Goal: Task Accomplishment & Management: Manage account settings

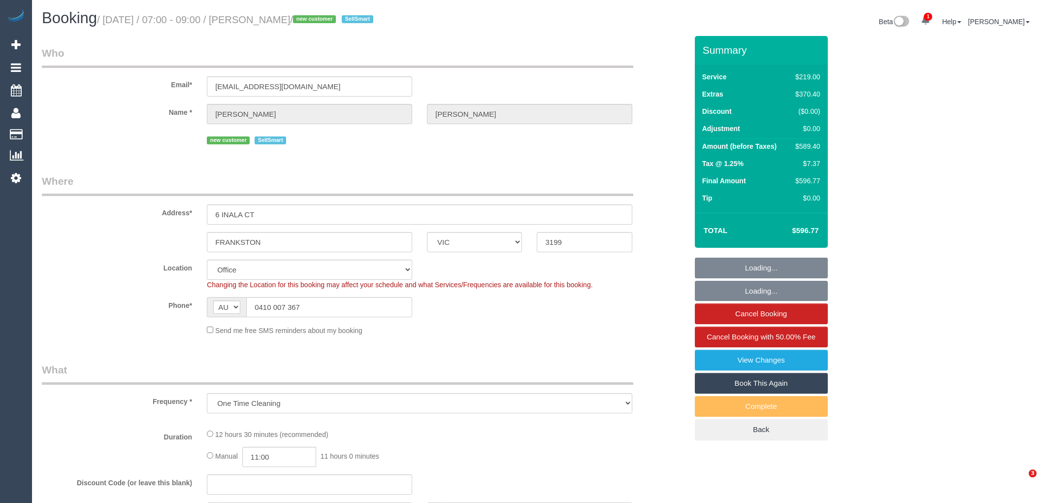
select select "VIC"
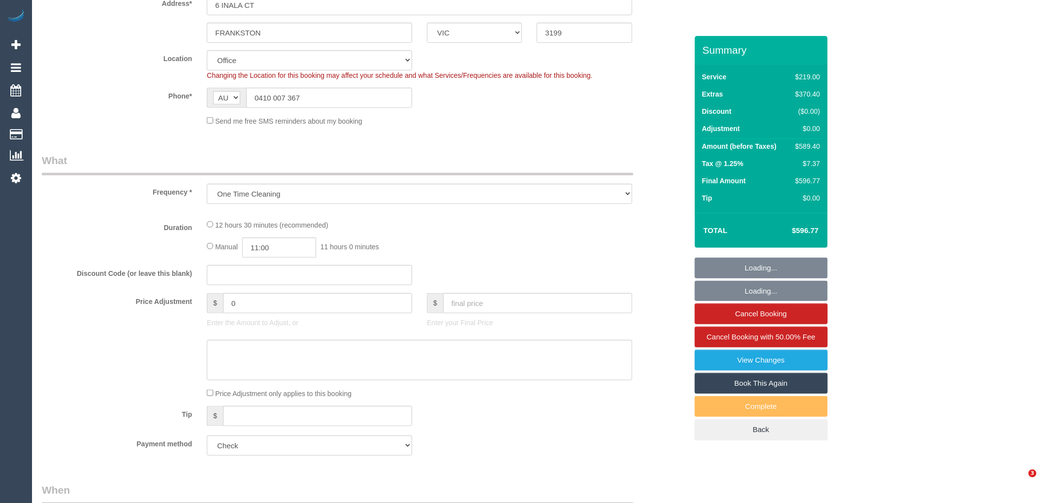
select select "object:808"
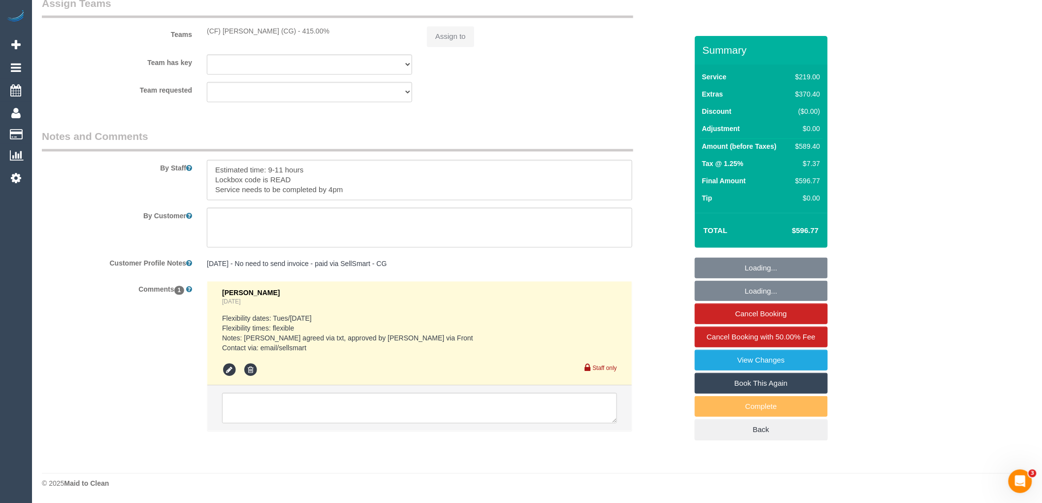
select select "number:28"
select select "number:16"
select select "number:19"
select select "number:36"
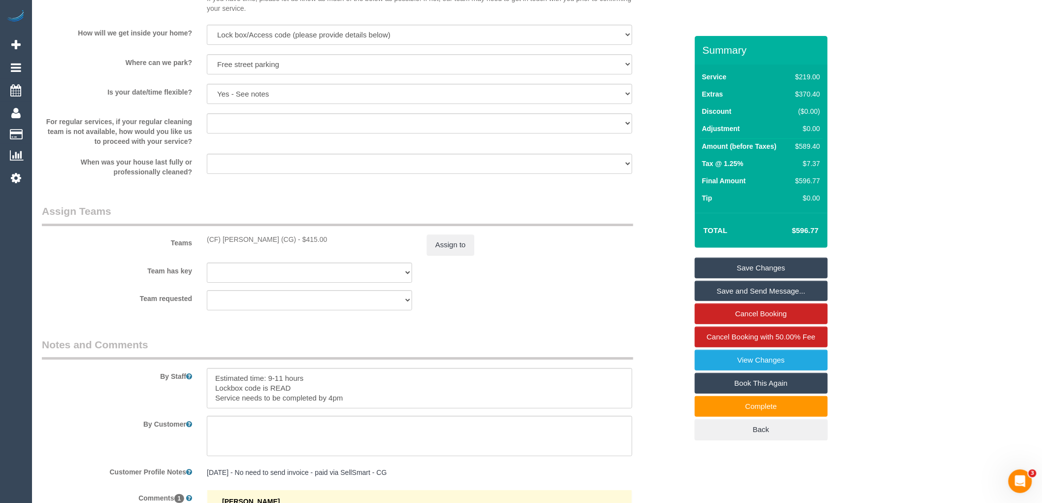
scroll to position [953, 0]
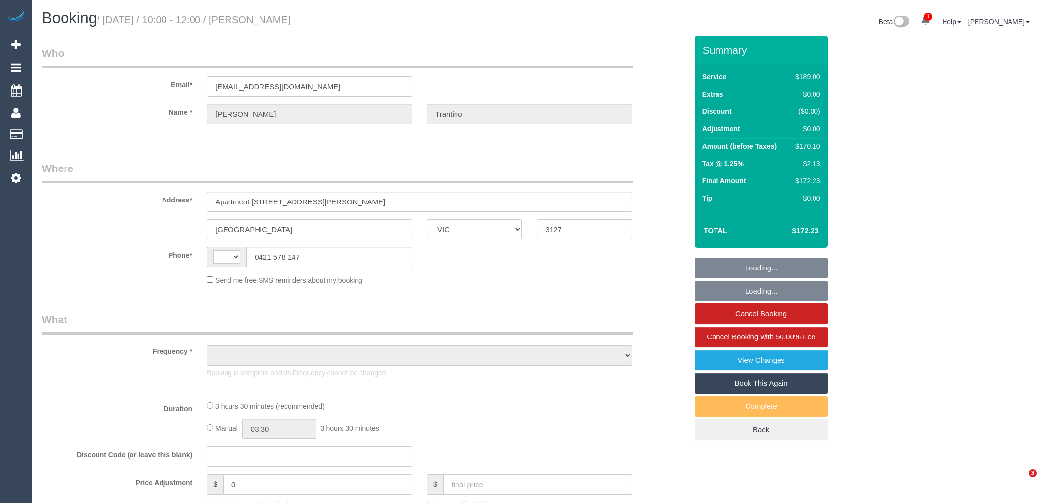
select select "VIC"
select select "string:AU"
select select "object:1478"
select select "spot1"
select select "number:28"
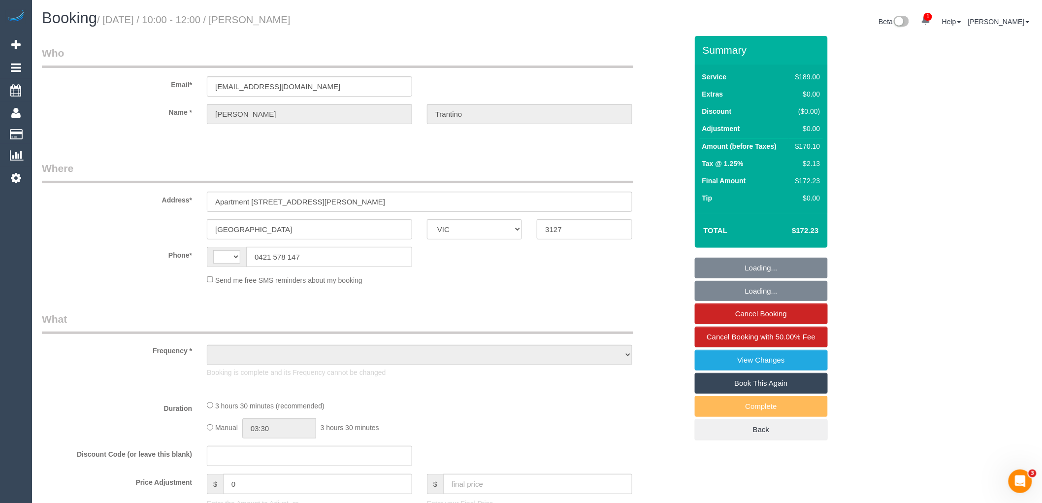
select select "number:14"
select select "number:18"
select select "number:24"
select select "number:34"
select select "number:11"
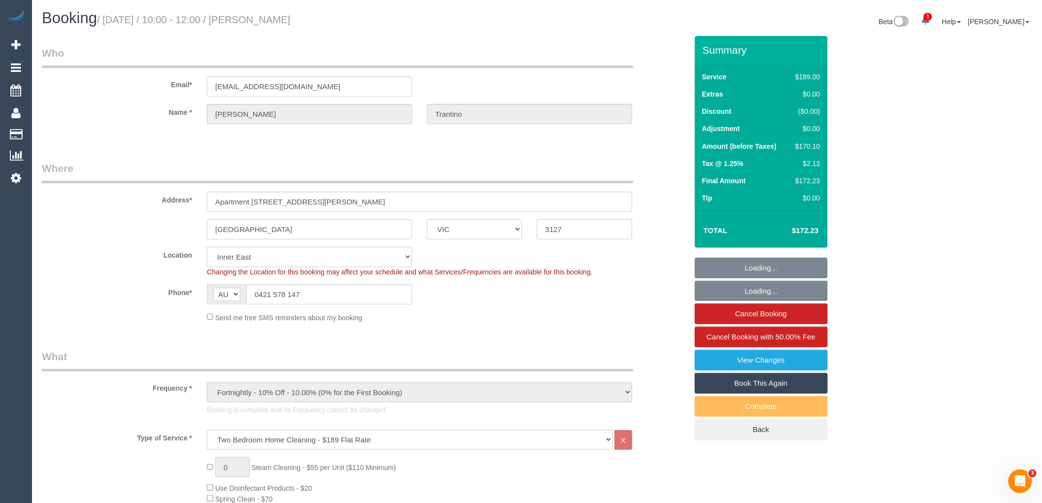
select select "string:stripe-pm_1QUGQK2GScqysDRVqztpwZjX"
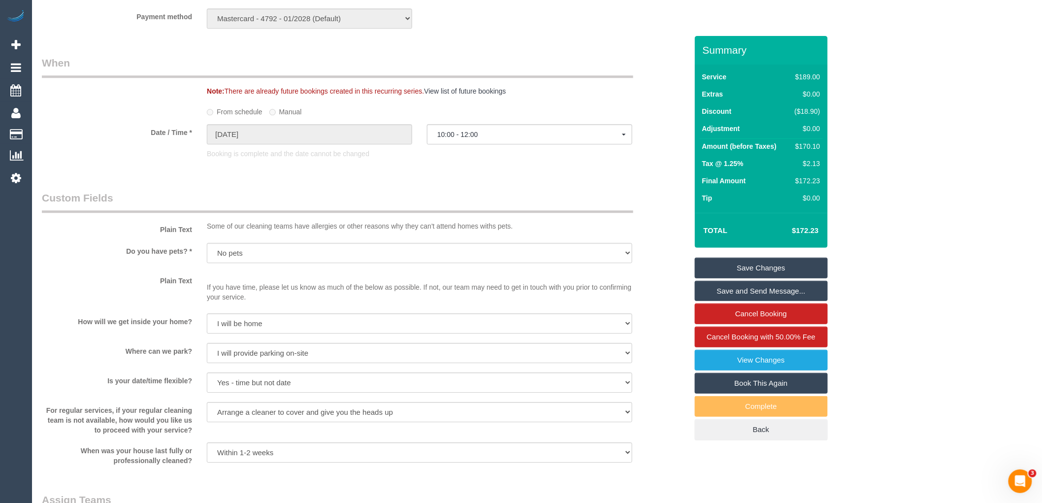
scroll to position [1203, 0]
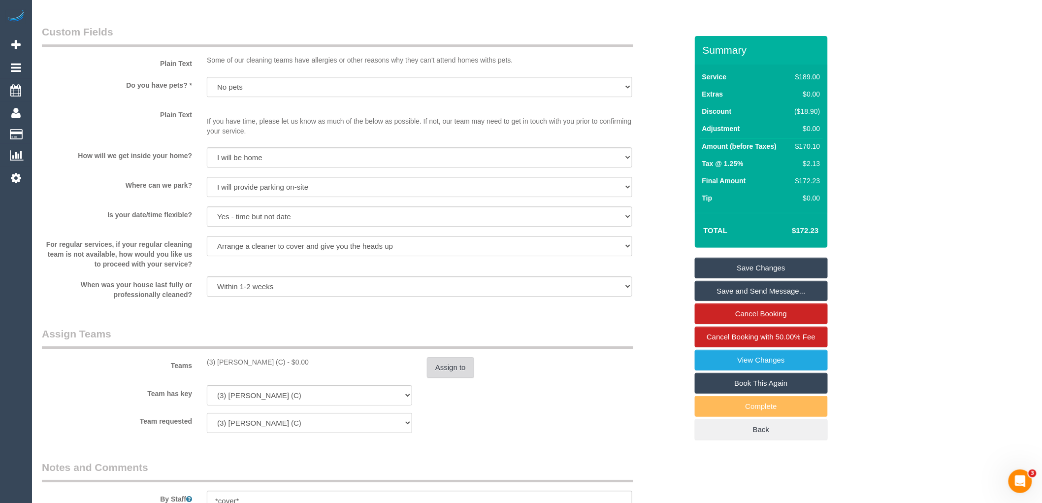
click at [451, 376] on button "Assign to" at bounding box center [450, 367] width 47 height 21
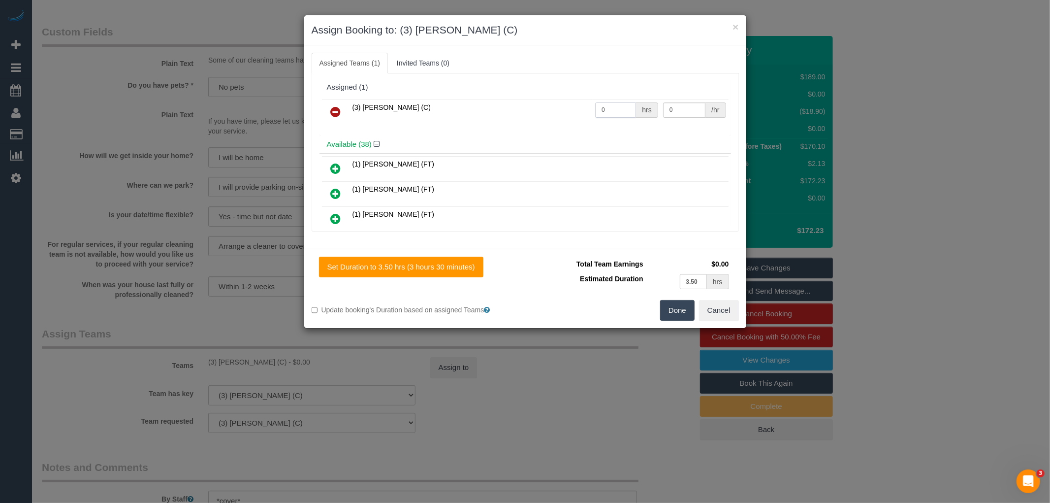
click at [607, 104] on input "0" at bounding box center [615, 109] width 41 height 15
type input "1"
click at [688, 105] on input "0" at bounding box center [684, 109] width 42 height 15
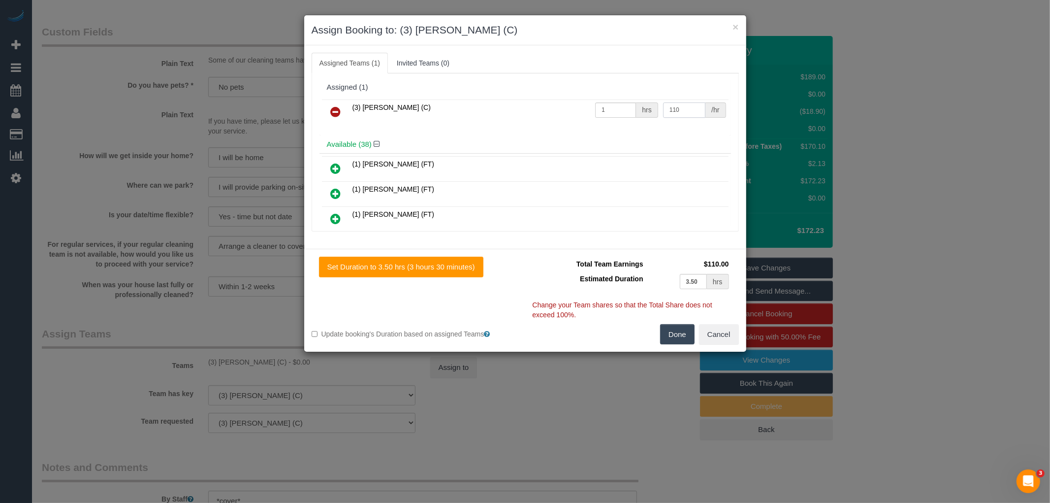
type input "110"
click at [680, 335] on button "Done" at bounding box center [677, 334] width 34 height 21
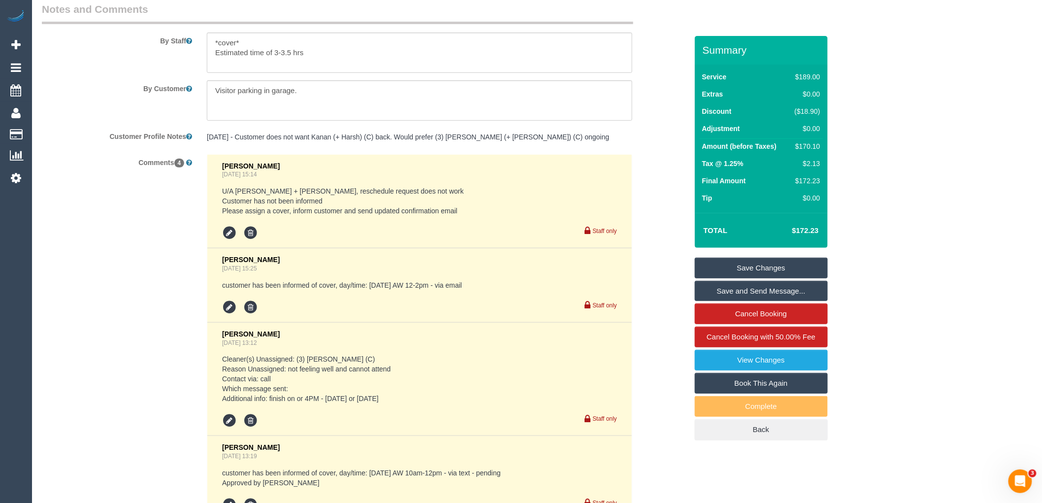
scroll to position [1421, 0]
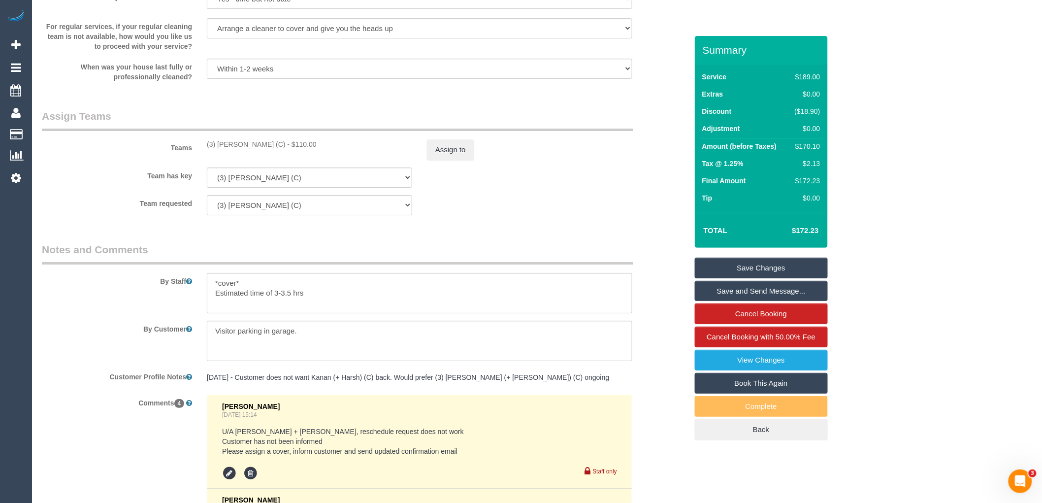
click at [784, 270] on link "Save Changes" at bounding box center [761, 267] width 133 height 21
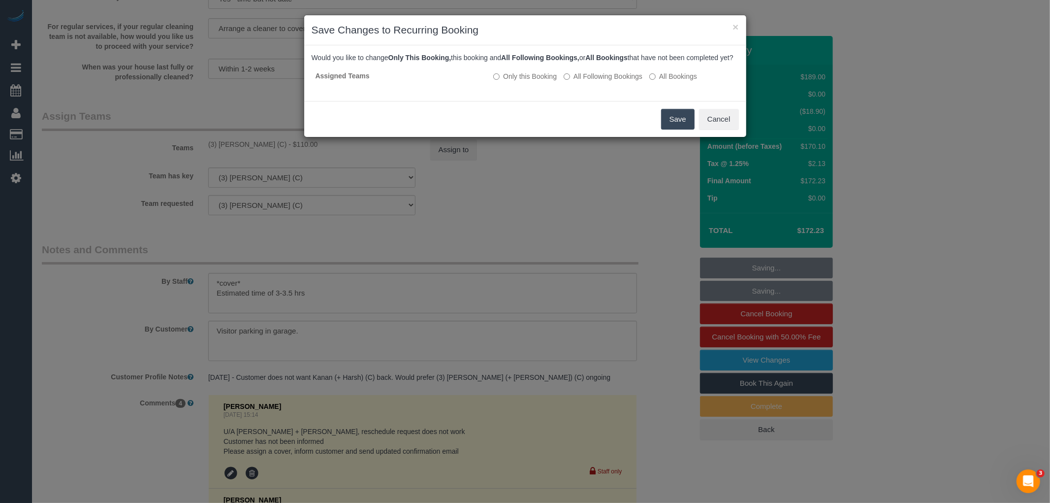
drag, startPoint x: 683, startPoint y: 131, endPoint x: 612, endPoint y: 131, distance: 70.4
click at [683, 129] on button "Save" at bounding box center [677, 119] width 33 height 21
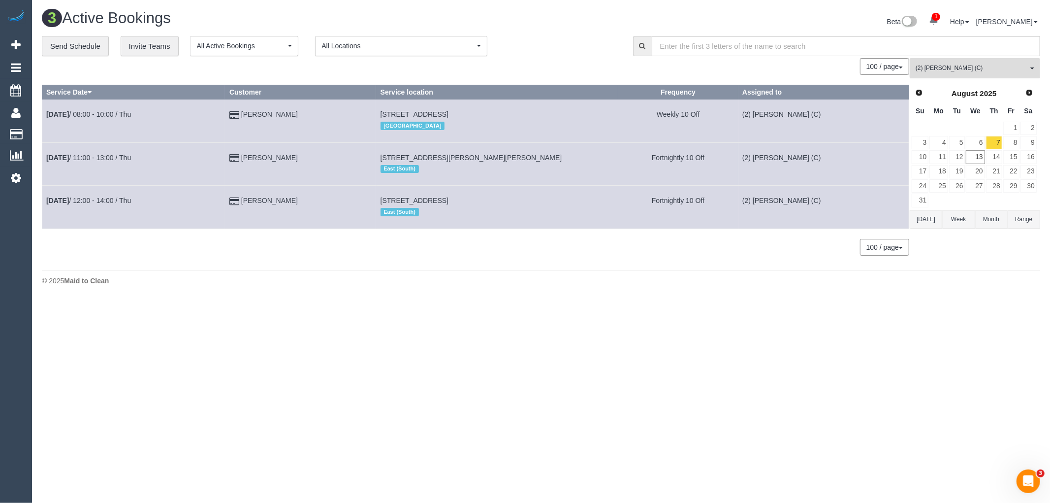
click at [998, 69] on span "(2) Shameen Opanayake (C)" at bounding box center [972, 68] width 112 height 8
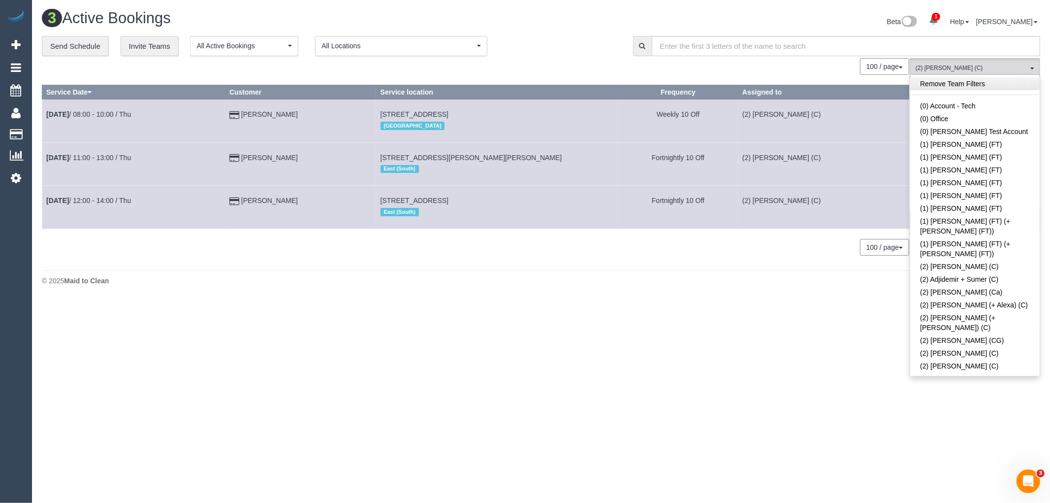
click at [988, 81] on link "Remove Team Filters" at bounding box center [974, 83] width 129 height 13
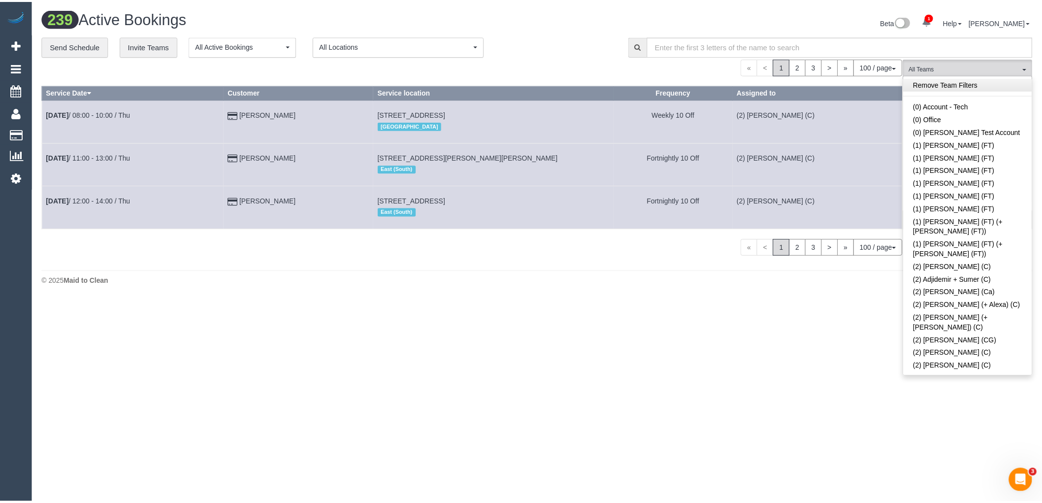
scroll to position [2931, 0]
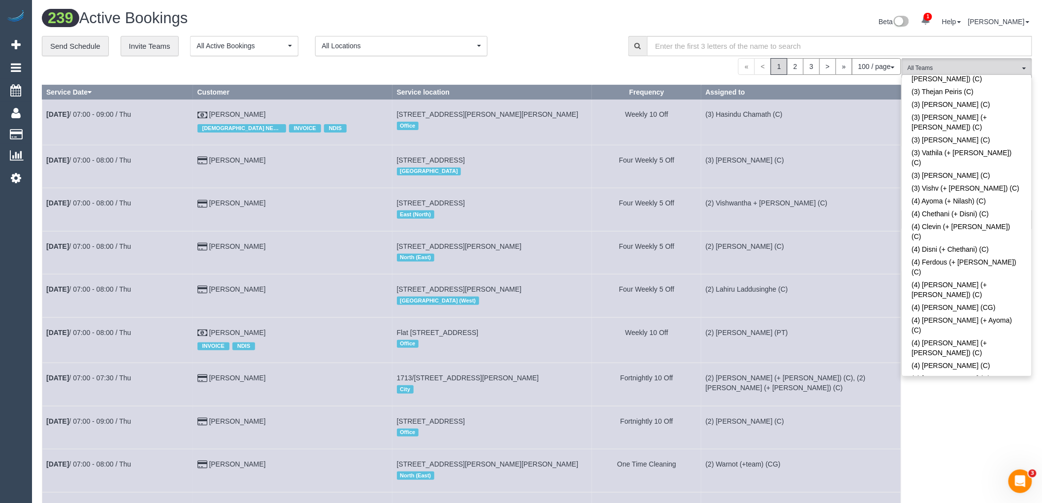
click at [558, 50] on div "**********" at bounding box center [328, 46] width 572 height 21
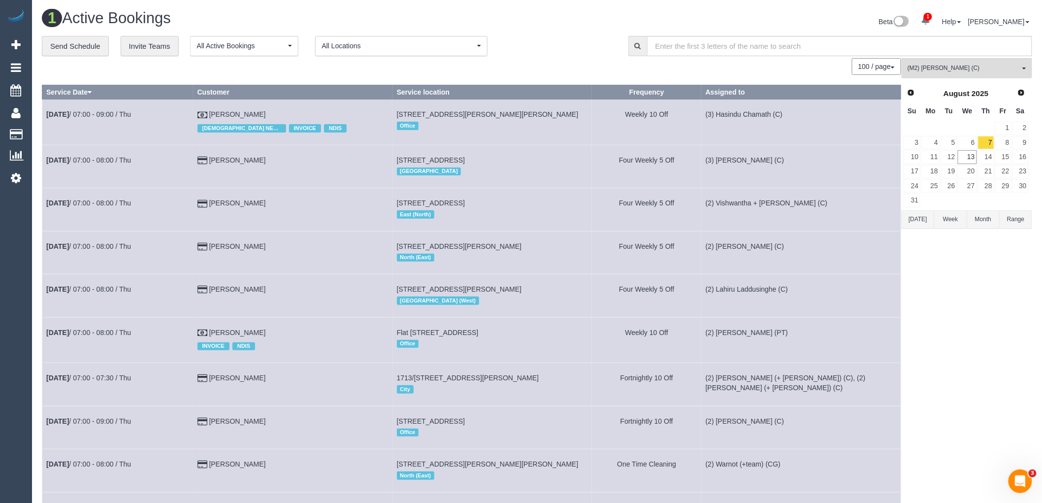
click at [919, 223] on button "Today" at bounding box center [917, 219] width 32 height 18
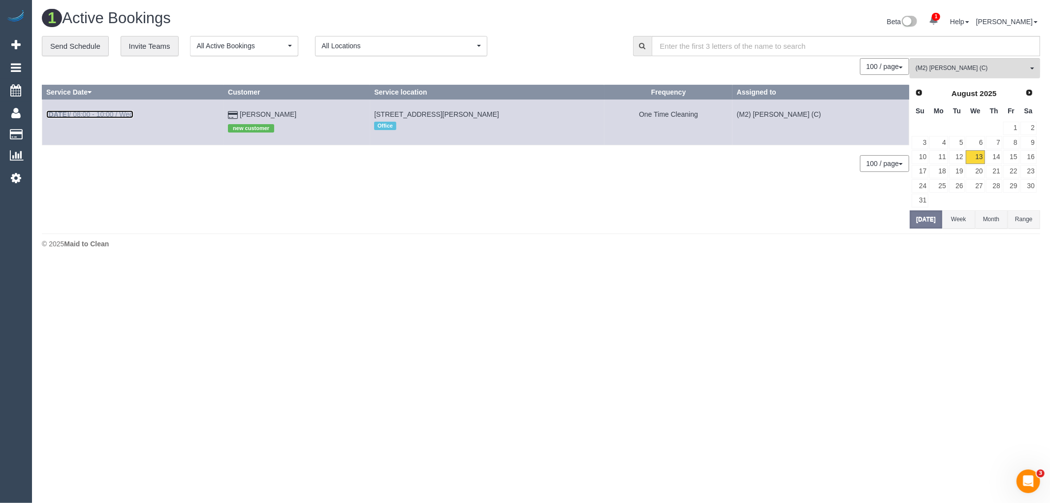
click at [129, 112] on link "Aug 13th / 08:00 - 10:00 / Wed" at bounding box center [89, 114] width 87 height 8
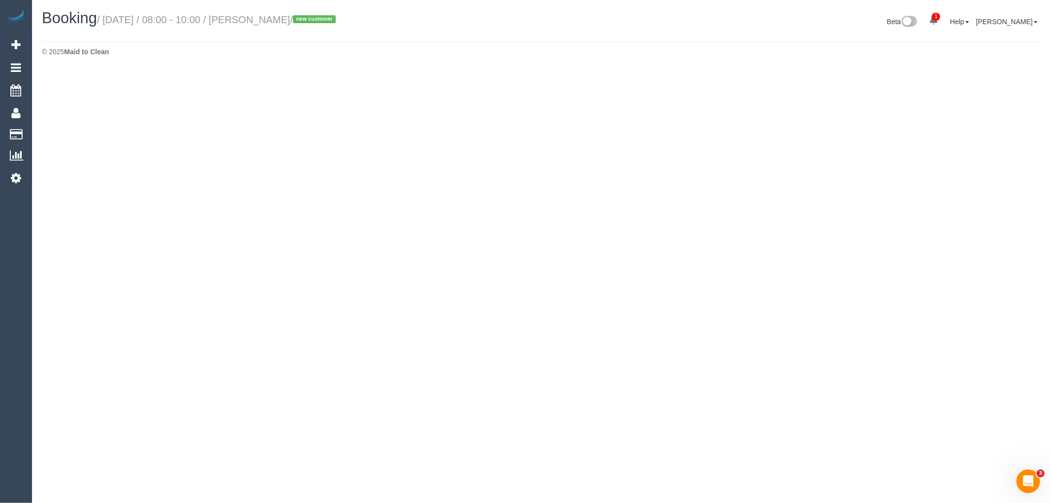
select select "VIC"
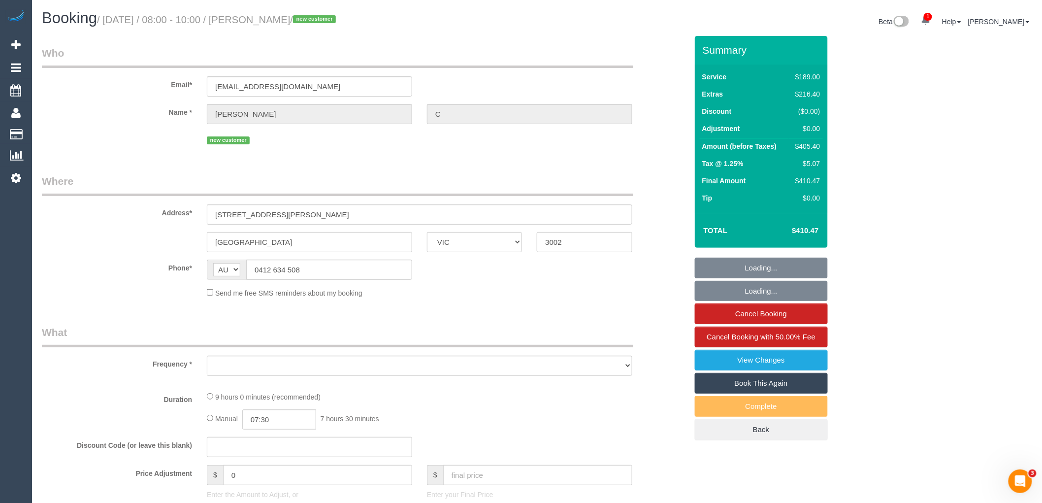
select select "object:6354"
select select "string:stripe-pm_1RukgY2GScqysDRVVvtP8RBP"
select select "number:28"
select select "number:14"
select select "number:19"
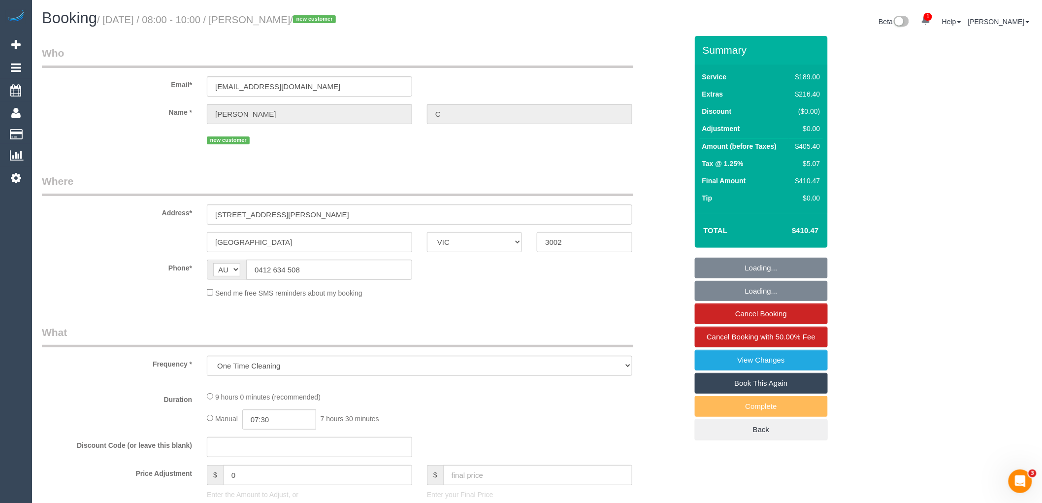
select select "number:24"
select select "number:26"
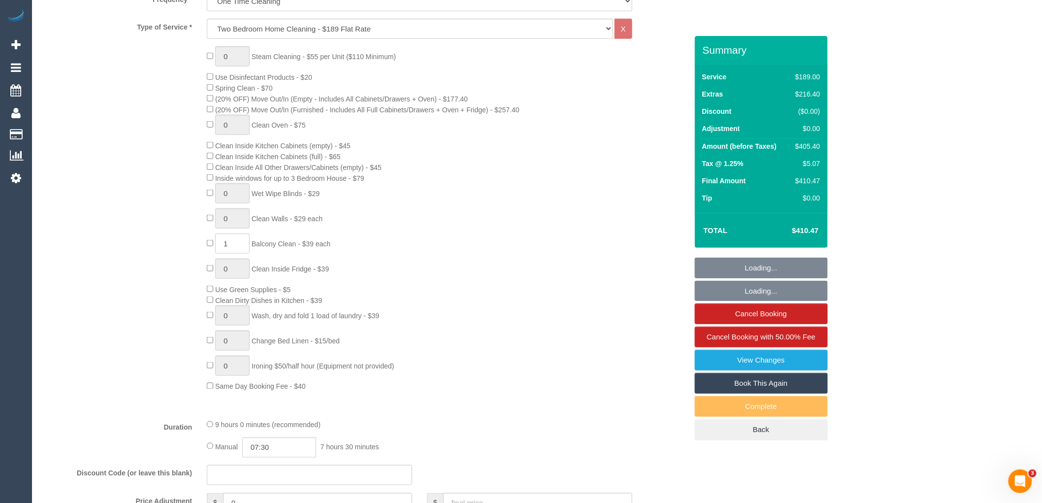
select select "object:6642"
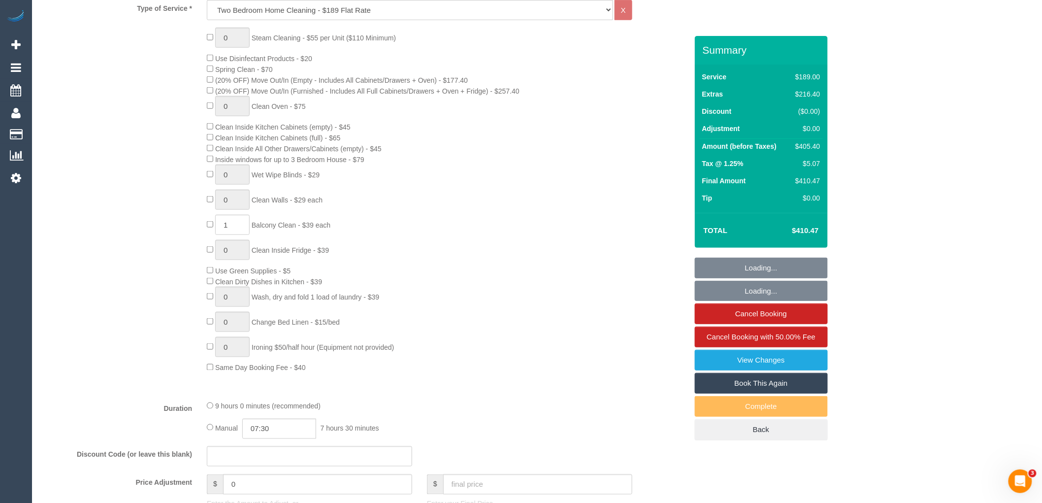
scroll to position [639, 0]
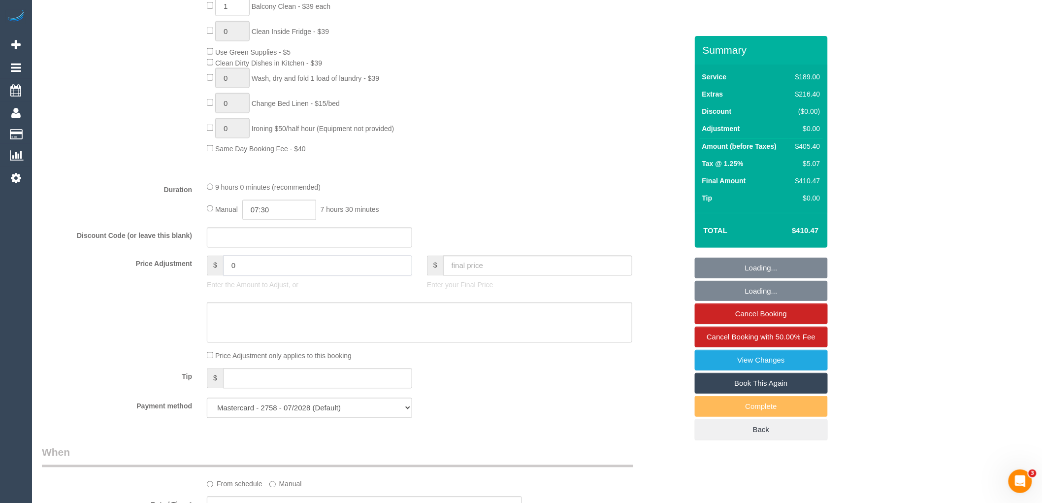
click at [262, 269] on input "0" at bounding box center [317, 266] width 189 height 20
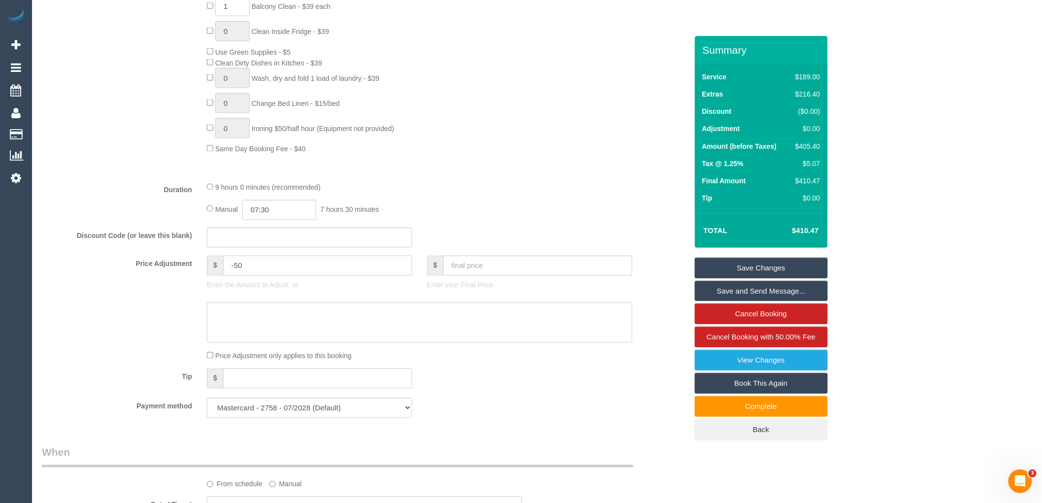
type input "-50"
click at [265, 330] on textarea at bounding box center [419, 322] width 425 height 40
type textarea "Cleaner late and lost via phone VC"
click at [798, 262] on link "Save Changes" at bounding box center [761, 267] width 133 height 21
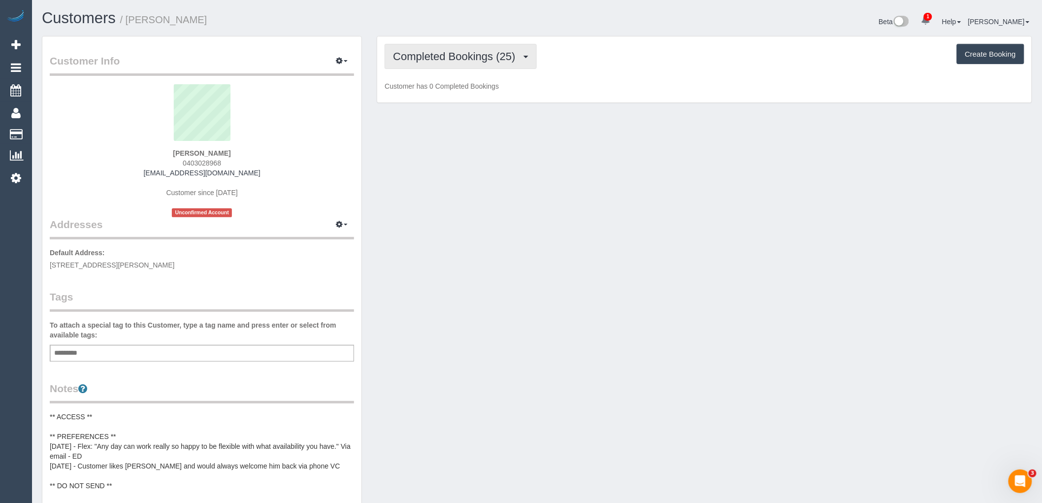
click at [461, 67] on button "Completed Bookings (25)" at bounding box center [461, 56] width 152 height 25
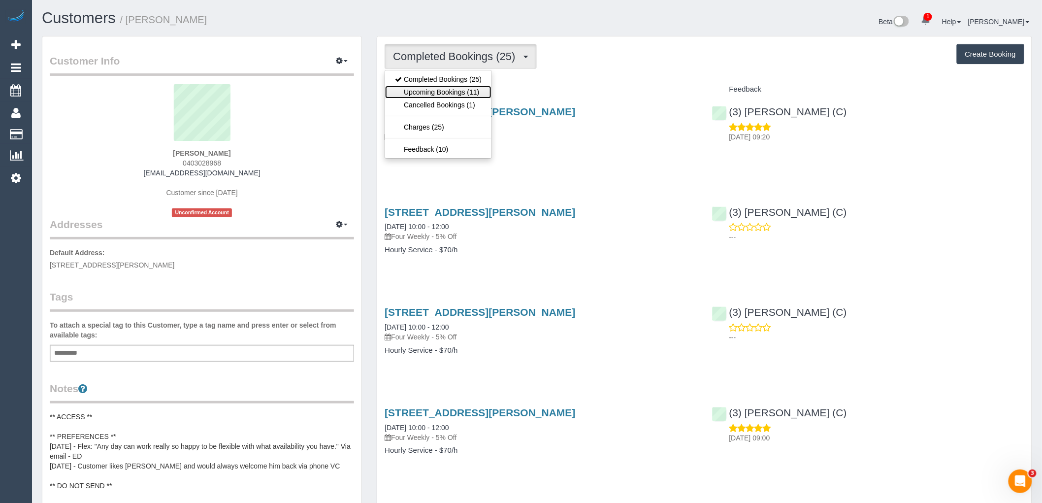
click at [460, 94] on link "Upcoming Bookings (11)" at bounding box center [438, 92] width 106 height 13
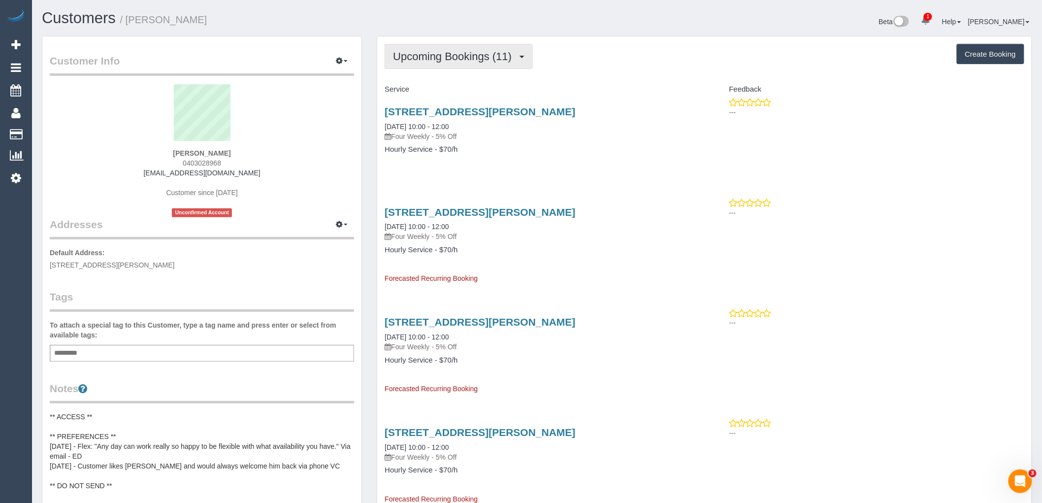
click at [456, 46] on button "Upcoming Bookings (11)" at bounding box center [459, 56] width 148 height 25
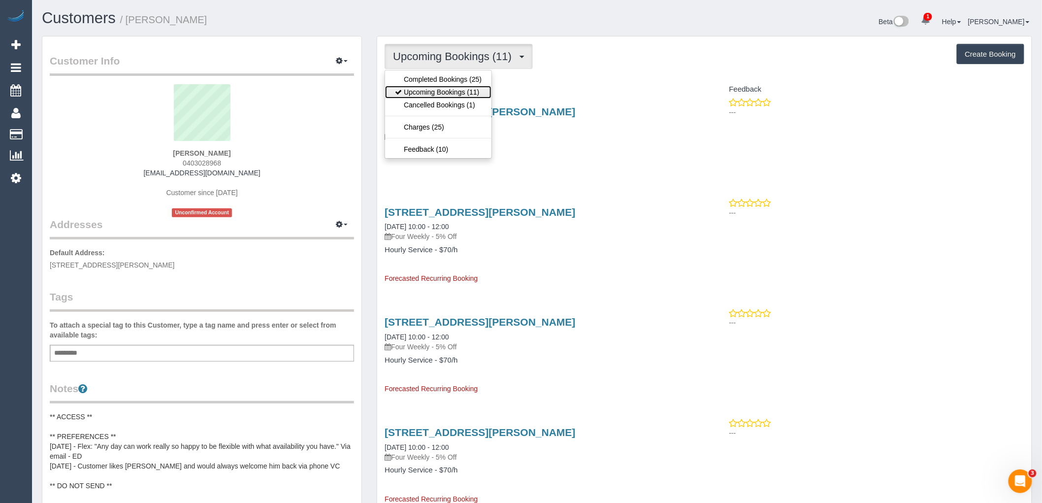
click at [425, 94] on link "Upcoming Bookings (11)" at bounding box center [438, 92] width 106 height 13
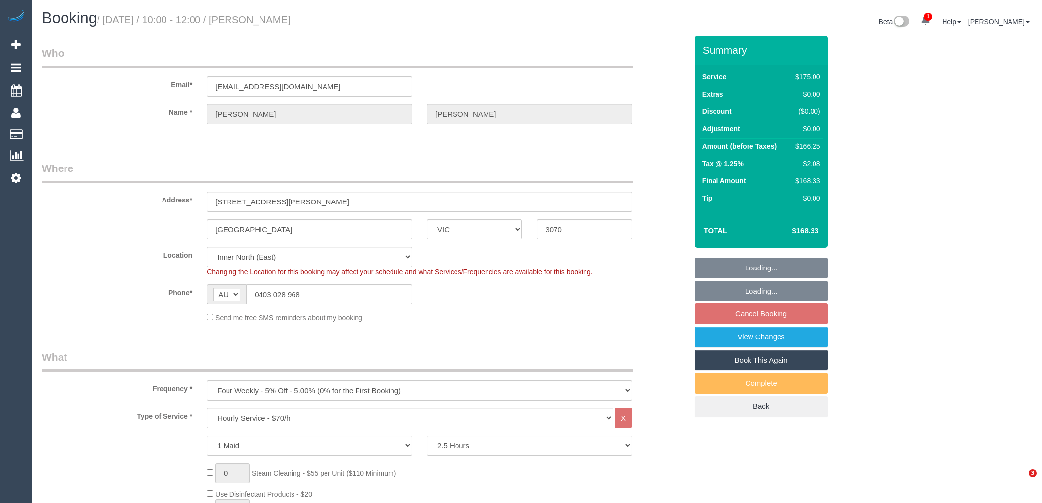
select select "VIC"
select select "150"
select select "number:28"
select select "number:14"
select select "number:19"
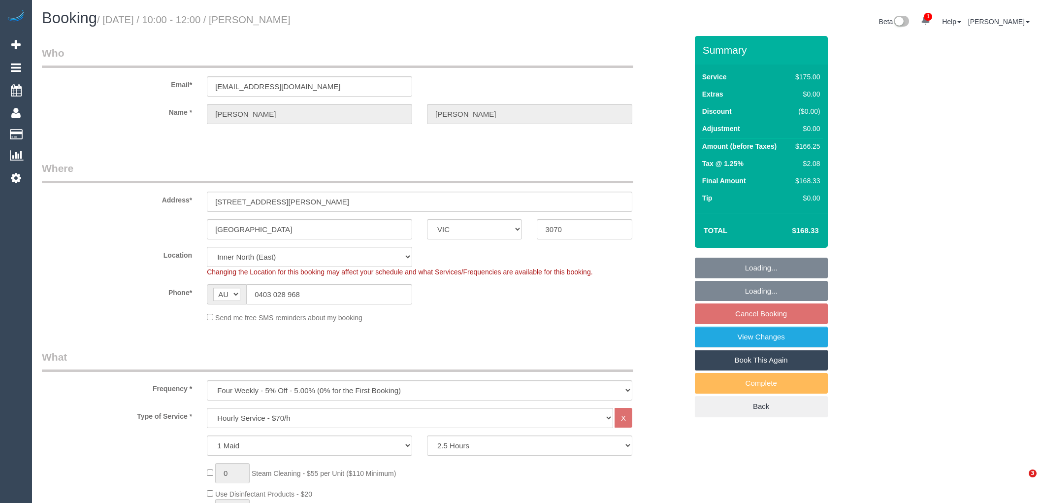
select select "number:22"
select select "spot3"
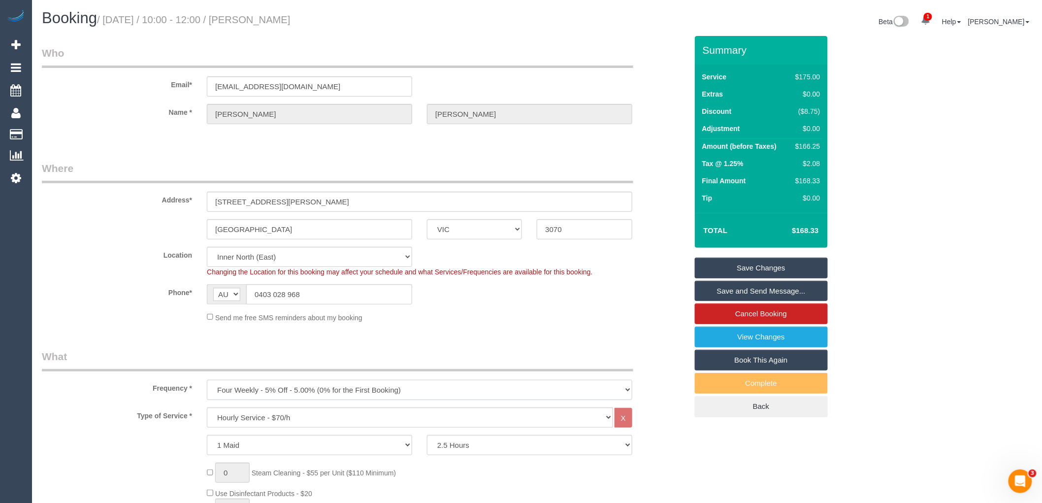
click at [309, 395] on select "One Time Cleaning Weekly - 10% Off - 10.00% (0% for the First Booking) Fortnigh…" at bounding box center [419, 390] width 425 height 20
select select "object:872"
click at [207, 381] on select "One Time Cleaning Weekly - 10% Off - 10.00% (0% for the First Booking) Fortnigh…" at bounding box center [419, 390] width 425 height 20
click at [299, 356] on legend "What" at bounding box center [337, 360] width 591 height 22
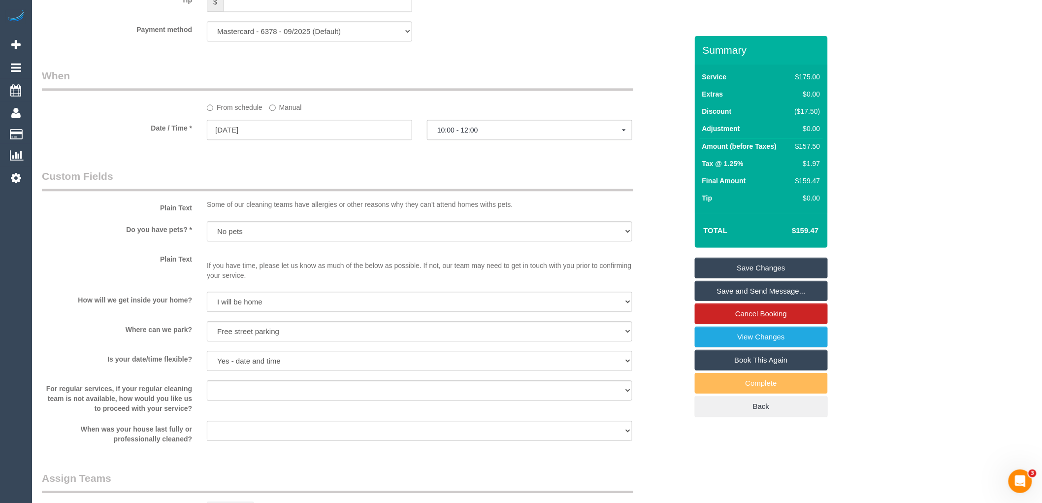
scroll to position [875, 0]
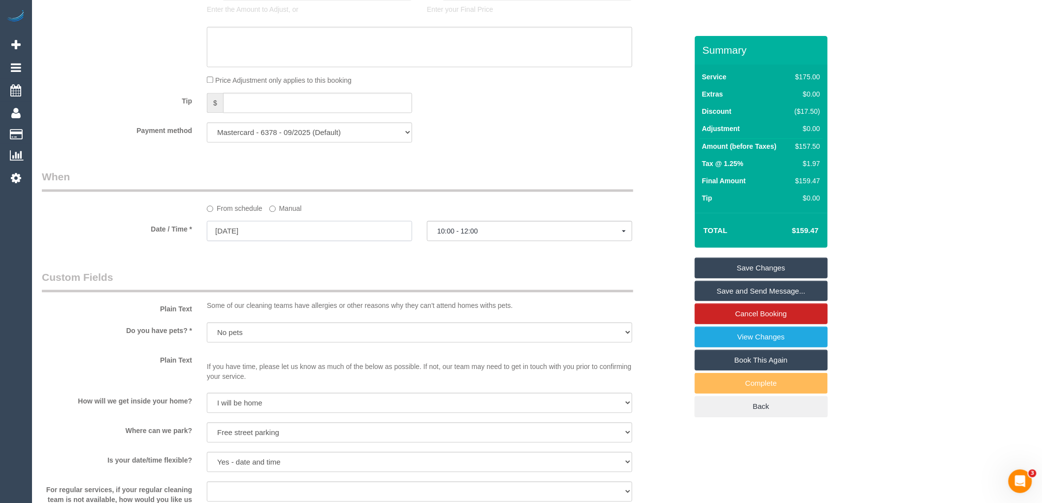
click at [277, 235] on input "28/08/2025" at bounding box center [309, 231] width 205 height 20
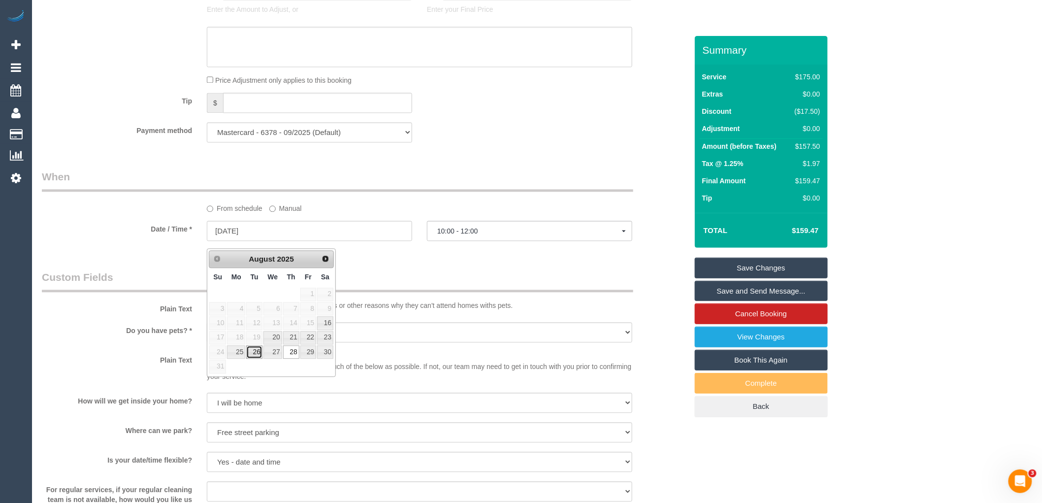
click at [252, 352] on link "26" at bounding box center [254, 351] width 16 height 13
type input "26/08/2025"
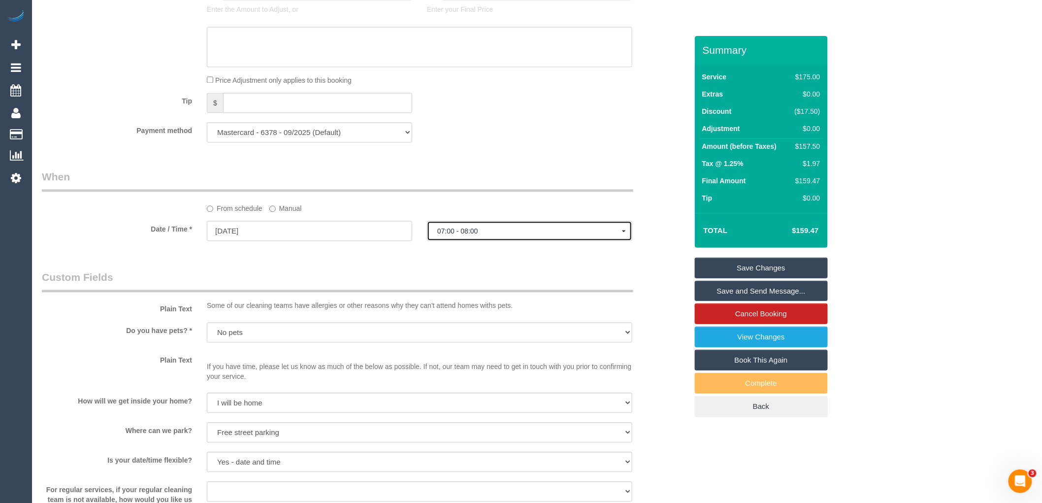
click at [517, 235] on span "07:00 - 08:00" at bounding box center [529, 231] width 185 height 8
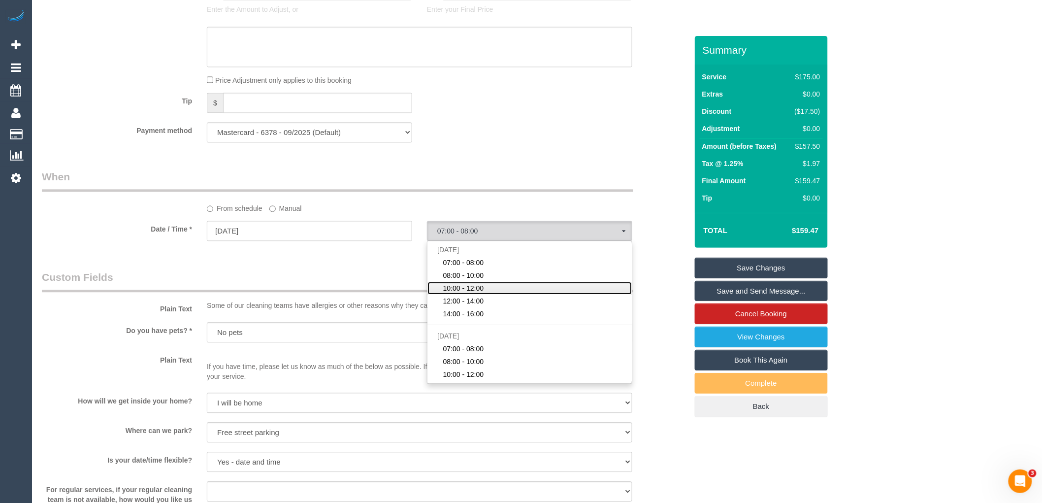
click at [480, 293] on span "10:00 - 12:00" at bounding box center [463, 288] width 41 height 10
select select "spot24"
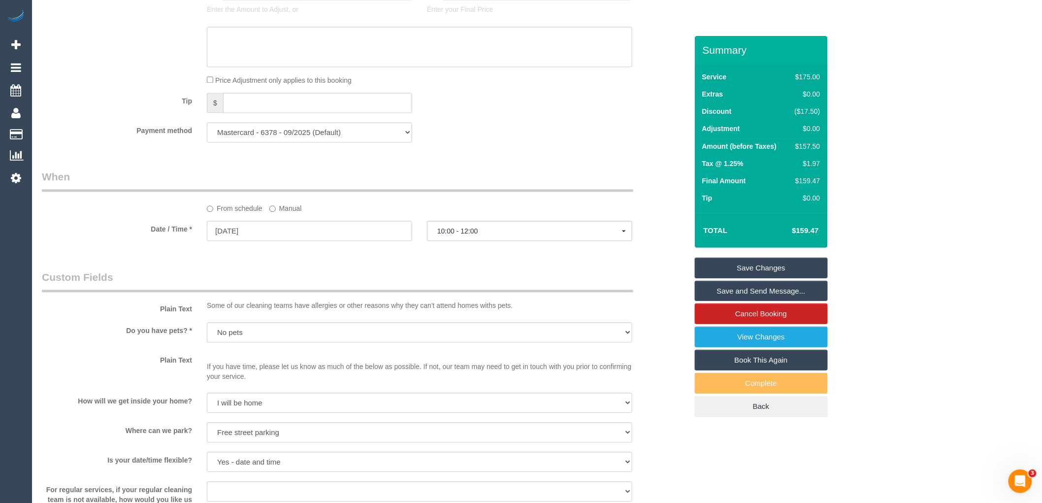
click at [363, 276] on legend "Custom Fields" at bounding box center [337, 281] width 591 height 22
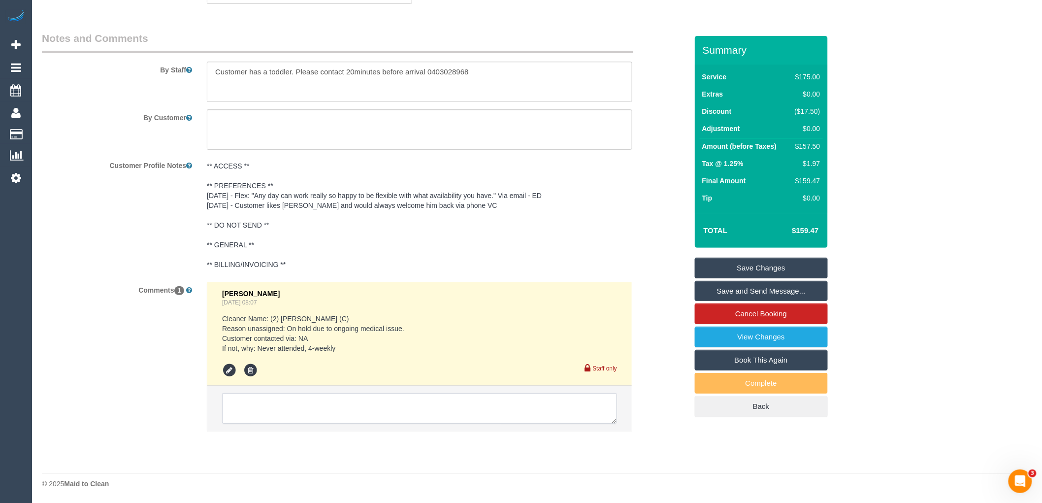
click at [306, 401] on textarea at bounding box center [419, 408] width 395 height 31
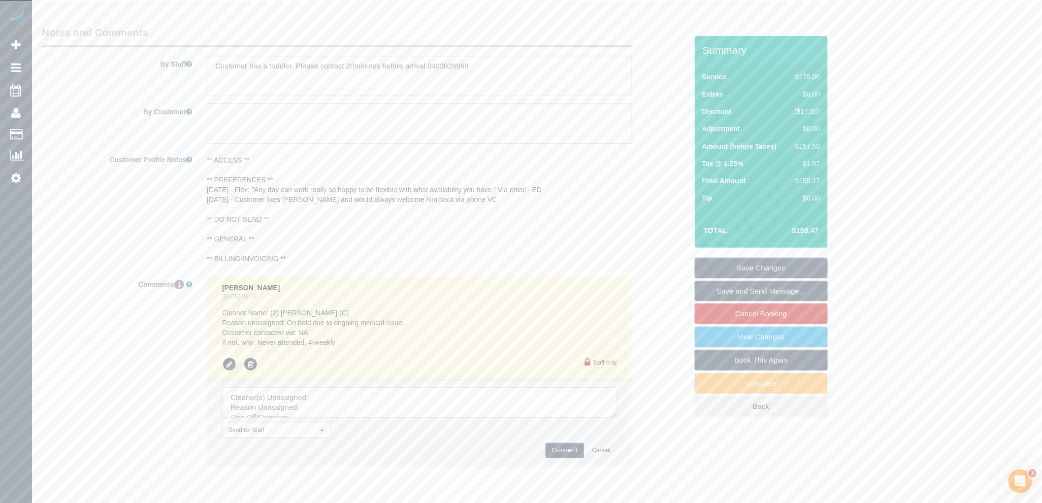
drag, startPoint x: 614, startPoint y: 420, endPoint x: 685, endPoint y: 524, distance: 125.6
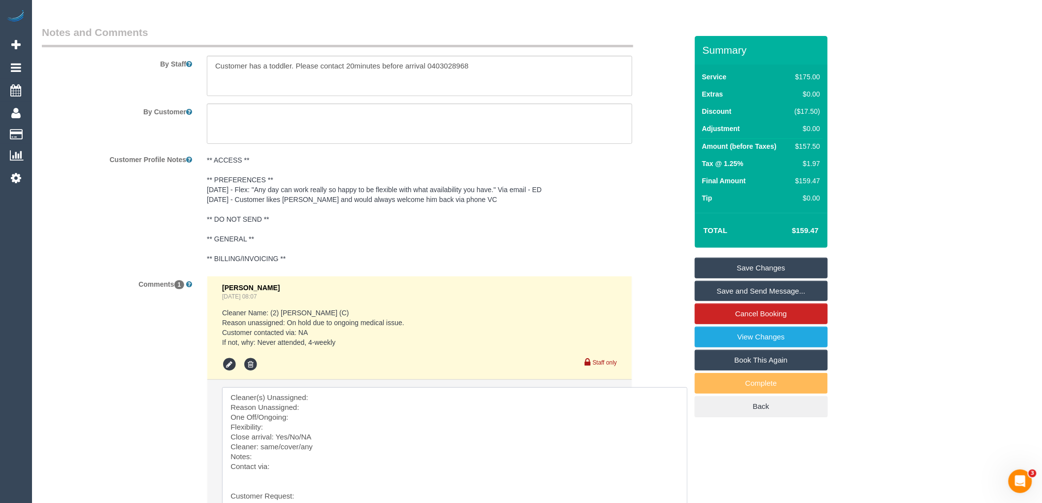
scroll to position [1699, 0]
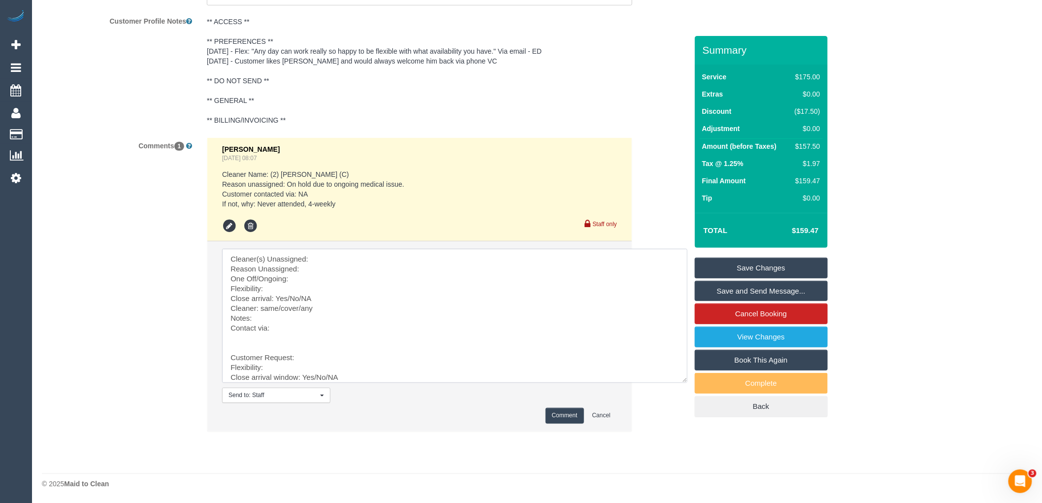
drag, startPoint x: 228, startPoint y: 354, endPoint x: 222, endPoint y: 205, distance: 149.3
click at [222, 205] on ul "Eleni Diacos Aug 01, 2025 08:07 Cleaner Name: (2) Angy Zuluaga (C) Reason unass…" at bounding box center [419, 284] width 424 height 293
click at [347, 256] on textarea at bounding box center [454, 316] width 465 height 134
click at [279, 268] on textarea at bounding box center [454, 316] width 465 height 134
drag, startPoint x: 340, startPoint y: 277, endPoint x: 315, endPoint y: 277, distance: 25.1
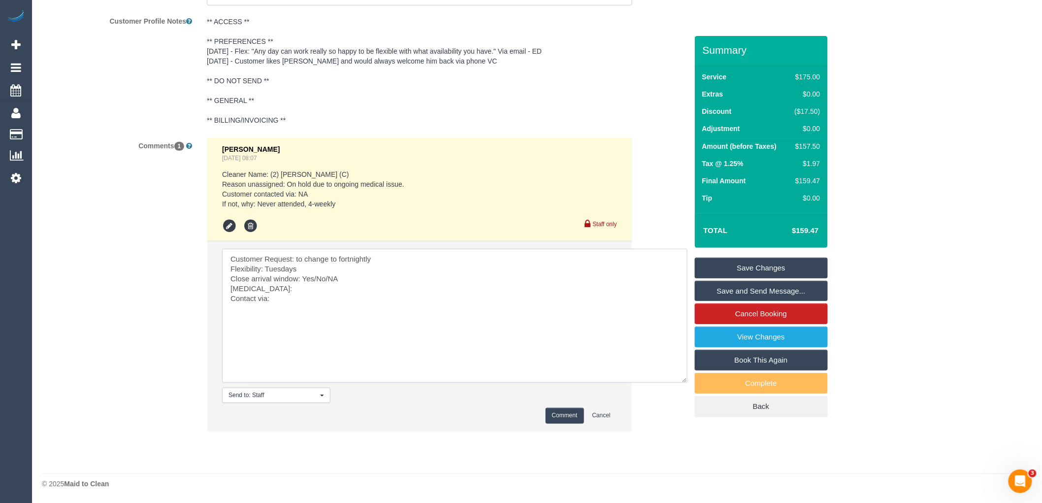
click at [315, 277] on textarea at bounding box center [454, 316] width 465 height 134
drag, startPoint x: 268, startPoint y: 286, endPoint x: 206, endPoint y: 286, distance: 62.0
click at [206, 286] on div "Eleni Diacos Aug 01, 2025 08:07 Cleaner Name: (2) Angy Zuluaga (C) Reason unass…" at bounding box center [419, 289] width 440 height 304
click at [296, 293] on textarea at bounding box center [454, 316] width 465 height 134
type textarea "Customer Request: to change to fortnightly Flexibility: Tuesdays Close arrival …"
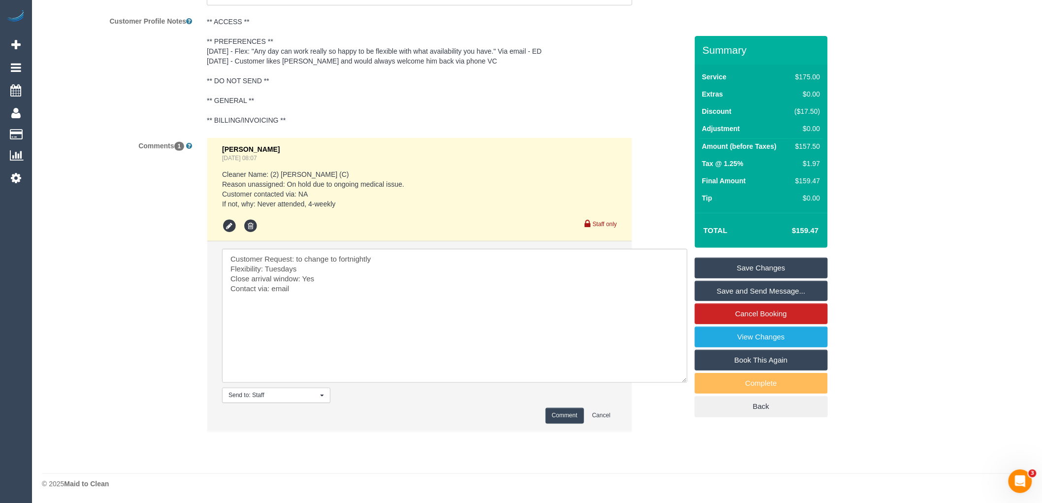
click at [557, 417] on button "Comment" at bounding box center [565, 415] width 38 height 15
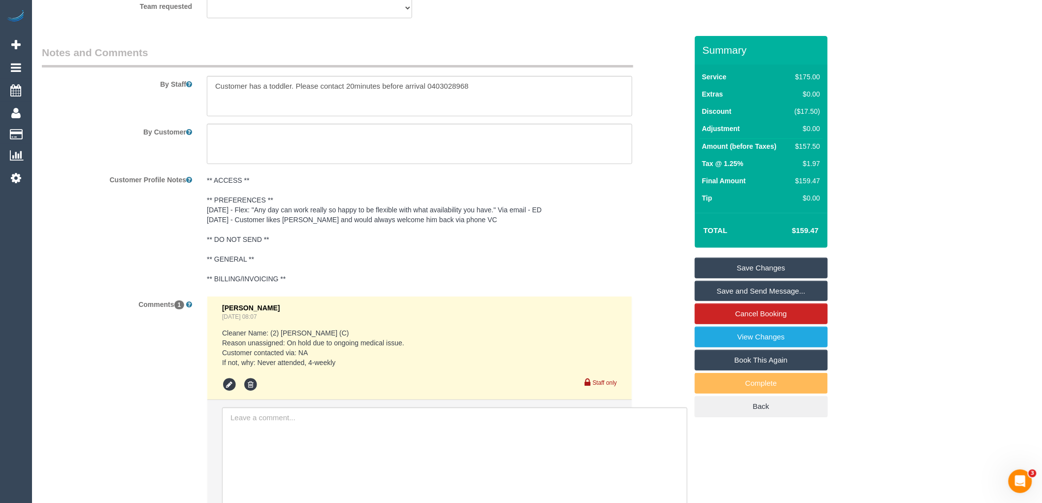
click at [257, 199] on pre "** ACCESS ** ** PREFERENCES ** 16/7/25 - Flex: "Any day can work really so happ…" at bounding box center [419, 229] width 425 height 108
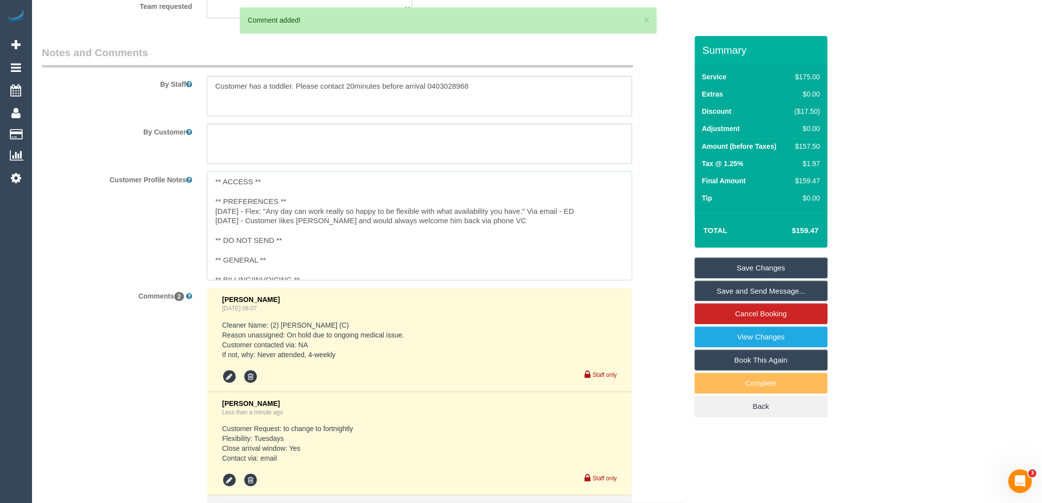
click at [305, 203] on textarea "** ACCESS ** ** PREFERENCES ** 16/7/25 - Flex: "Any day can work really so happ…" at bounding box center [419, 225] width 425 height 109
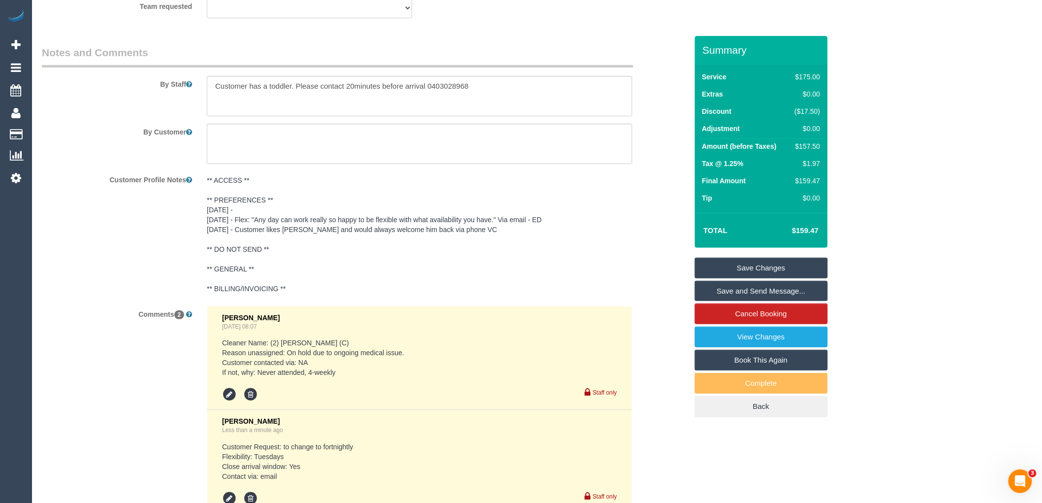
click at [254, 210] on pre "** ACCESS ** ** PREFERENCES ** 13/08/25 - 16/7/25 - Flex: "Any day can work rea…" at bounding box center [419, 234] width 425 height 118
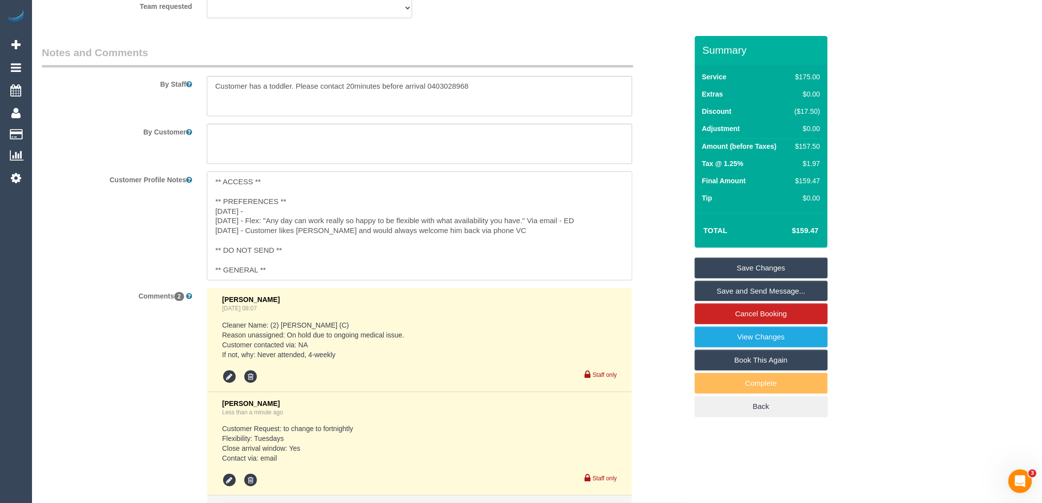
click at [269, 216] on textarea "** ACCESS ** ** PREFERENCES ** 13/08/25 - 16/7/25 - Flex: "Any day can work rea…" at bounding box center [419, 225] width 425 height 109
type textarea "** ACCESS ** ** PREFERENCES ** 13/08/25 - Prteference for 16/7/25 - Flex: "Any …"
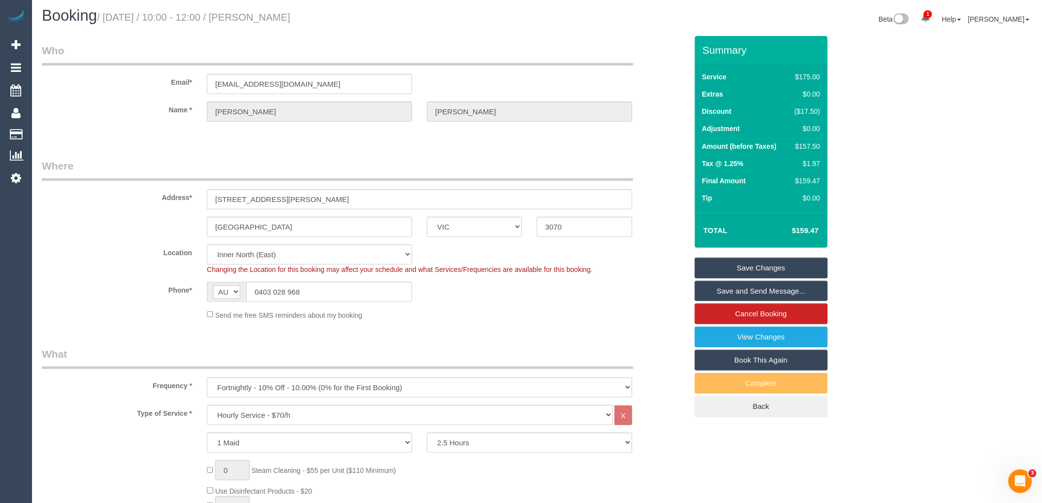
scroll to position [0, 0]
click at [796, 266] on link "Save Changes" at bounding box center [761, 267] width 133 height 21
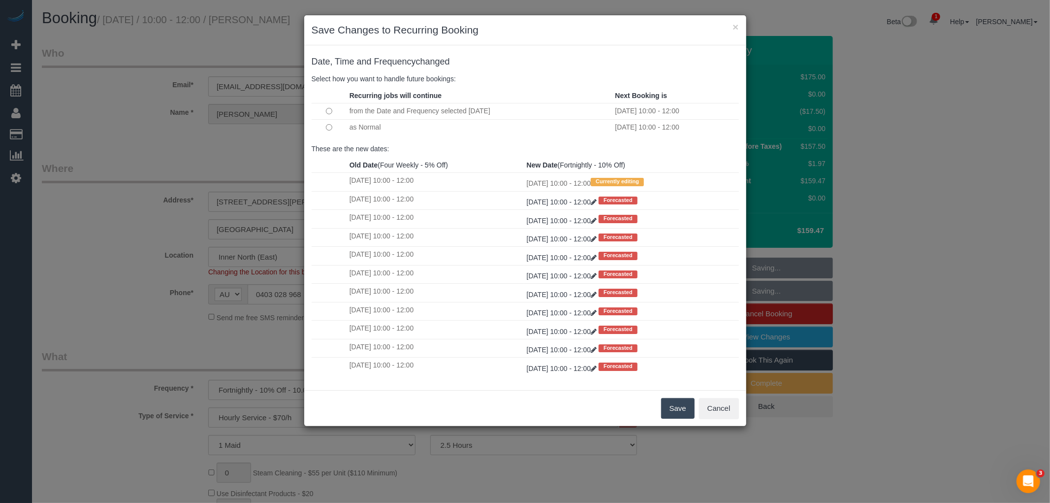
click at [680, 410] on button "Save" at bounding box center [677, 408] width 33 height 21
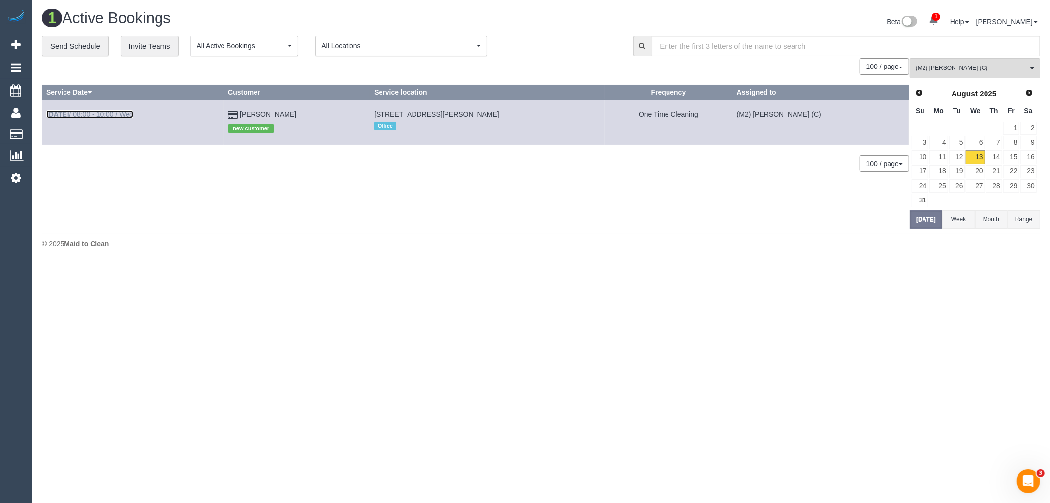
click at [103, 111] on link "Aug 13th / 08:00 - 10:00 / Wed" at bounding box center [89, 114] width 87 height 8
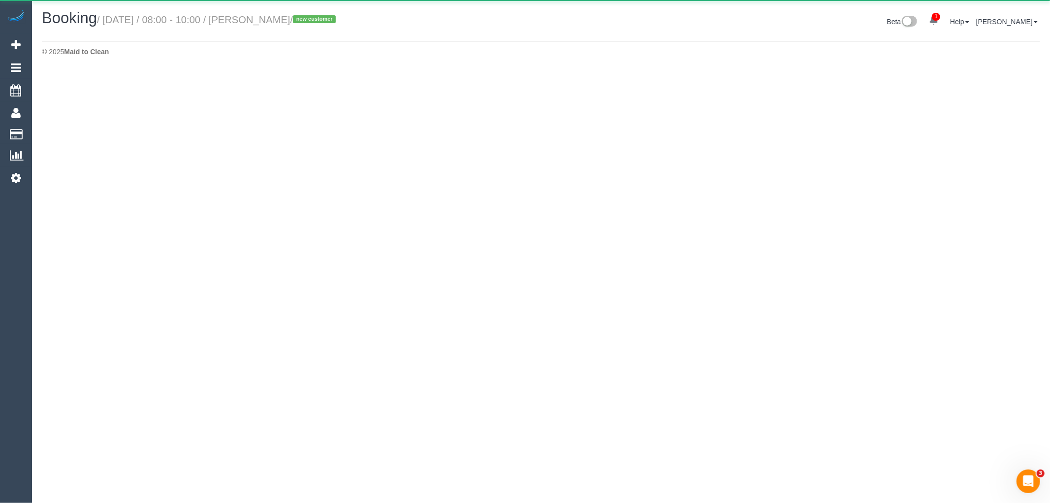
select select "VIC"
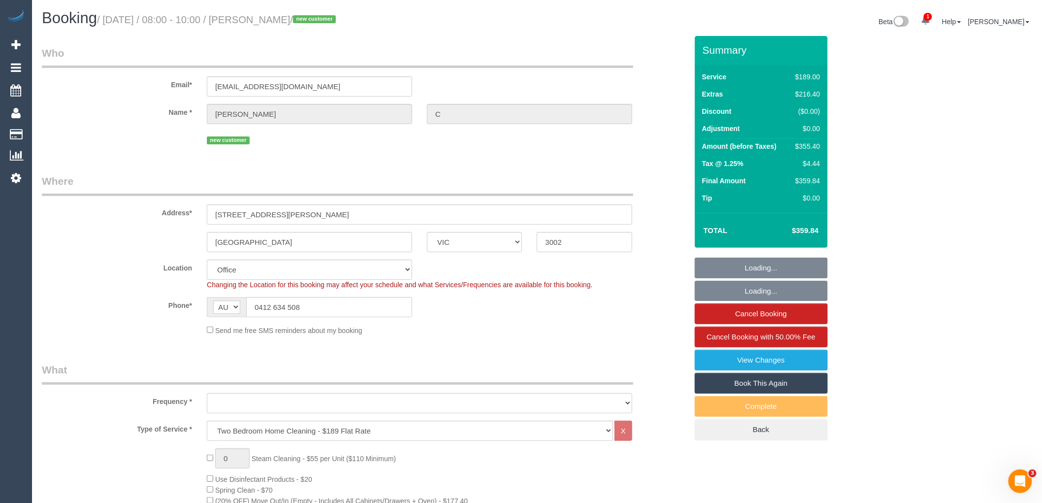
select select "object:4899"
select select "number:28"
select select "number:14"
select select "number:19"
select select "number:24"
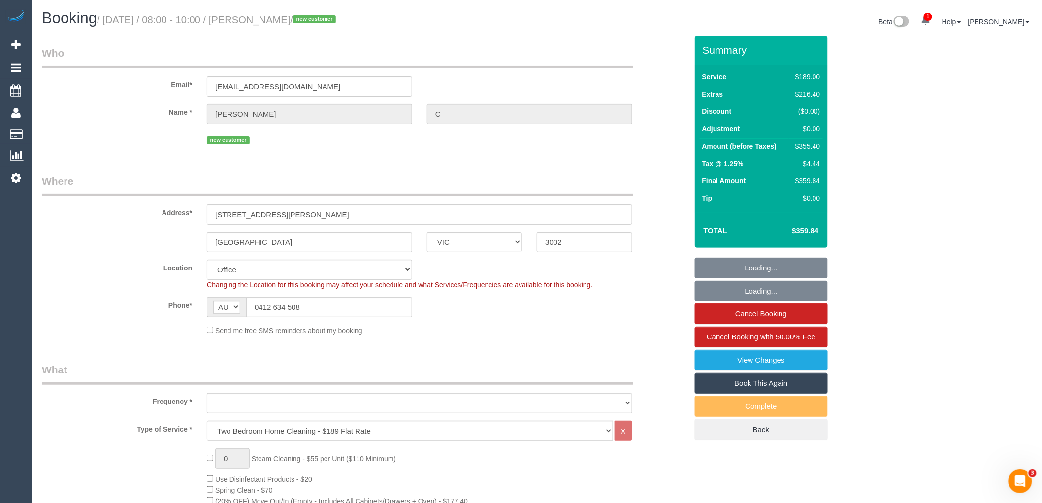
select select "number:26"
select select "object:6332"
select select "string:stripe-pm_1RukgY2GScqysDRVVvtP8RBP"
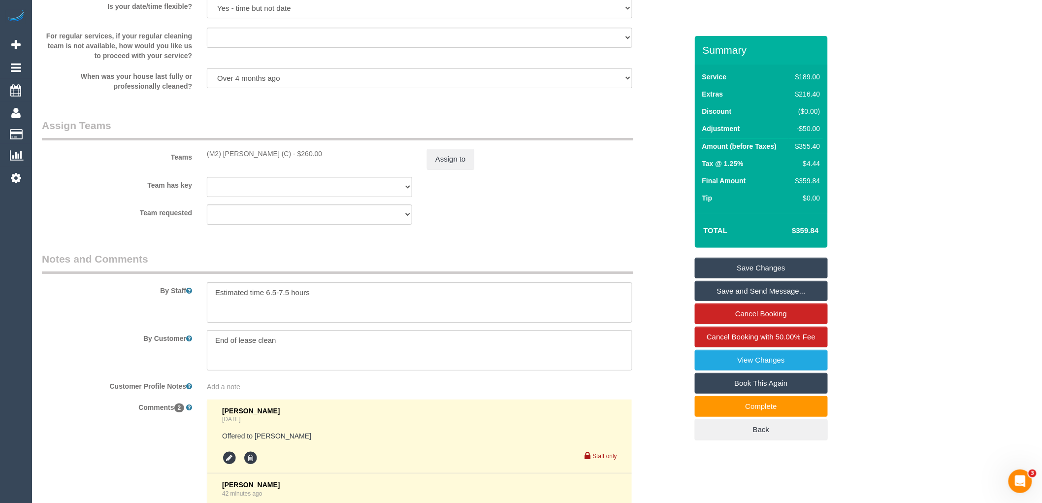
scroll to position [1594, 0]
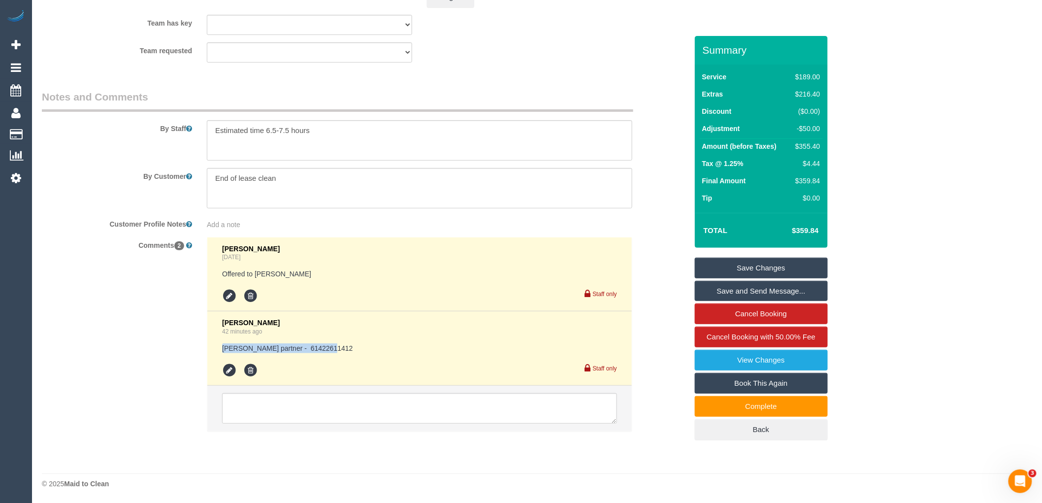
drag, startPoint x: 349, startPoint y: 342, endPoint x: 210, endPoint y: 348, distance: 139.0
click at [210, 348] on li "Vanessa Christou 42 minutes ago Kate tims partner - 61422611412 Staff only" at bounding box center [419, 348] width 424 height 74
copy pre "Kate tims partner - 61422611412"
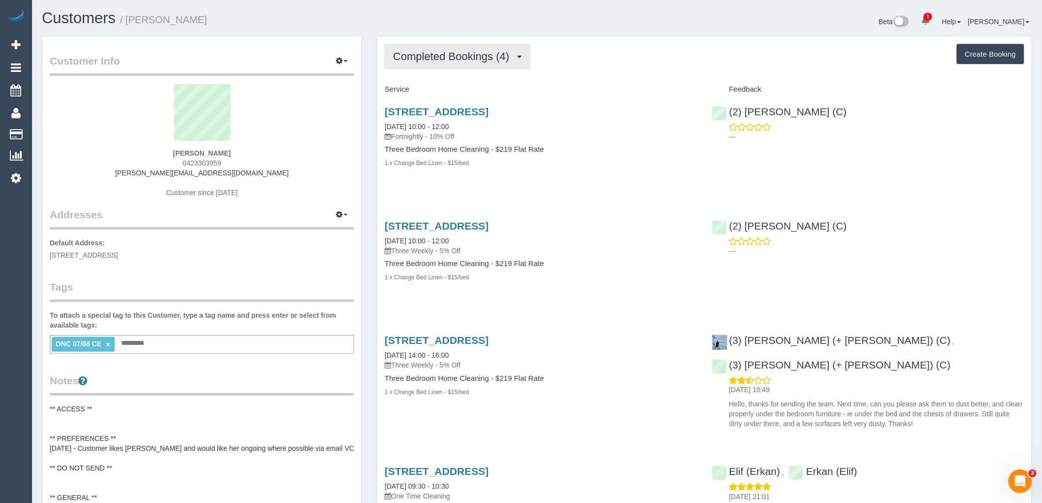
click at [480, 61] on span "Completed Bookings (4)" at bounding box center [453, 56] width 121 height 12
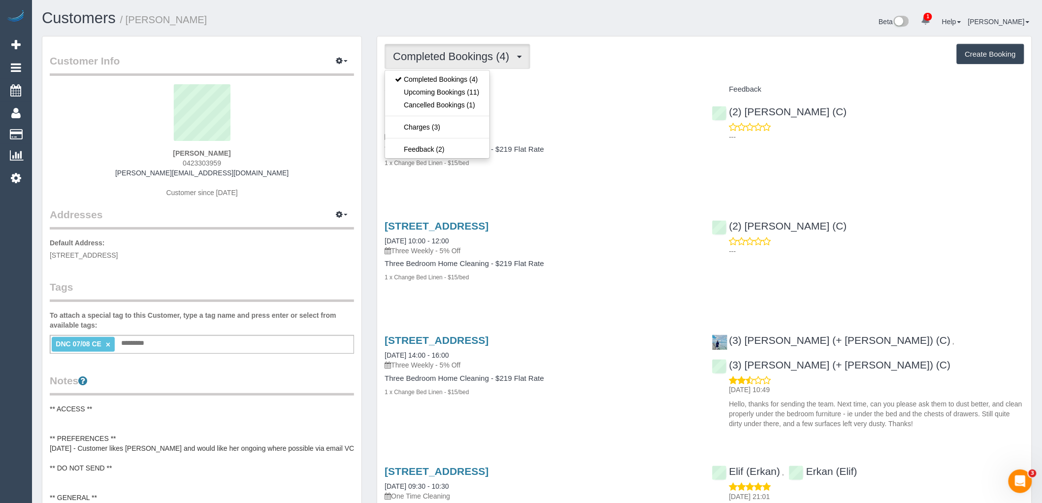
click at [680, 287] on div "50 Madura St, Travancore, VIC 3032 15/07/2025 10:00 - 12:00 Three Weekly - 5% O…" at bounding box center [540, 257] width 327 height 90
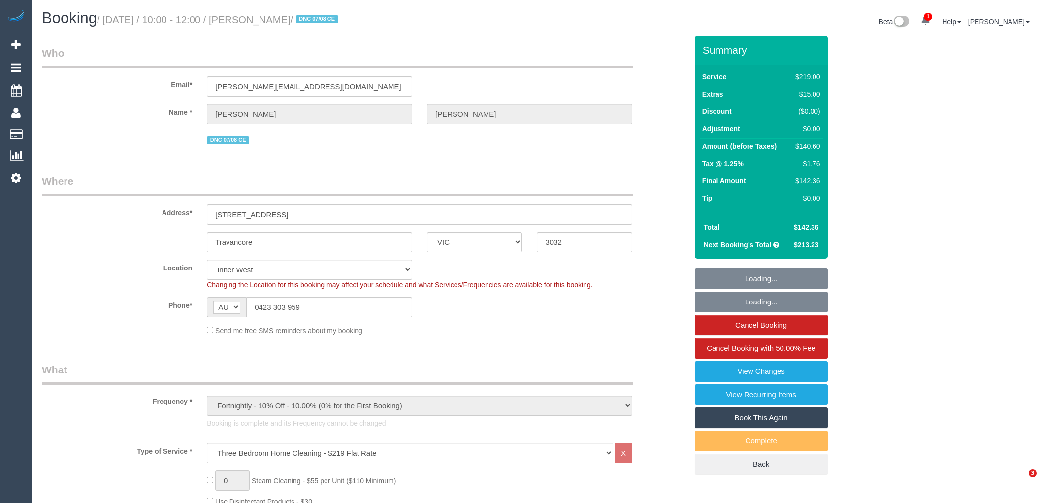
select select "VIC"
select select "string:stripe-pm_1RbDmU2GScqysDRVzEepCjbA"
select select "spot1"
select select "number:27"
select select "number:14"
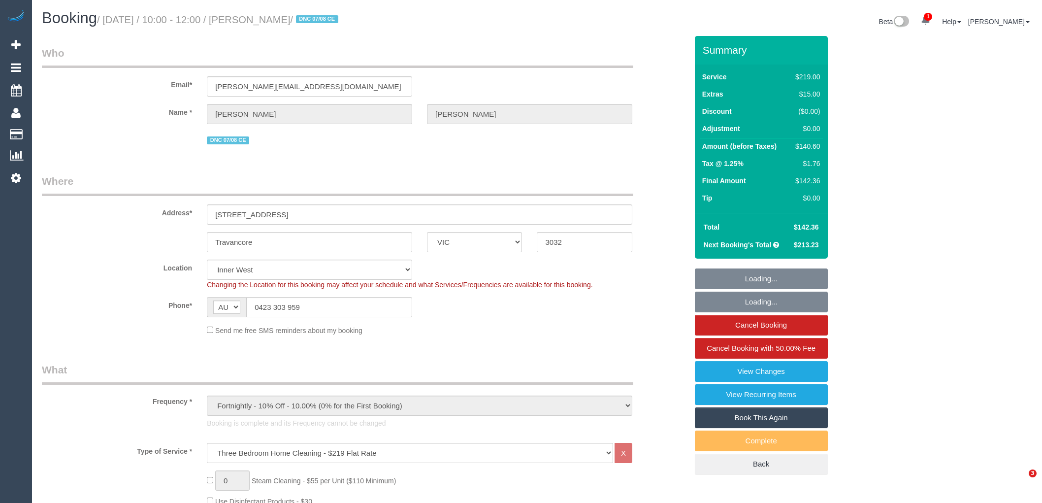
select select "number:19"
select select "number:24"
select select "number:35"
select select "number:26"
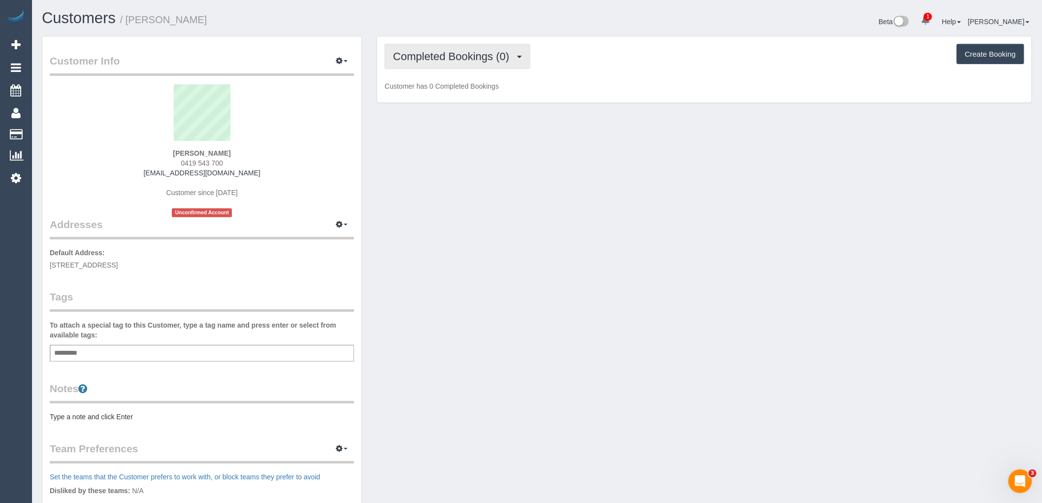
click at [496, 57] on span "Completed Bookings (0)" at bounding box center [453, 56] width 121 height 12
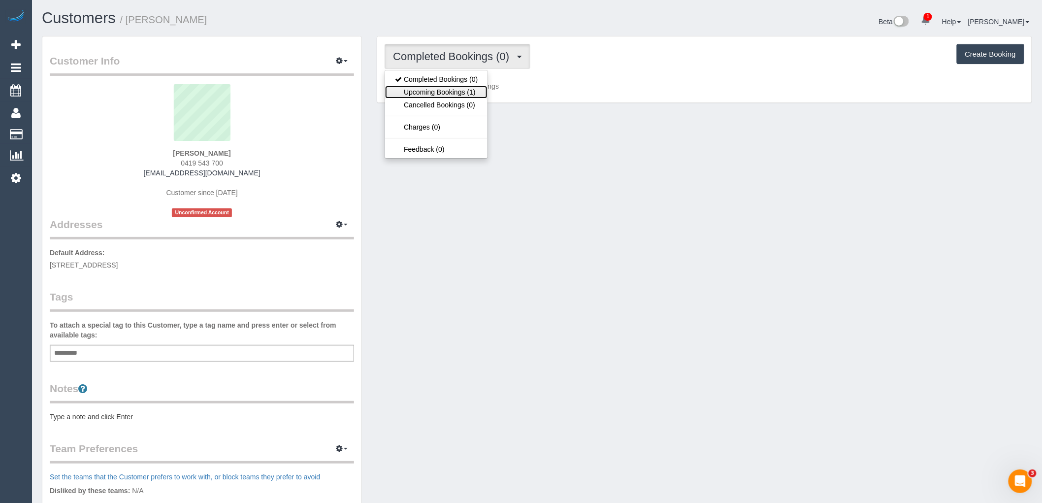
click at [460, 95] on link "Upcoming Bookings (1)" at bounding box center [436, 92] width 102 height 13
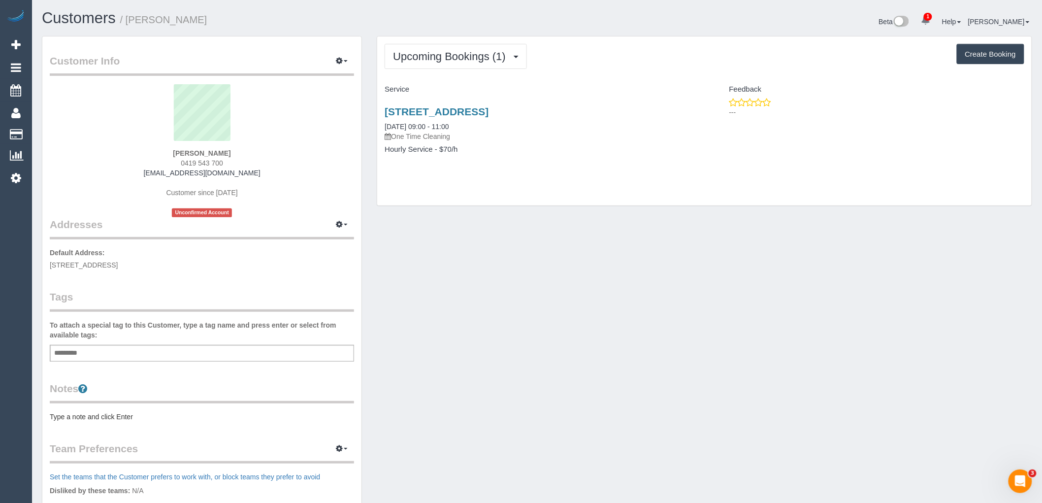
click at [756, 293] on div "Customer Info Edit Contact Info Send Message Email Preferences Special Sales Ta…" at bounding box center [536, 361] width 1005 height 650
click at [488, 116] on link "401/62 Beach Street, Port Melbourne, VIC 3207" at bounding box center [437, 111] width 104 height 11
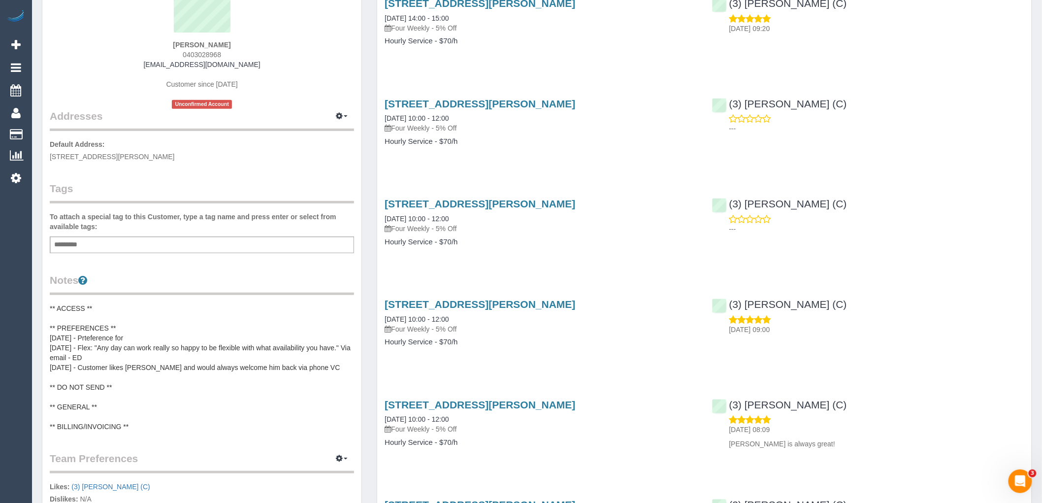
scroll to position [109, 0]
click at [164, 342] on pre "** ACCESS ** ** PREFERENCES ** [DATE] - Prteference for [DATE] - Flex: "Any day…" at bounding box center [202, 366] width 304 height 128
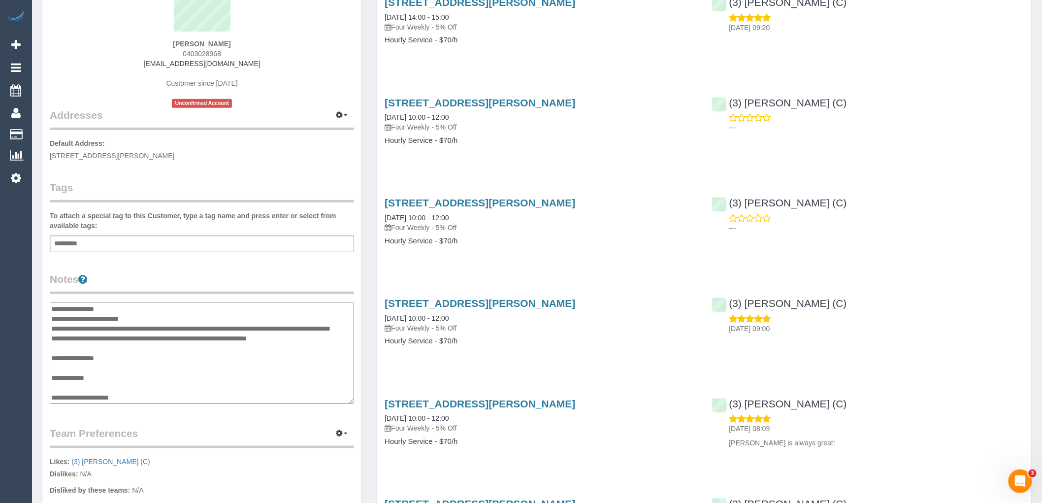
scroll to position [0, 0]
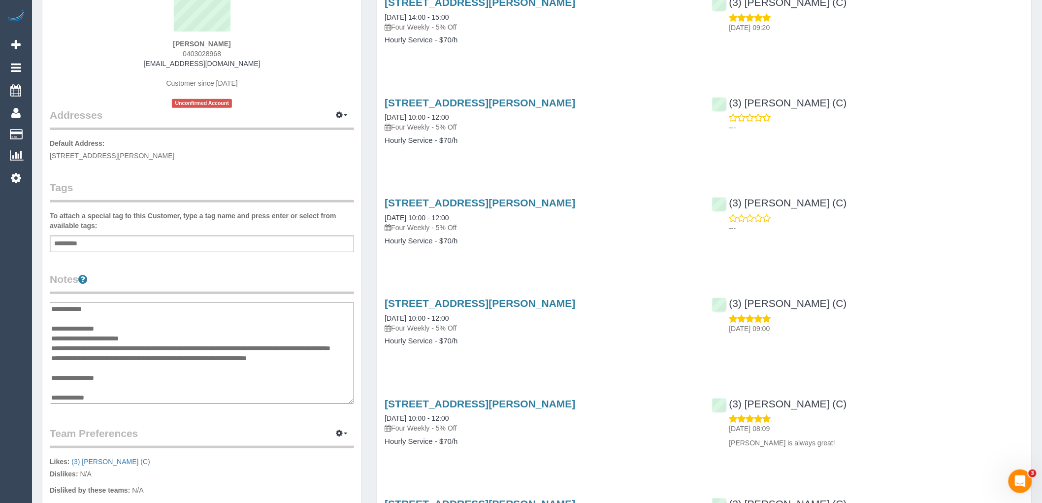
click at [138, 331] on textarea "**********" at bounding box center [202, 352] width 304 height 101
click at [143, 336] on textarea "**********" at bounding box center [202, 352] width 304 height 101
type textarea "**********"
click at [257, 266] on div "Customer Info Edit Contact Info Send Message Email Preferences Special Sales Ta…" at bounding box center [201, 301] width 319 height 748
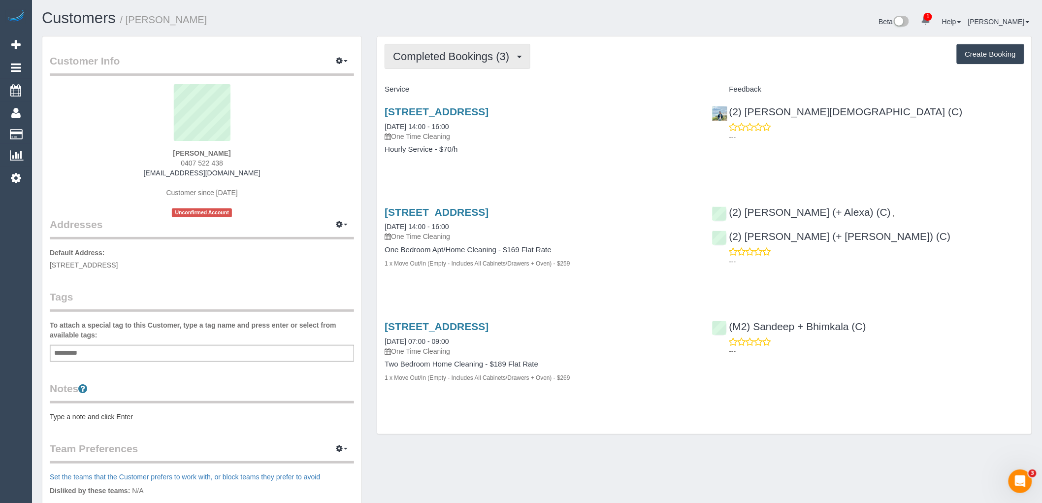
click at [474, 66] on button "Completed Bookings (3)" at bounding box center [458, 56] width 146 height 25
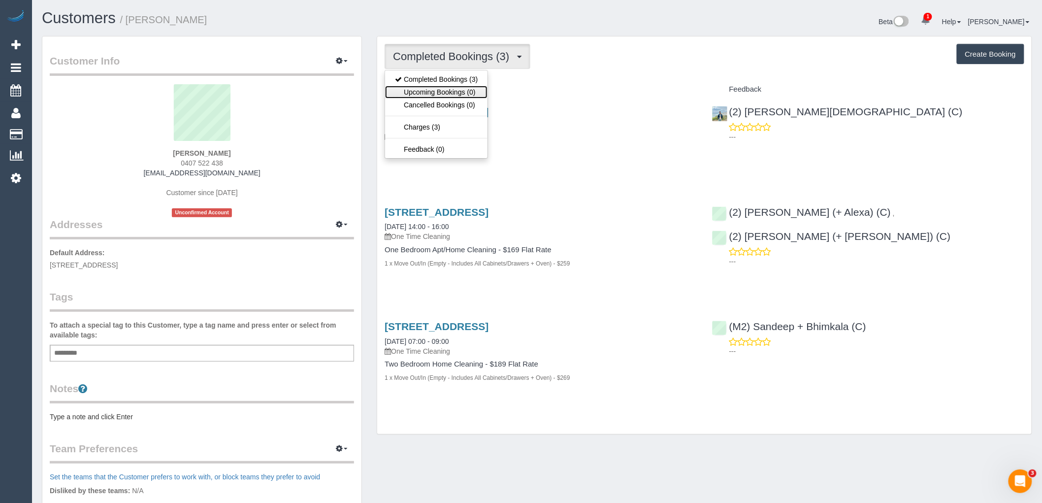
click at [470, 93] on link "Upcoming Bookings (0)" at bounding box center [436, 92] width 102 height 13
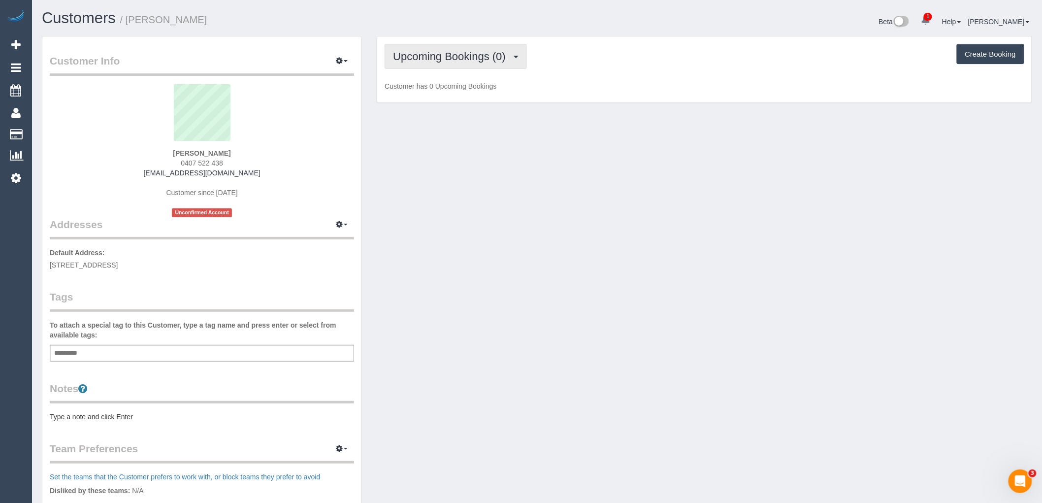
click at [482, 53] on span "Upcoming Bookings (0)" at bounding box center [452, 56] width 118 height 12
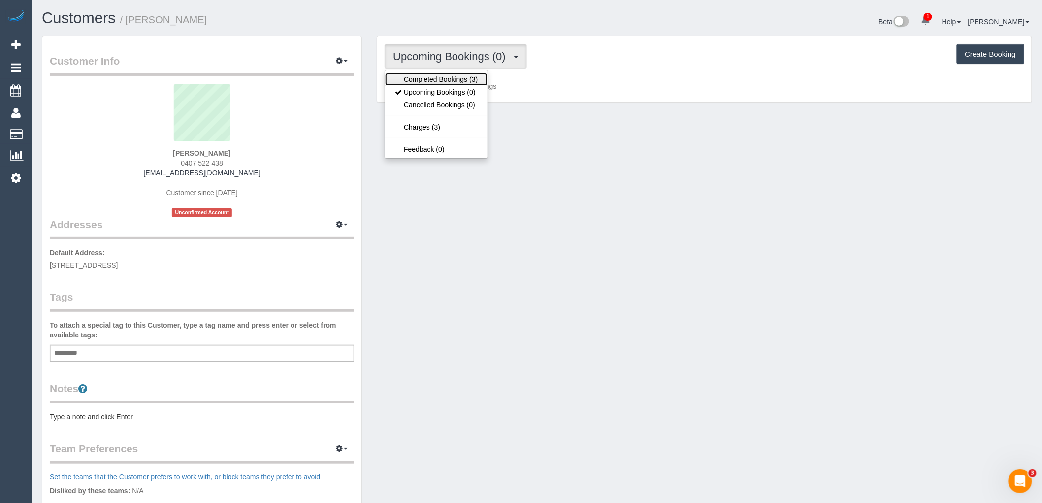
click at [441, 79] on link "Completed Bookings (3)" at bounding box center [436, 79] width 102 height 13
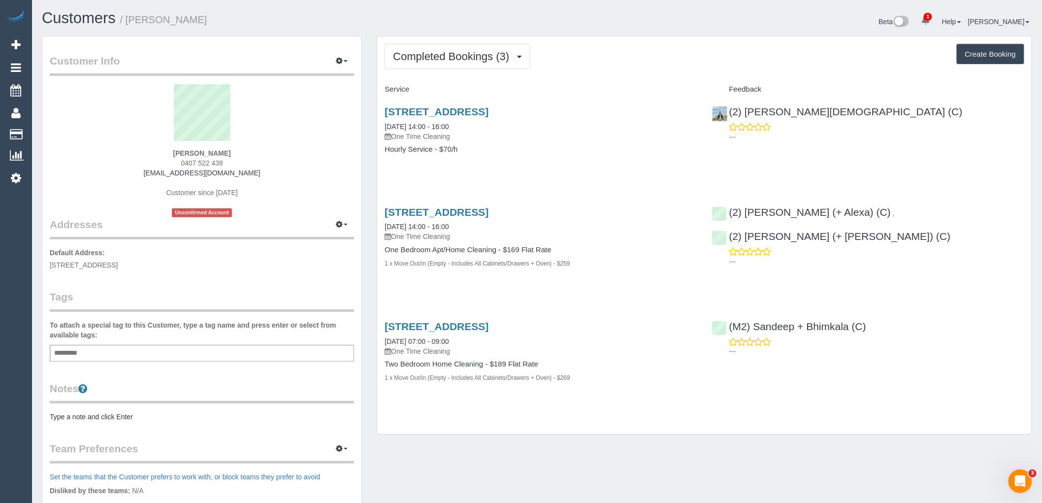
click at [1004, 61] on button "Create Booking" at bounding box center [990, 54] width 67 height 21
select select "VIC"
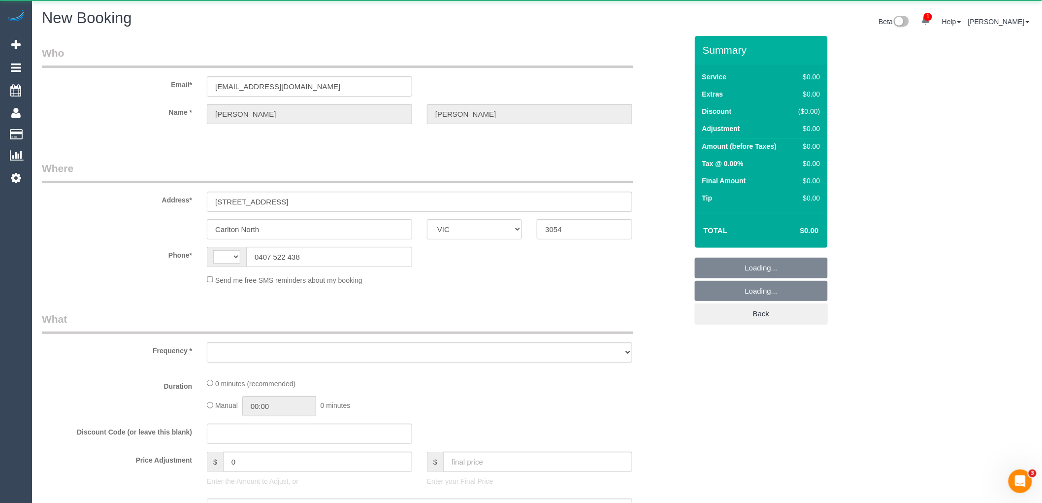
select select "string:AU"
select select "object:1504"
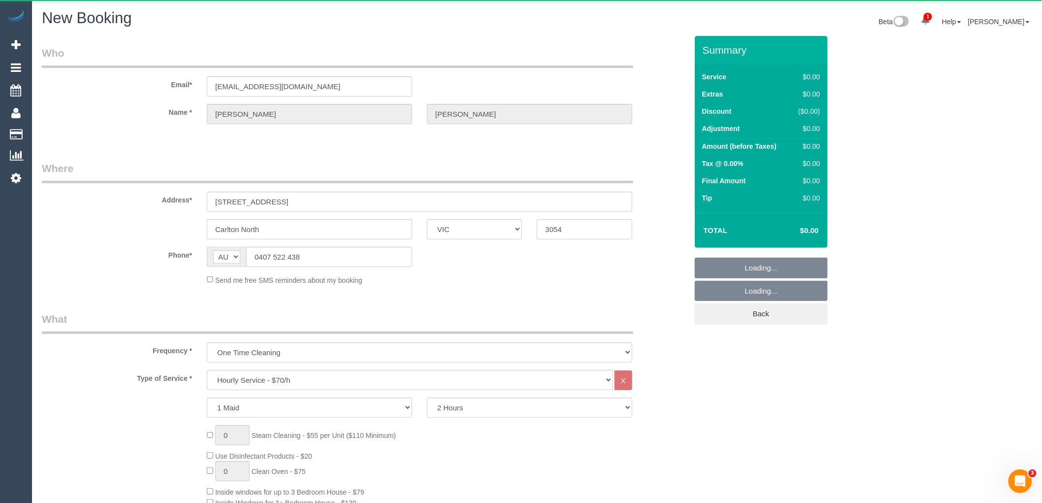
select select "string:stripe-pm_1RSnwP2GScqysDRVR2UCjgl1"
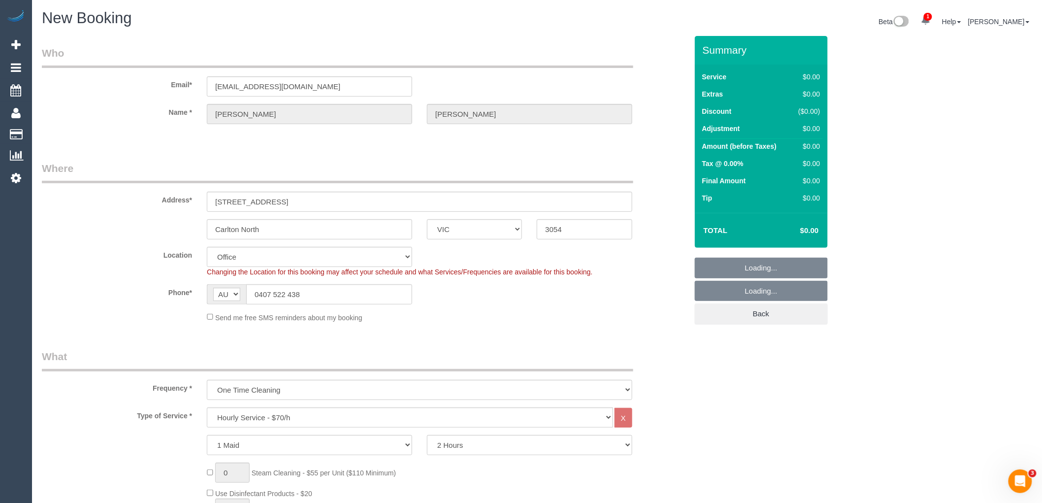
select select "object:1821"
select select "88"
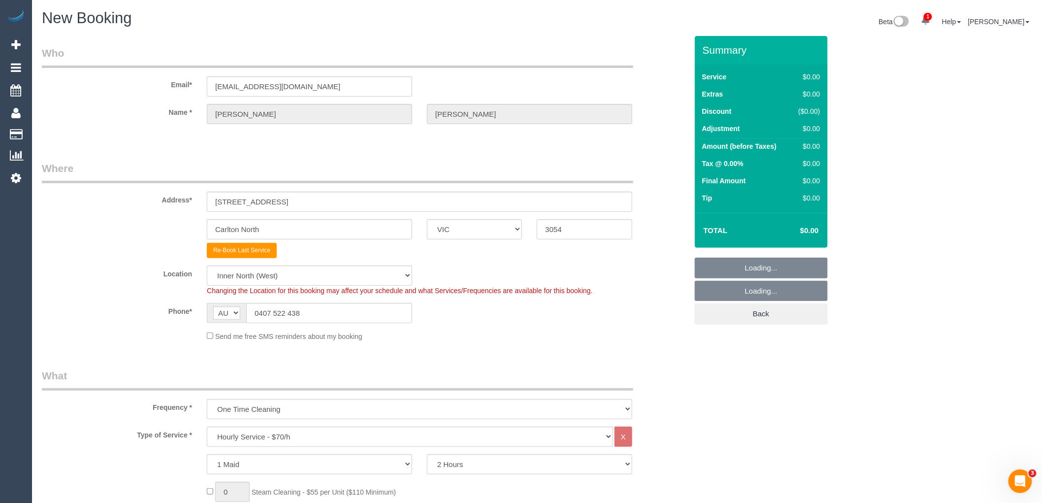
select select "object:3097"
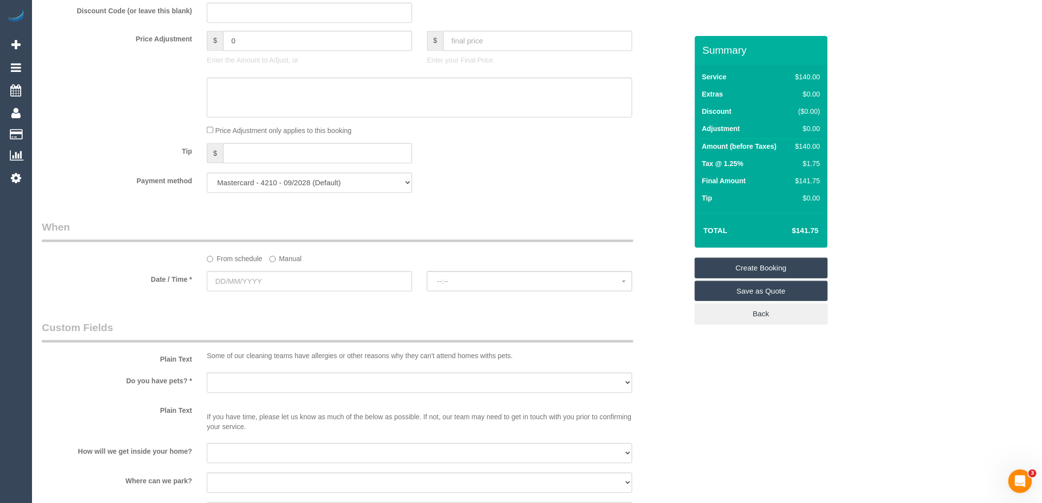
scroll to position [985, 0]
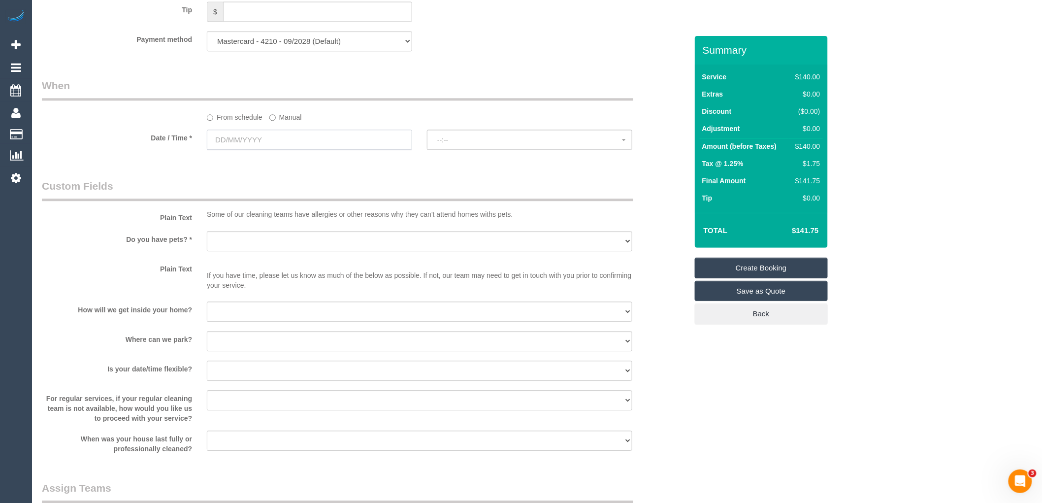
click at [285, 143] on input "text" at bounding box center [309, 139] width 205 height 20
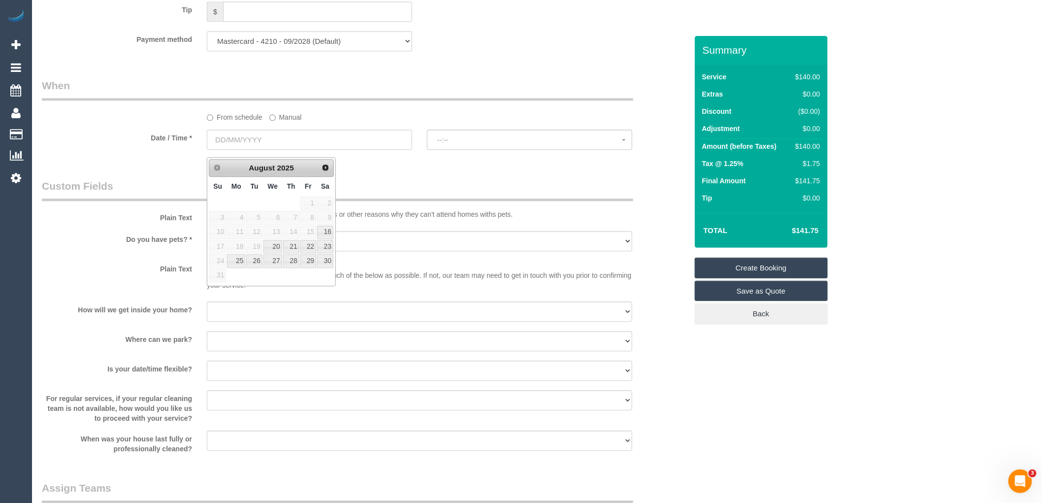
click at [511, 214] on div "Plain Text Some of our cleaning teams have allergies or other reasons why they …" at bounding box center [364, 201] width 660 height 45
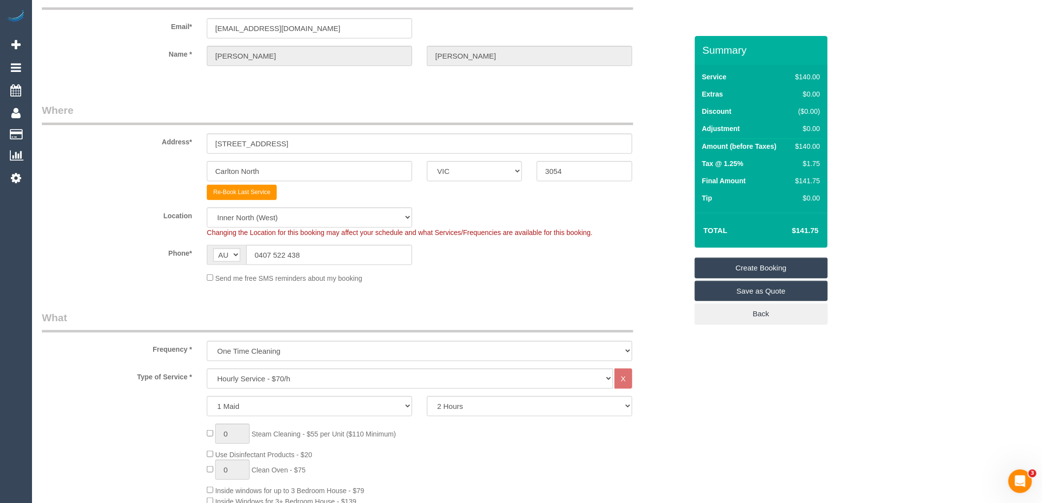
scroll to position [55, 0]
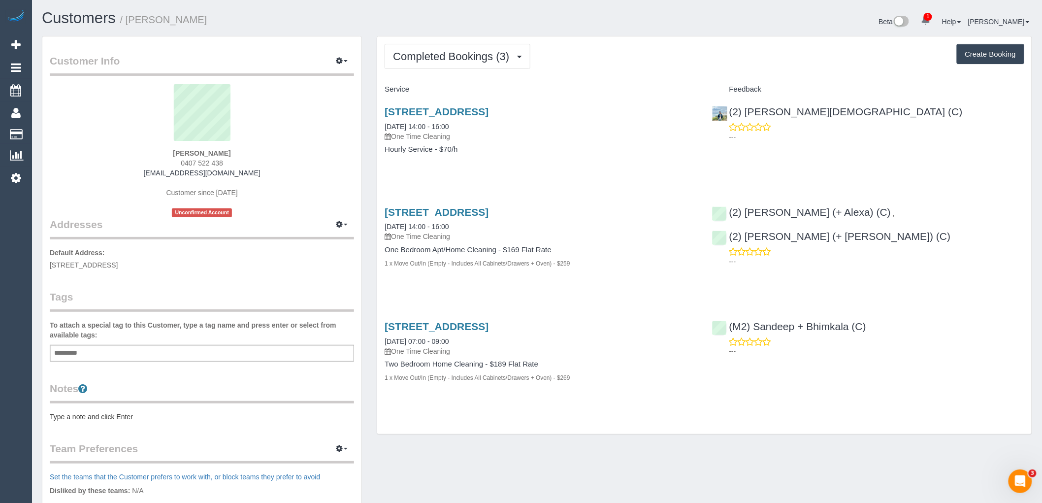
click at [980, 56] on button "Create Booking" at bounding box center [990, 54] width 67 height 21
select select "VIC"
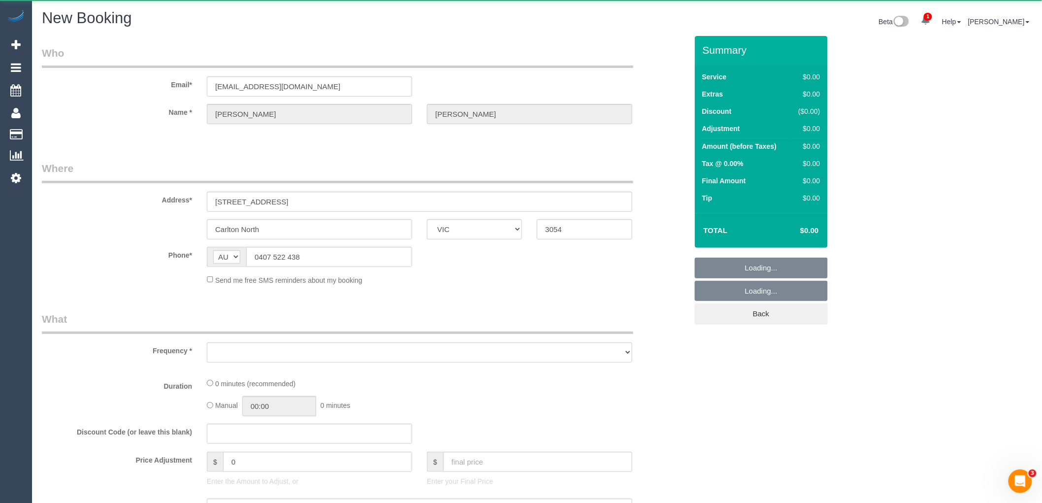
select select "object:4538"
select select "string:stripe-pm_1RSnwP2GScqysDRVR2UCjgl1"
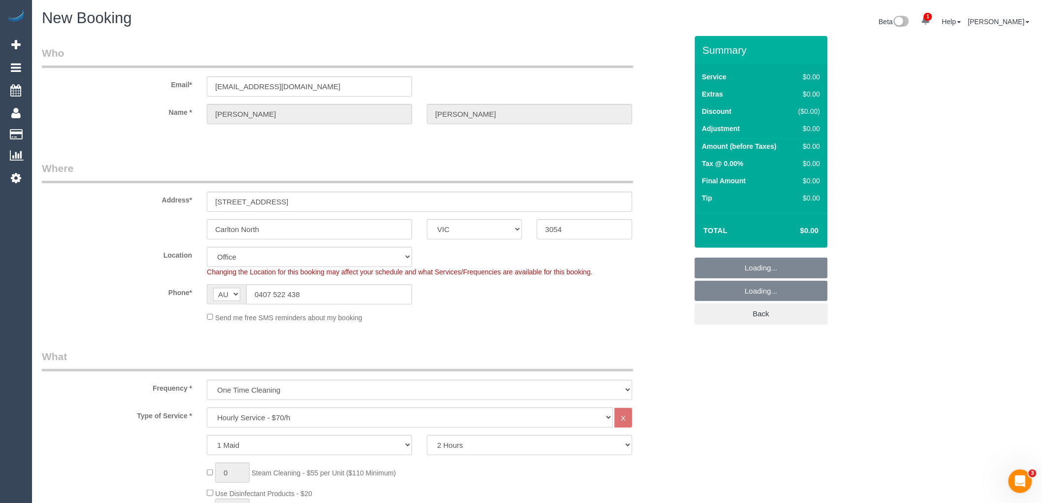
select select "object:4709"
select select "88"
select select "object:5985"
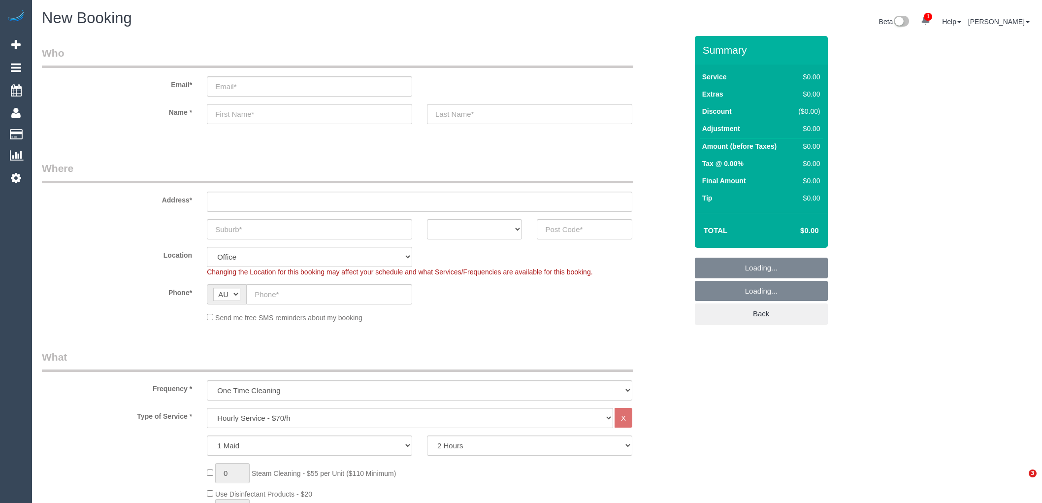
select select "object:4128"
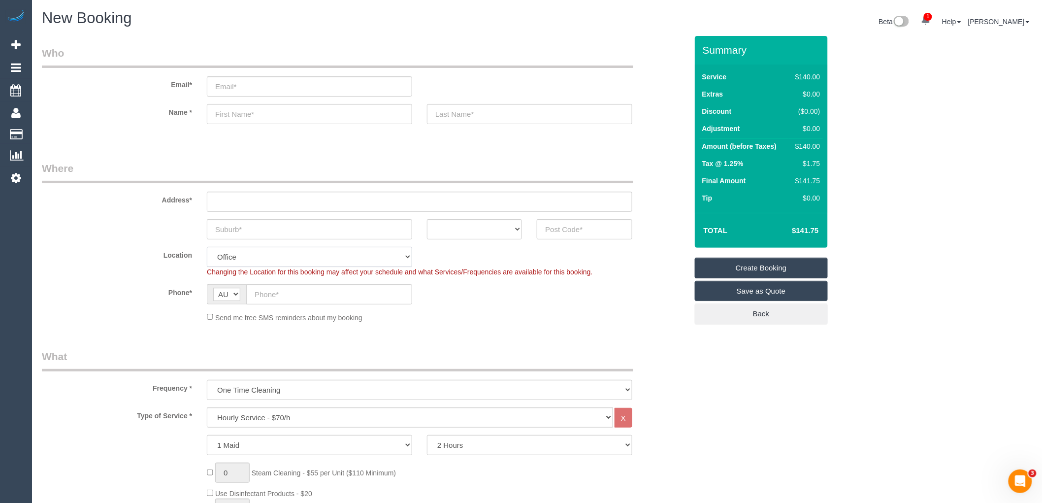
click at [255, 261] on select "Office [GEOGRAPHIC_DATA] (North) East (South) [GEOGRAPHIC_DATA] (East) [GEOGRAP…" at bounding box center [309, 257] width 205 height 20
select select "88"
click at [207, 247] on select "Office [GEOGRAPHIC_DATA] (North) East (South) [GEOGRAPHIC_DATA] (East) [GEOGRAP…" at bounding box center [309, 257] width 205 height 20
select select "object:4135"
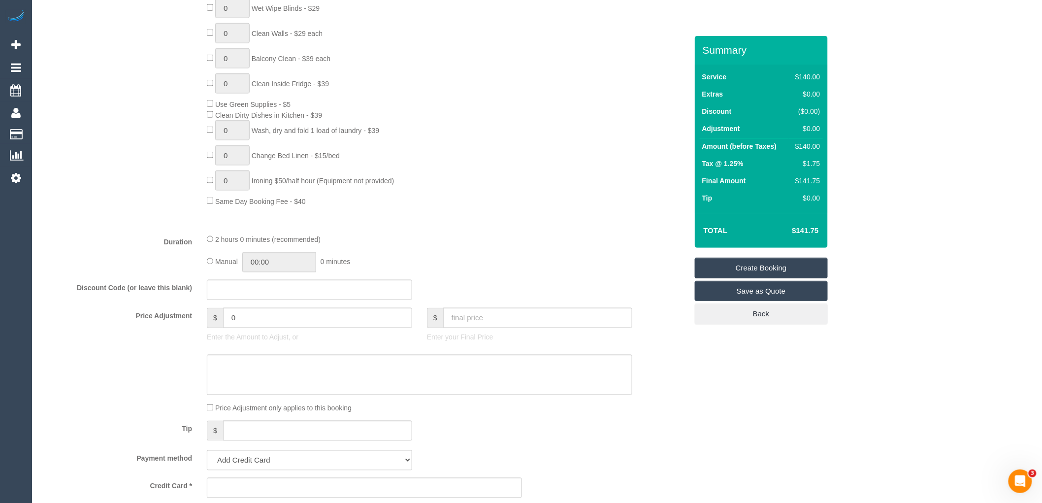
scroll to position [820, 0]
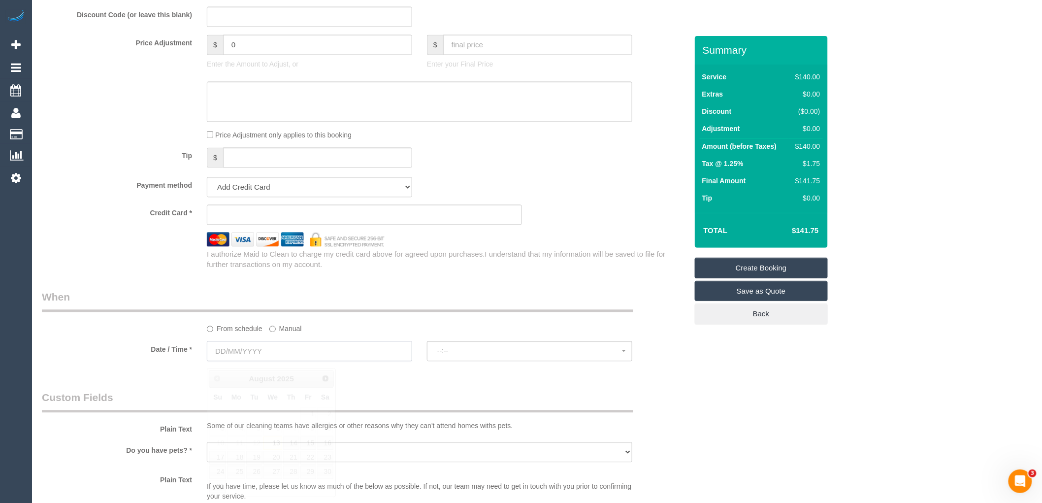
click at [343, 357] on input "text" at bounding box center [309, 351] width 205 height 20
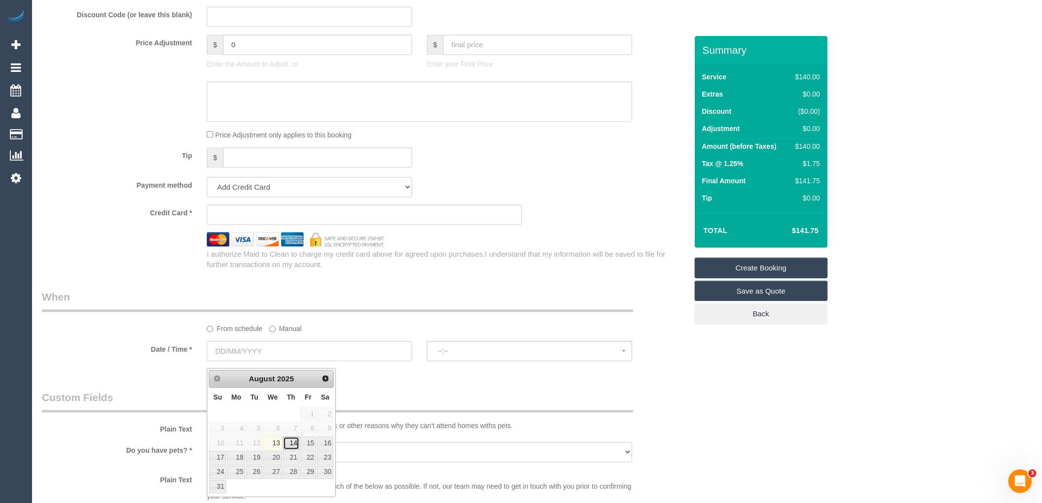
click at [292, 444] on link "14" at bounding box center [291, 442] width 16 height 13
type input "[DATE]"
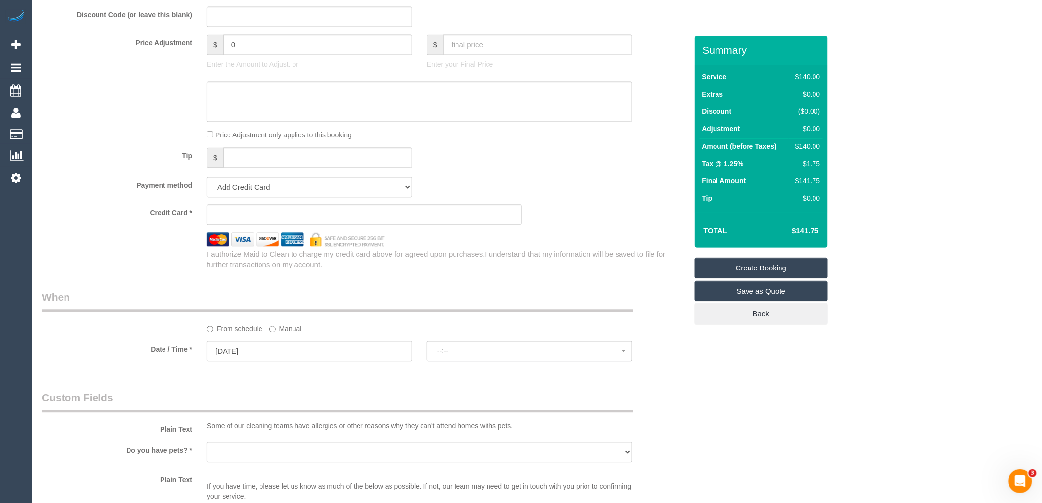
select select "spot1"
click at [293, 355] on input "[DATE]" at bounding box center [309, 351] width 205 height 20
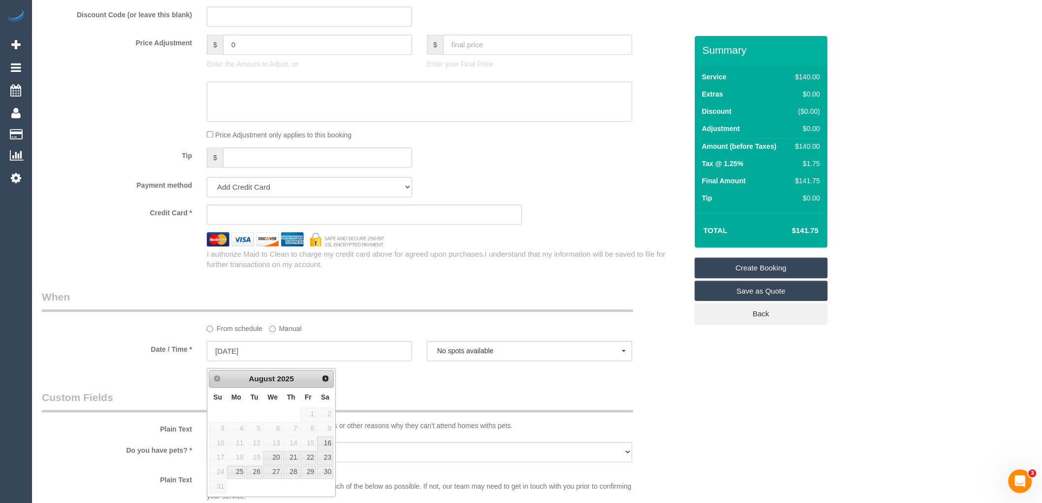
click at [466, 389] on div "Who Email* Name * Where Address* ACT [GEOGRAPHIC_DATA] NT [GEOGRAPHIC_DATA] SA …" at bounding box center [364, 93] width 660 height 1755
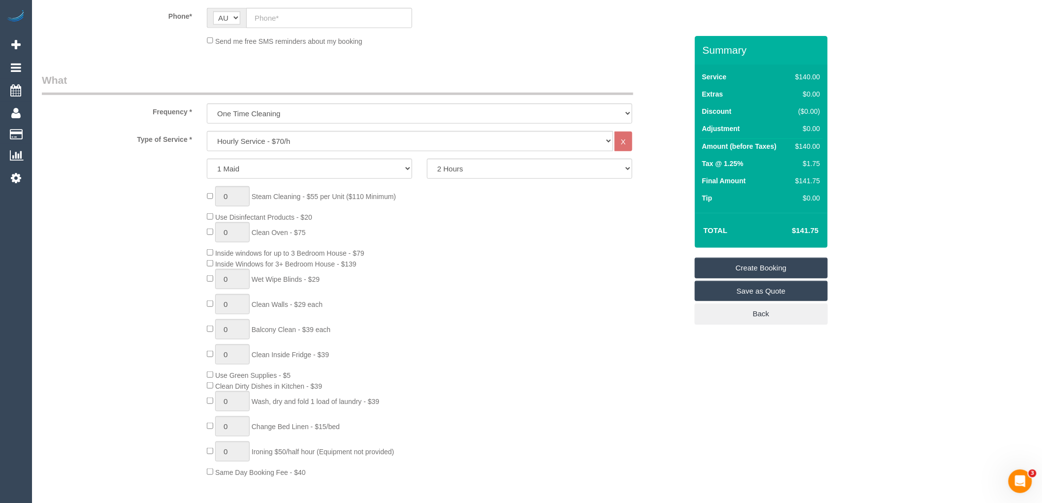
scroll to position [164, 0]
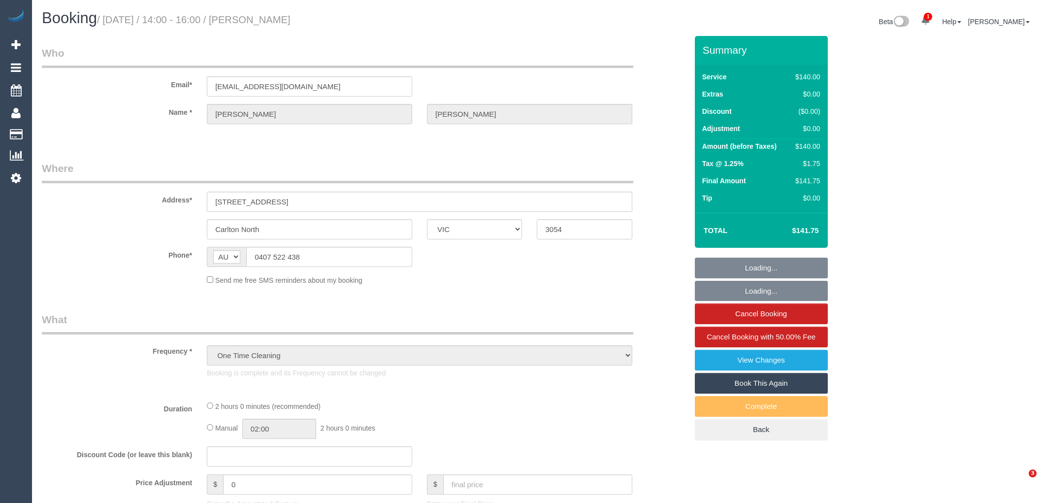
select select "VIC"
select select "spot1"
select select "number:28"
select select "number:14"
select select "number:19"
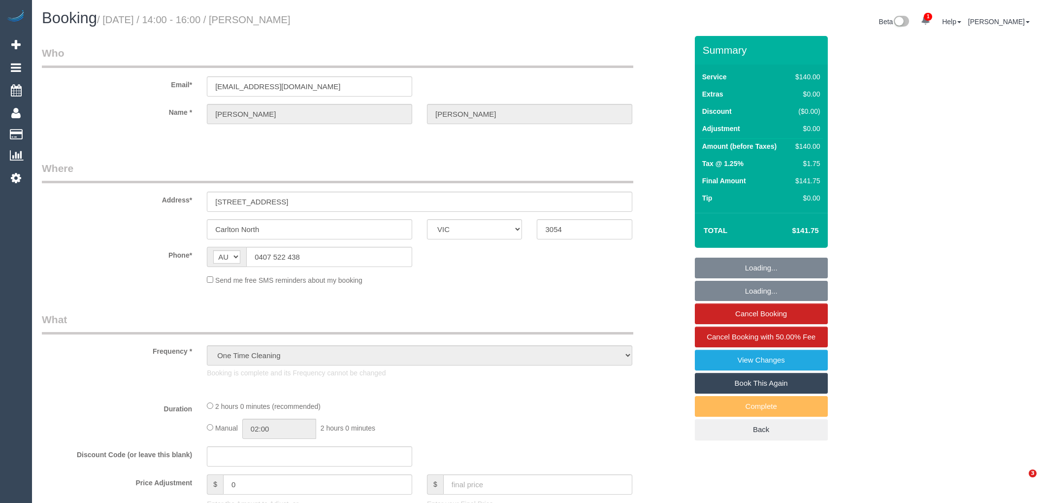
select select "number:24"
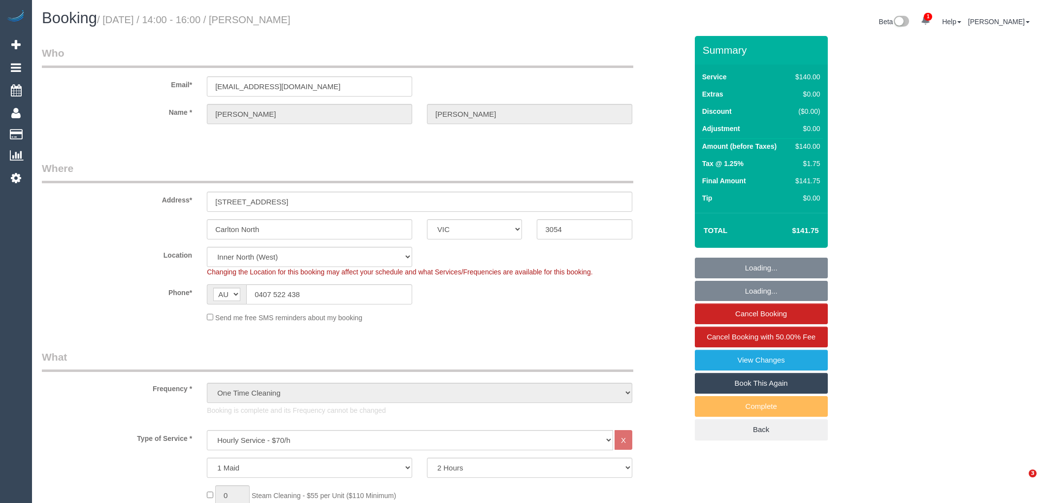
select select "object:1754"
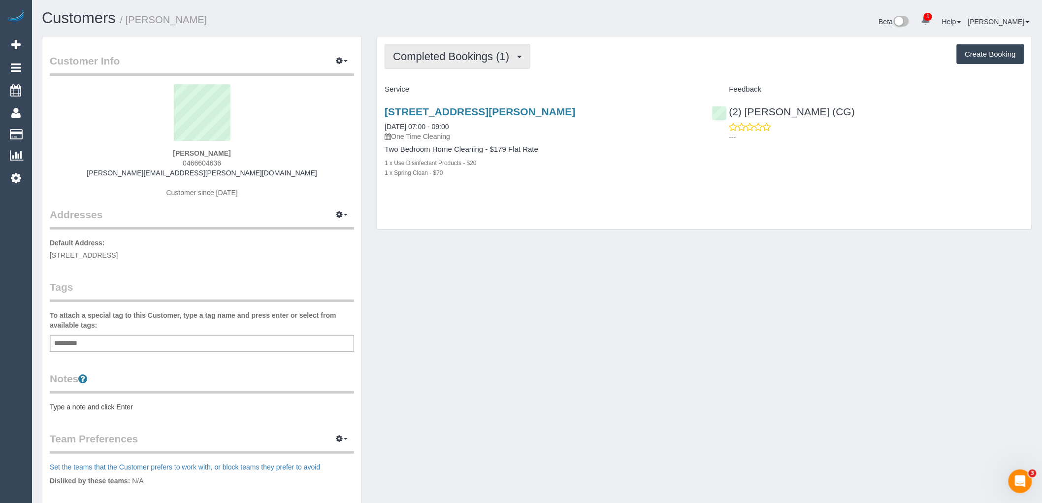
click at [447, 47] on button "Completed Bookings (1)" at bounding box center [458, 56] width 146 height 25
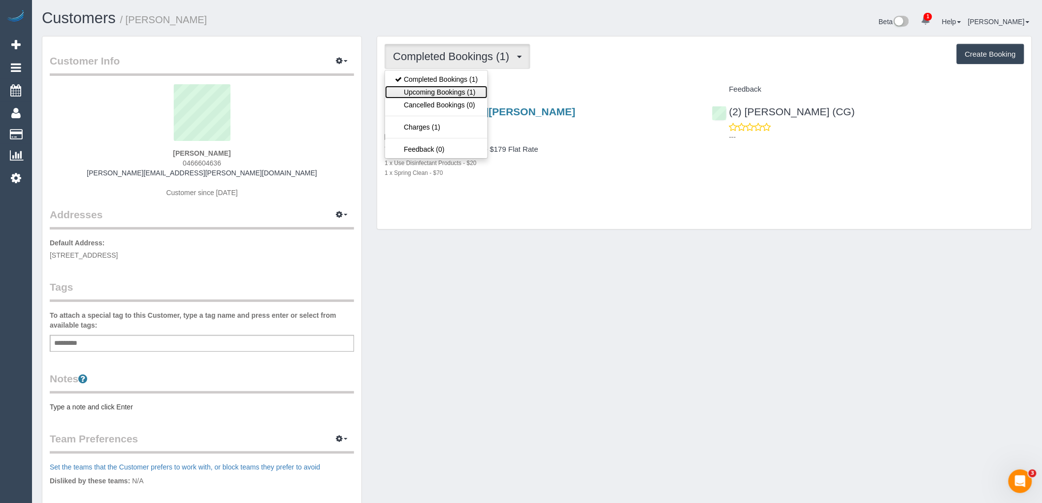
click at [461, 95] on link "Upcoming Bookings (1)" at bounding box center [436, 92] width 102 height 13
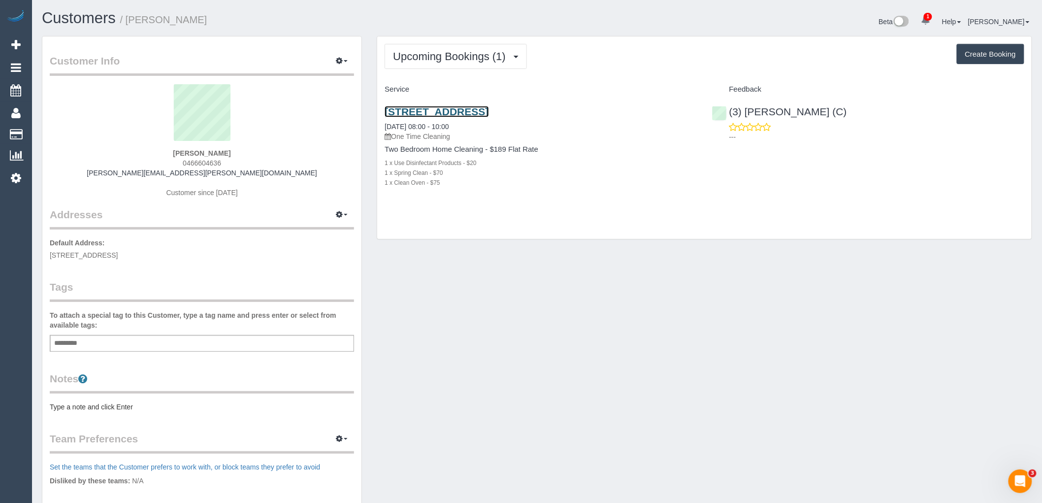
click at [459, 113] on link "33a Chatham Street Footscray, Melbourne, VIC 3011" at bounding box center [437, 111] width 104 height 11
click at [496, 60] on span "Upcoming Bookings (1)" at bounding box center [452, 56] width 118 height 12
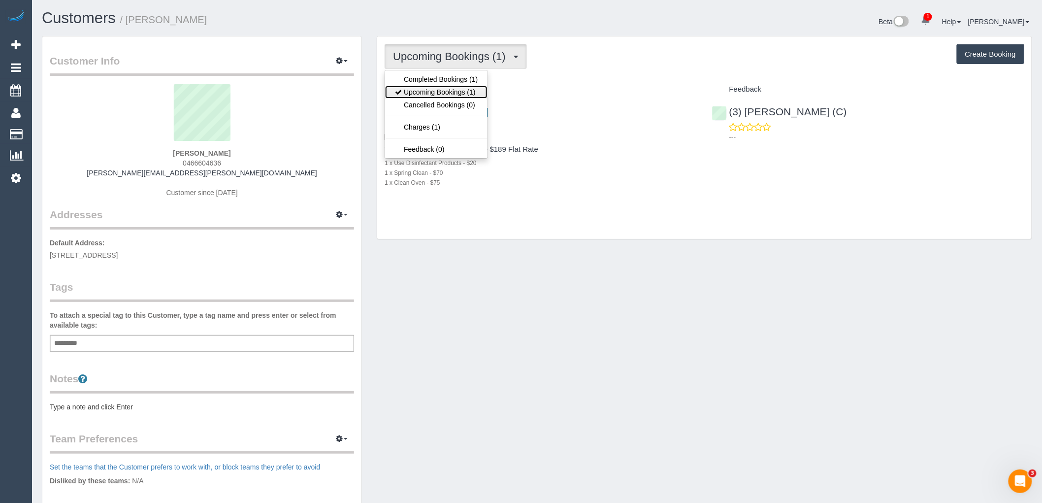
click at [460, 95] on link "Upcoming Bookings (1)" at bounding box center [436, 92] width 102 height 13
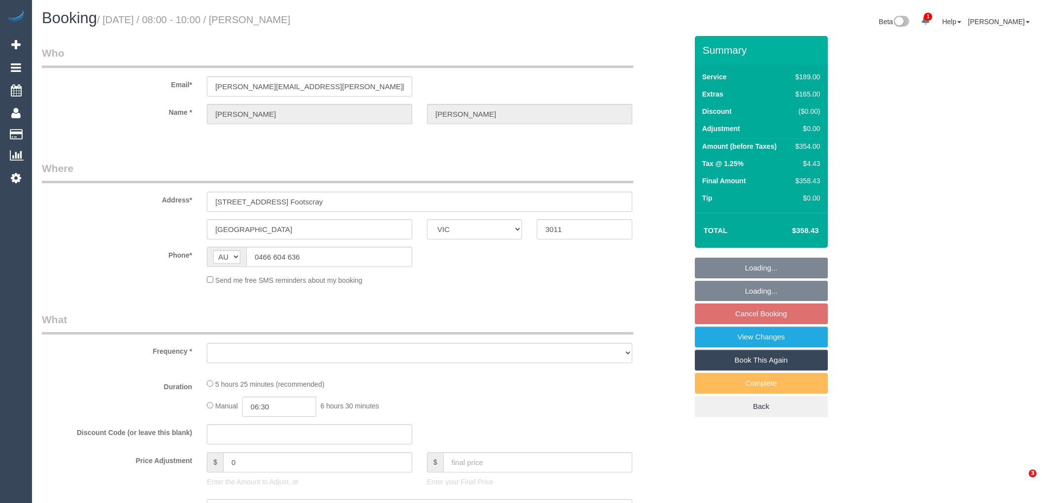
select select "VIC"
select select "string:stripe-pm_1Rumoh2GScqysDRVJhi5OlG2"
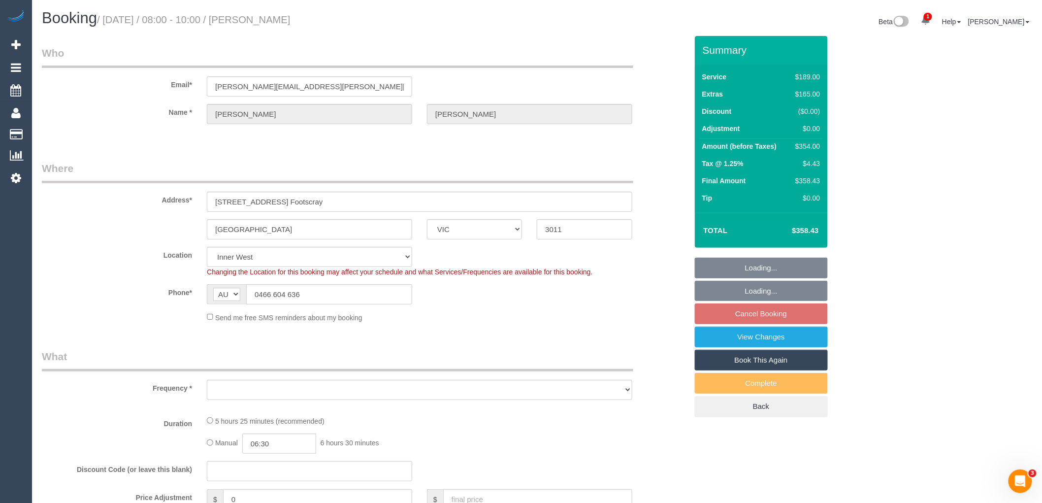
select select "object:1484"
select select "number:29"
select select "number:14"
select select "number:18"
select select "number:24"
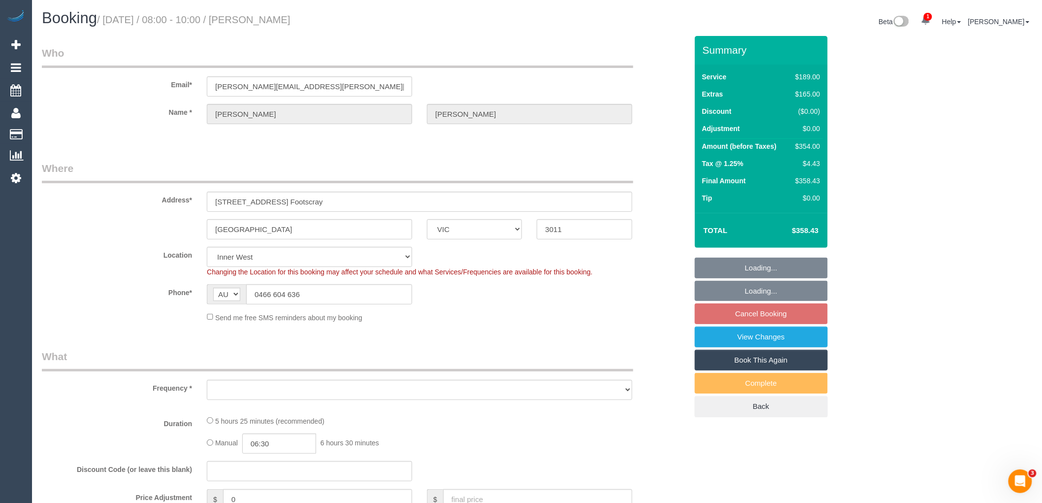
select select "number:26"
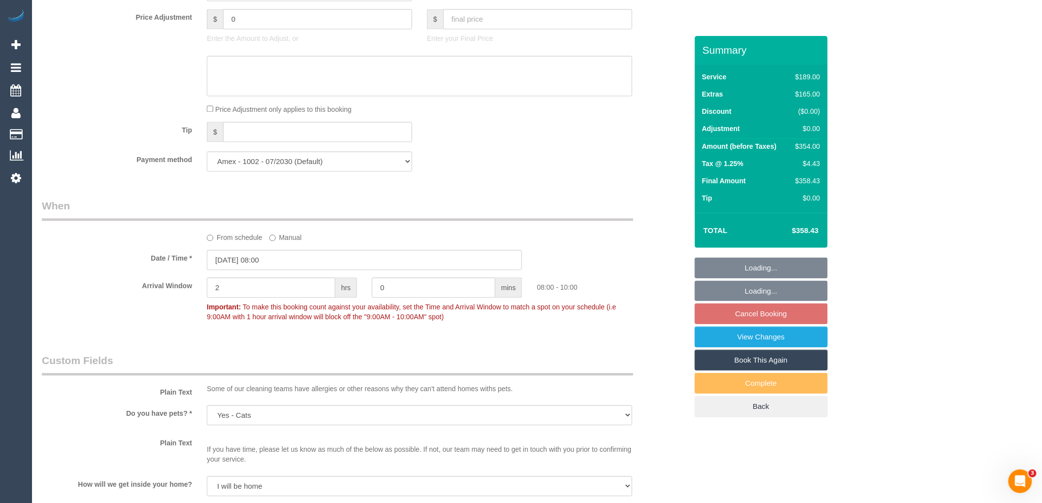
scroll to position [985, 0]
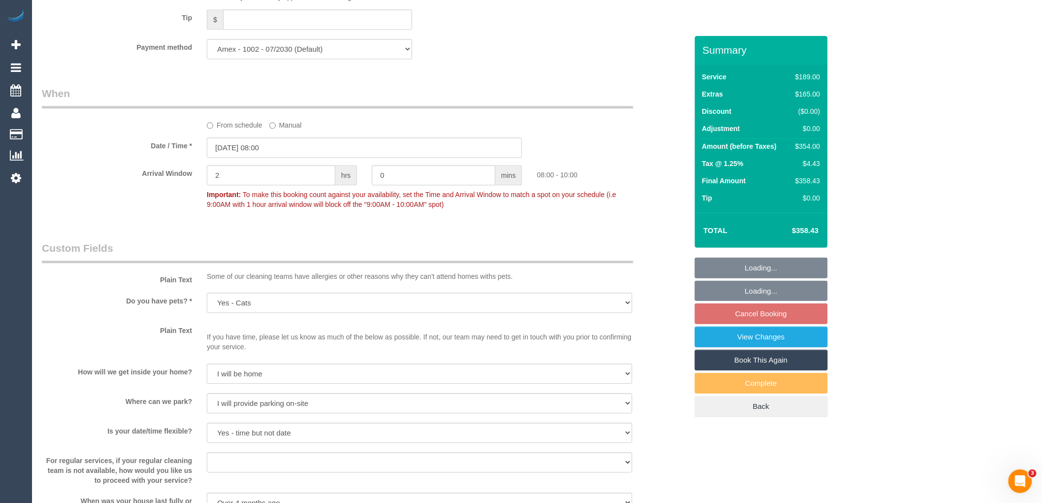
click at [215, 130] on label "From schedule" at bounding box center [235, 123] width 56 height 13
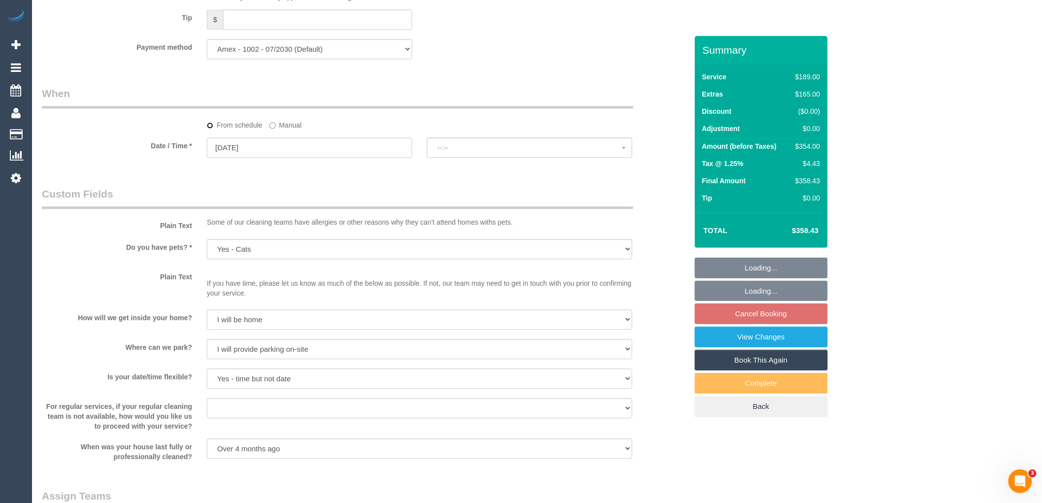
select select "spot7"
click at [314, 156] on input "14/08/2025" at bounding box center [309, 147] width 205 height 20
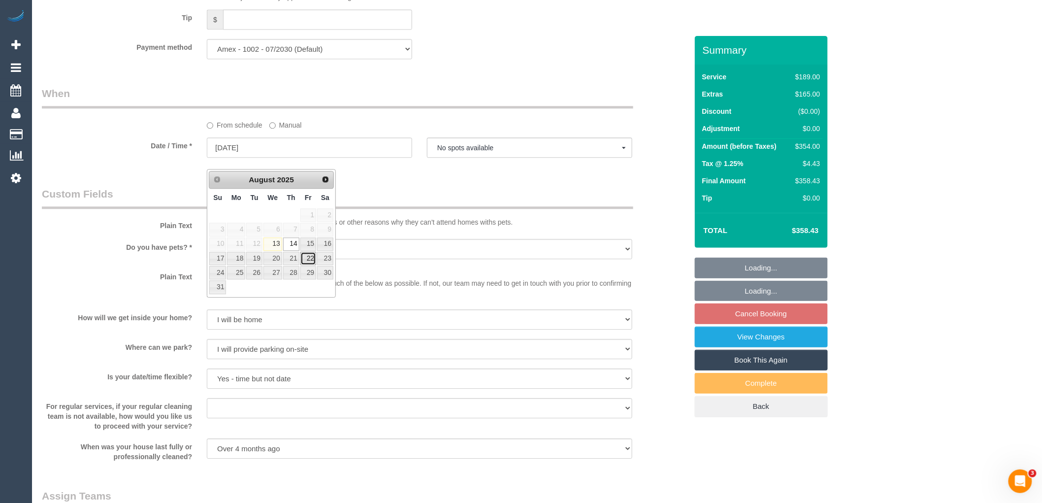
click at [308, 257] on link "22" at bounding box center [308, 258] width 16 height 13
type input "22/08/2025"
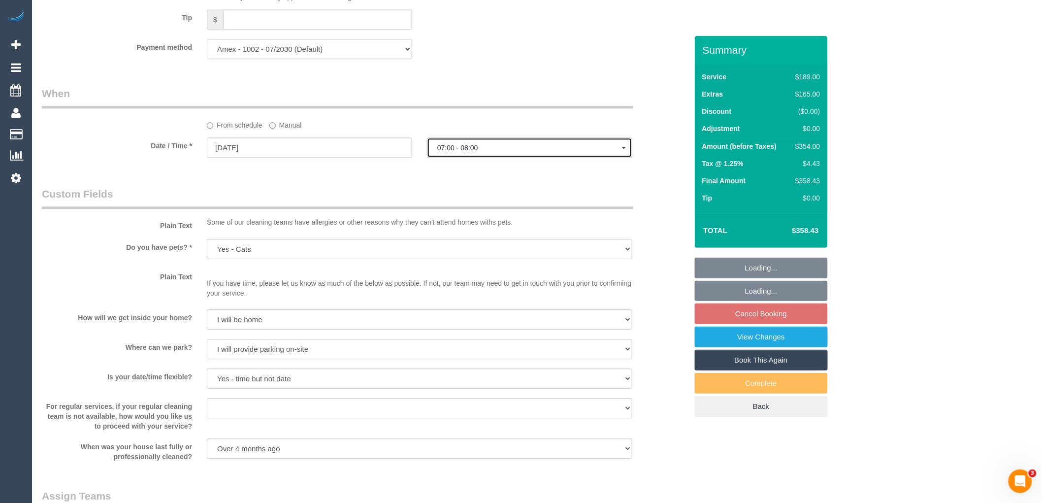
click at [505, 152] on span "07:00 - 08:00" at bounding box center [529, 148] width 185 height 8
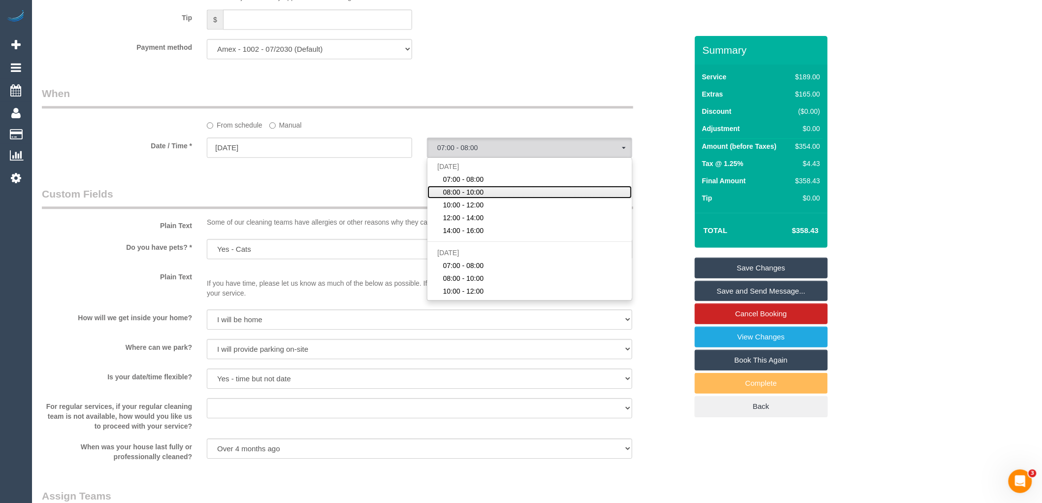
click at [493, 198] on link "08:00 - 10:00" at bounding box center [529, 192] width 204 height 13
select select "spot14"
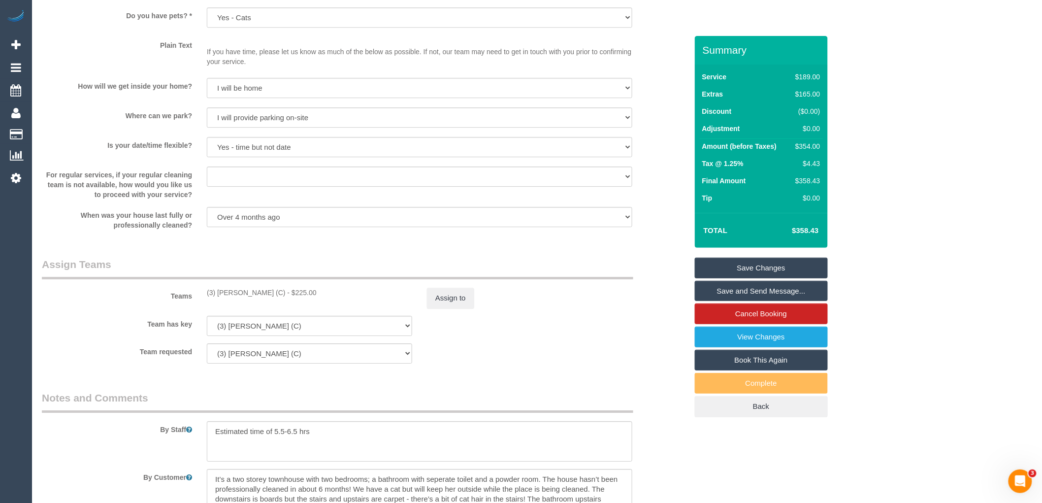
scroll to position [1379, 0]
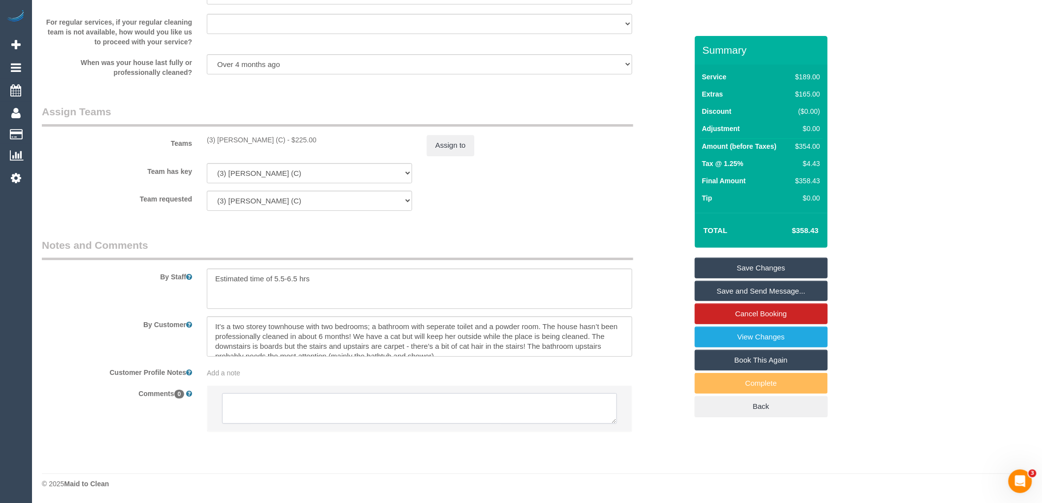
click at [297, 414] on textarea at bounding box center [419, 408] width 395 height 31
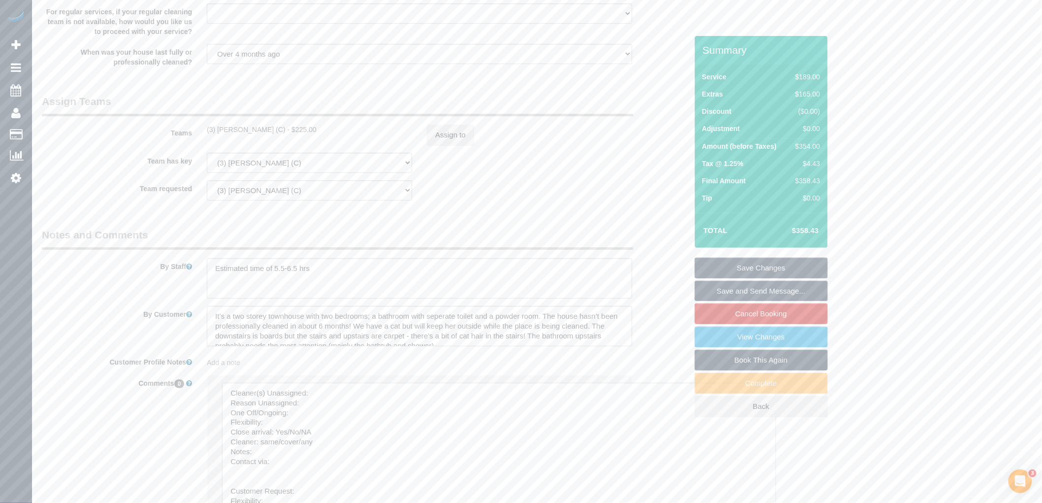
drag, startPoint x: 613, startPoint y: 420, endPoint x: 617, endPoint y: 477, distance: 56.2
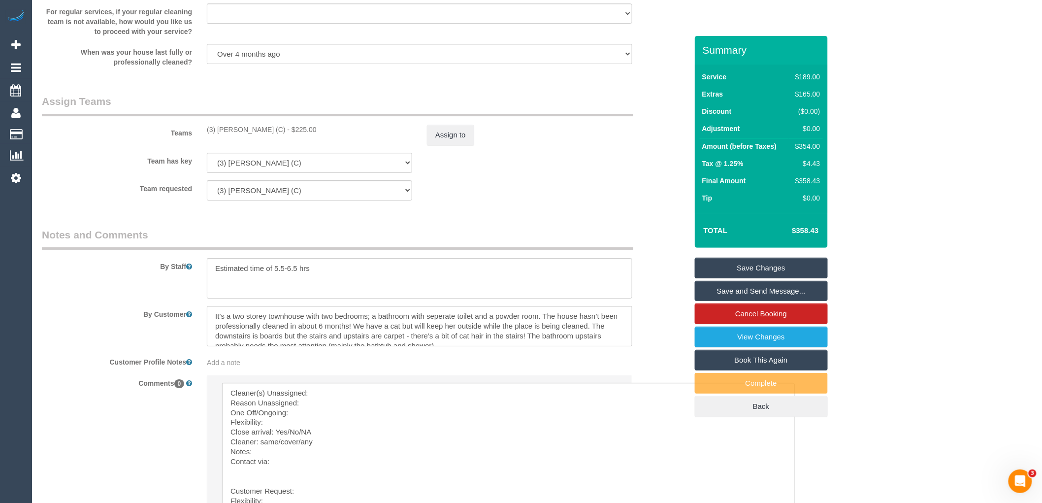
drag, startPoint x: 257, startPoint y: 137, endPoint x: 195, endPoint y: 139, distance: 62.1
click at [195, 139] on div "Teams (3) Gavin Ive (C) - $225.00 Assign to" at bounding box center [364, 119] width 660 height 51
copy div "(3) Gavin Ive (C)"
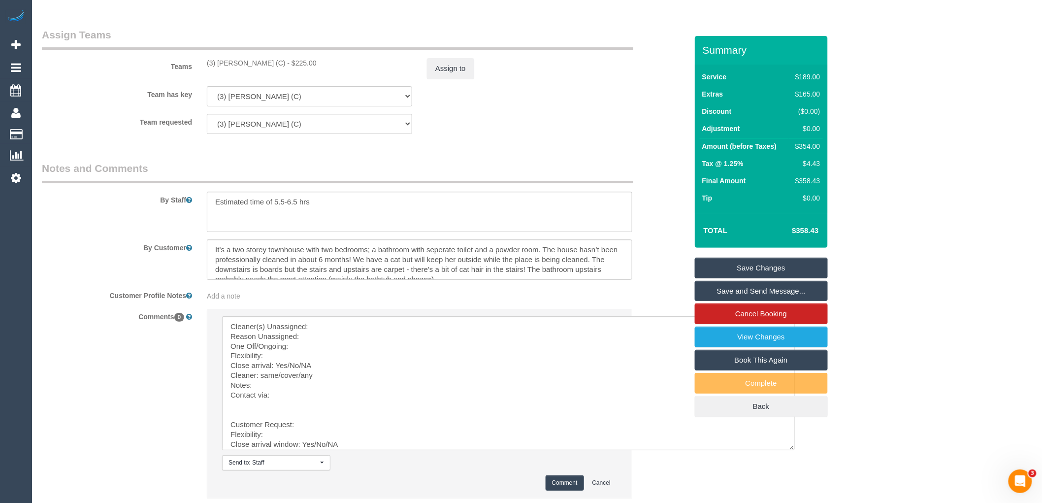
scroll to position [1523, 0]
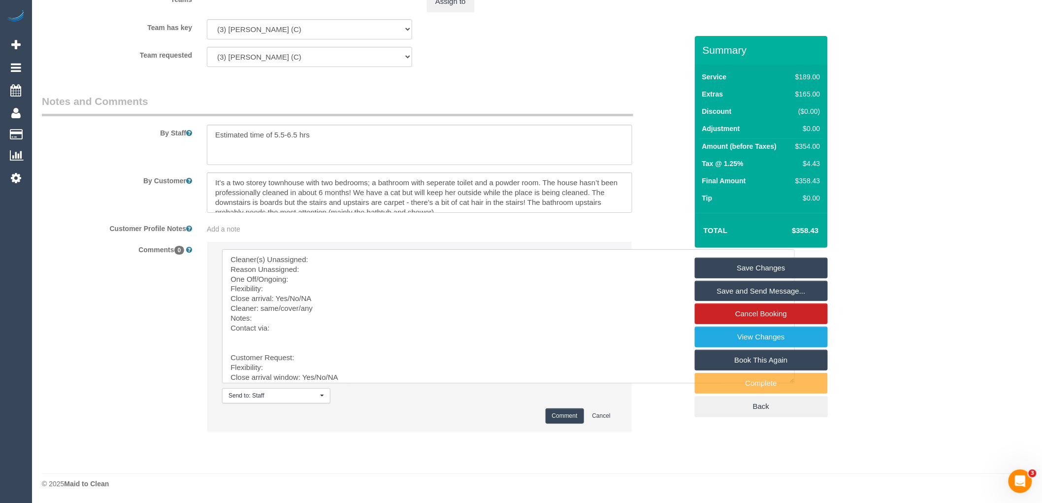
click at [321, 261] on textarea at bounding box center [508, 316] width 573 height 134
paste textarea "(3) Gavin Ive (C)"
drag, startPoint x: 238, startPoint y: 348, endPoint x: 350, endPoint y: 434, distance: 141.2
click at [342, 436] on div "Send to: Staff Nothing selected Send to: Staff Send to: Customer Send to: Team …" at bounding box center [419, 341] width 440 height 200
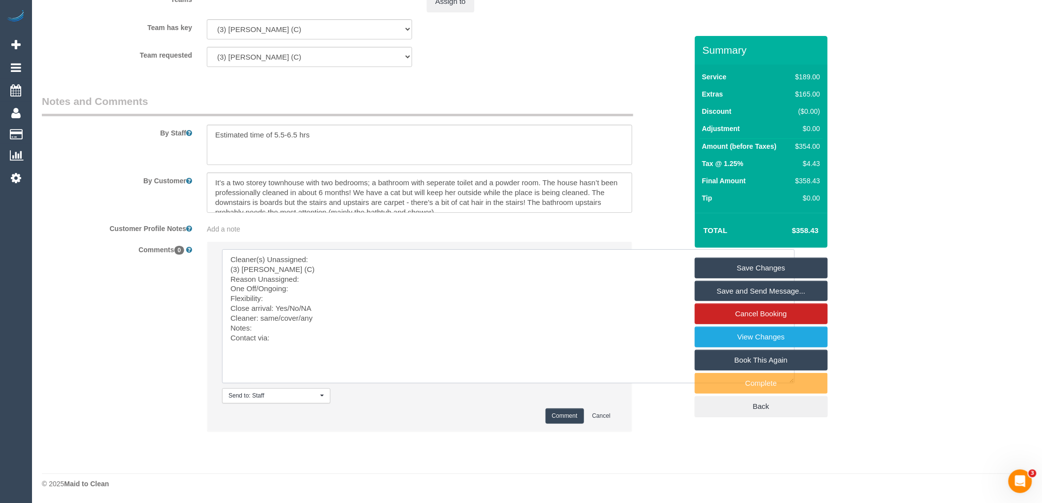
scroll to position [0, 0]
click at [222, 268] on textarea at bounding box center [508, 316] width 573 height 134
click at [332, 274] on textarea at bounding box center [508, 316] width 573 height 134
click at [335, 269] on textarea at bounding box center [508, 316] width 573 height 134
click at [337, 276] on textarea at bounding box center [508, 316] width 573 height 134
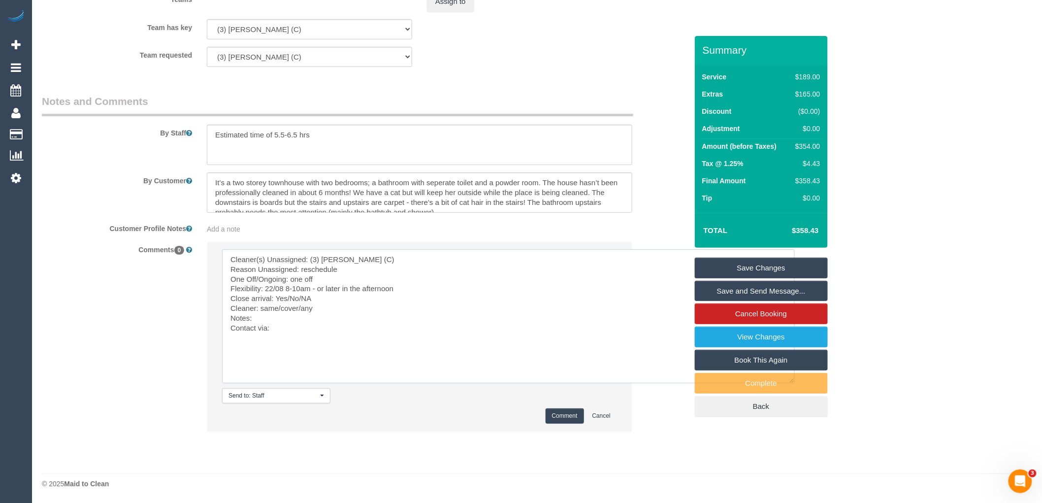
drag, startPoint x: 315, startPoint y: 298, endPoint x: 288, endPoint y: 297, distance: 27.6
click at [288, 297] on textarea at bounding box center [508, 316] width 573 height 134
drag, startPoint x: 301, startPoint y: 308, endPoint x: 242, endPoint y: 289, distance: 62.1
click at [261, 310] on textarea at bounding box center [508, 316] width 573 height 134
click at [307, 314] on textarea at bounding box center [508, 316] width 573 height 134
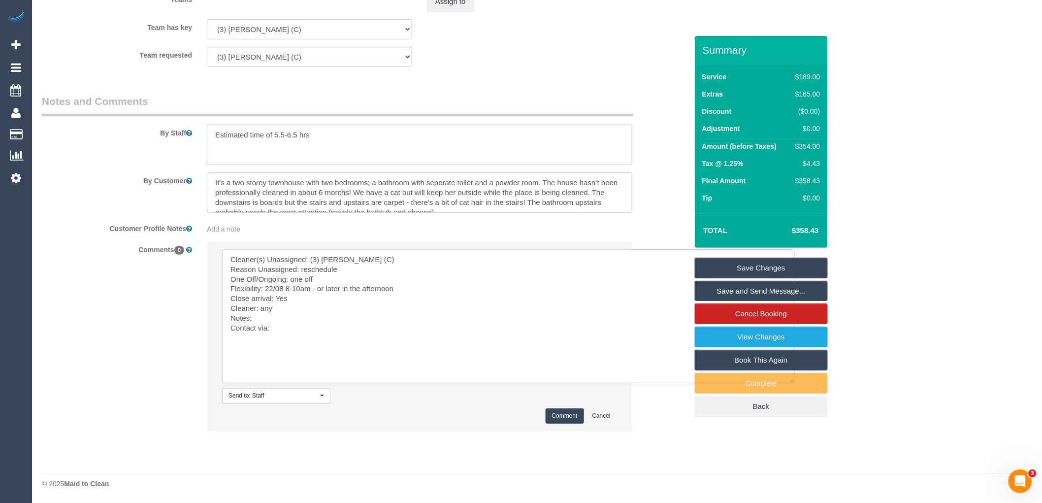
paste textarea "cnv_q5fuydr"
click at [306, 327] on textarea at bounding box center [508, 316] width 573 height 134
type textarea "Cleaner(s) Unassigned: (3) Gavin Ive (C) Reason Unassigned: reschedule One Off/…"
click at [568, 409] on button "Comment" at bounding box center [565, 415] width 38 height 15
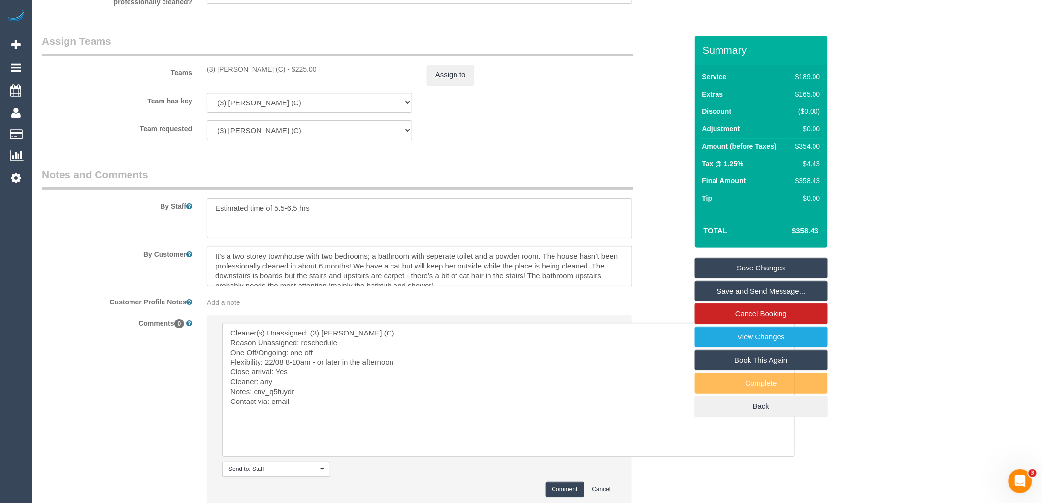
scroll to position [1359, 0]
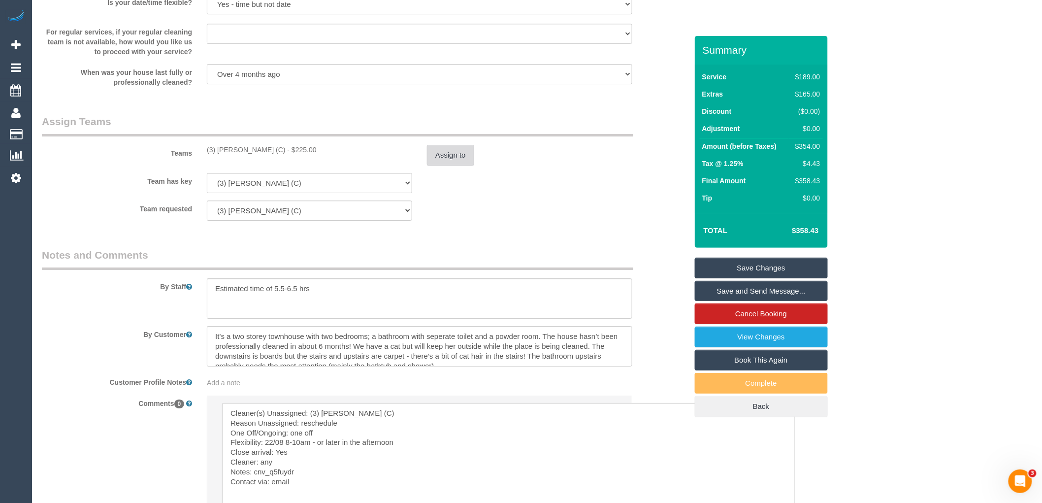
click at [449, 165] on button "Assign to" at bounding box center [450, 155] width 47 height 21
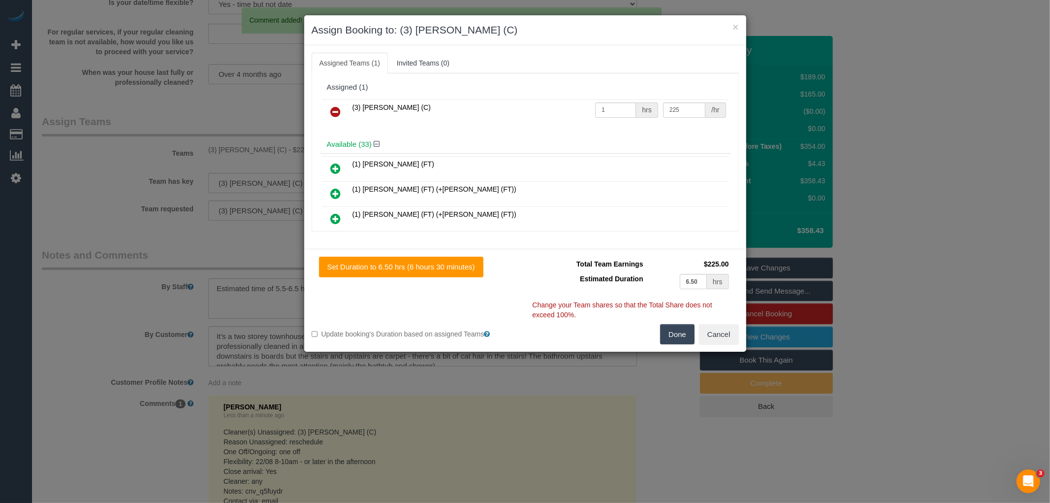
click at [341, 111] on link at bounding box center [335, 112] width 23 height 20
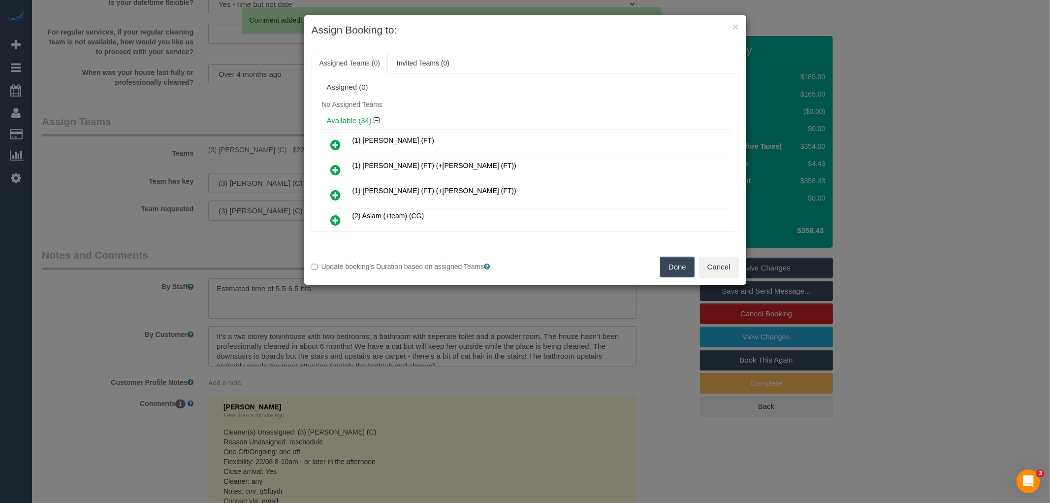
click at [667, 263] on button "Done" at bounding box center [677, 267] width 34 height 21
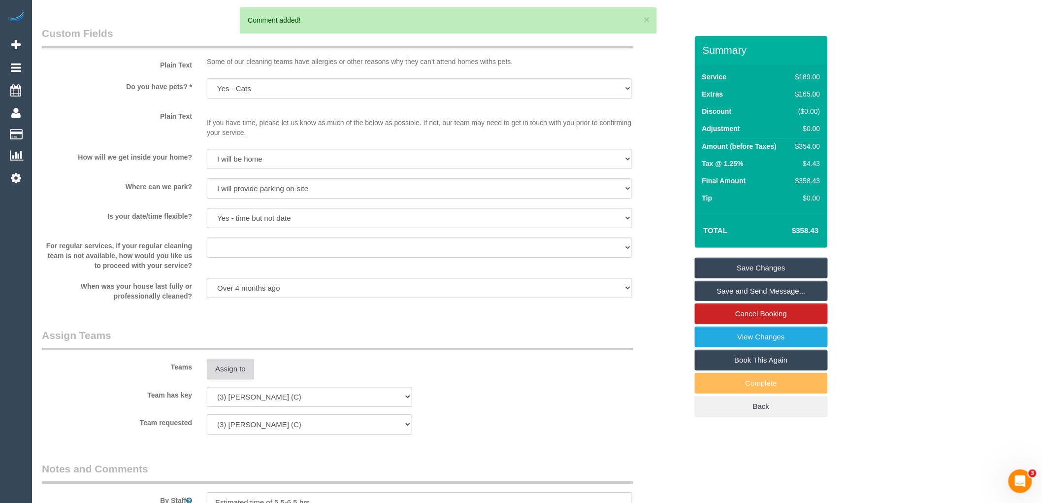
scroll to position [921, 0]
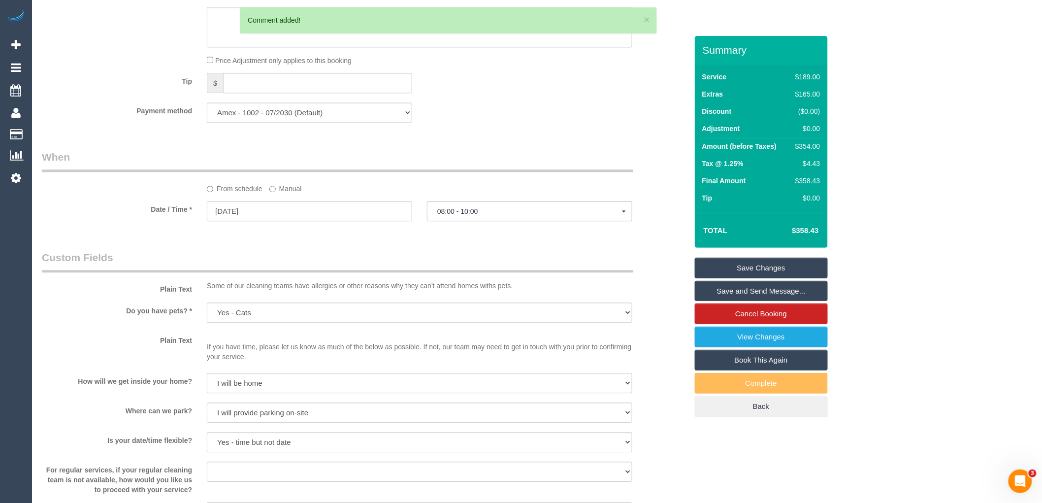
click at [746, 271] on link "Save Changes" at bounding box center [761, 267] width 133 height 21
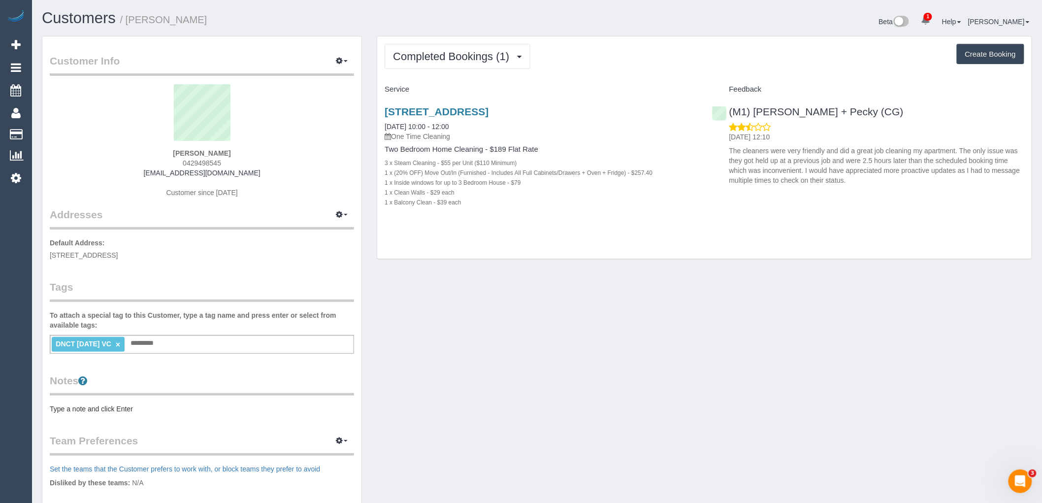
drag, startPoint x: 259, startPoint y: 153, endPoint x: 136, endPoint y: 153, distance: 123.1
click at [136, 153] on div "[PERSON_NAME] 0429498545 [EMAIL_ADDRESS][DOMAIN_NAME] Customer since [DATE]" at bounding box center [202, 145] width 304 height 123
copy strong "[PERSON_NAME]"
click at [283, 143] on sui-profile-pic at bounding box center [201, 116] width 289 height 64
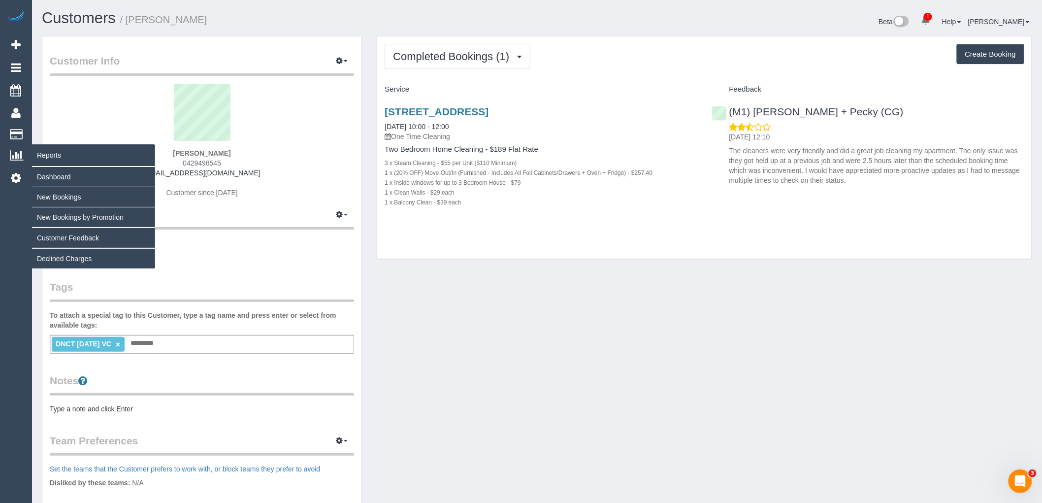
drag, startPoint x: 124, startPoint y: 150, endPoint x: 3, endPoint y: 165, distance: 121.2
click at [55, 150] on div "[PERSON_NAME] 0429498545 [EMAIL_ADDRESS][DOMAIN_NAME] Customer since [DATE]" at bounding box center [202, 145] width 304 height 123
copy strong "[PERSON_NAME]"
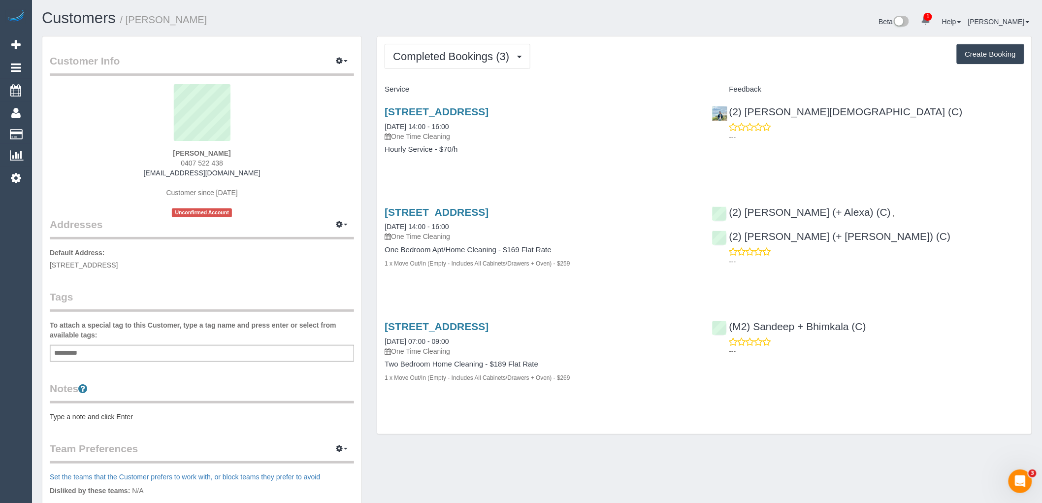
click at [1000, 60] on button "Create Booking" at bounding box center [990, 54] width 67 height 21
select select "VIC"
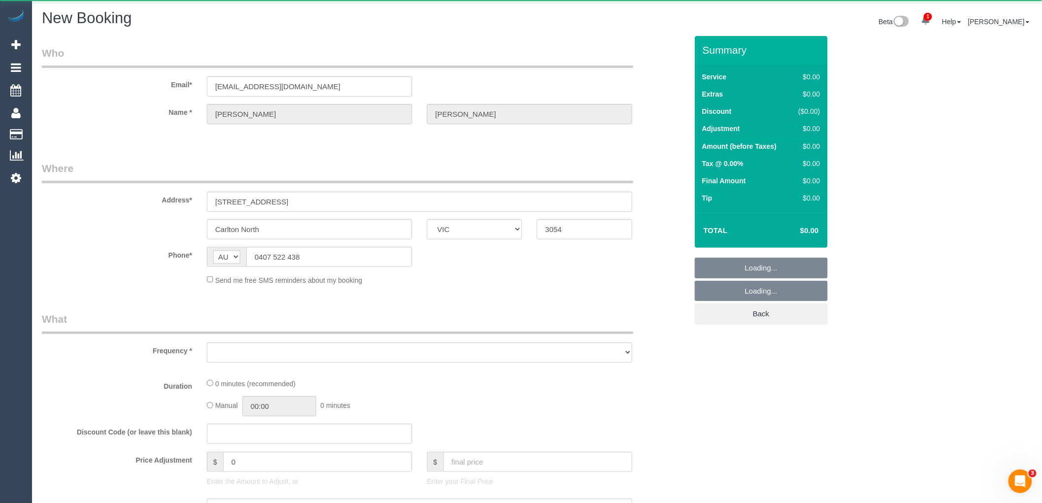
select select "string:AU"
select select "object:1523"
select select "string:stripe-pm_1RSnwP2GScqysDRVR2UCjgl1"
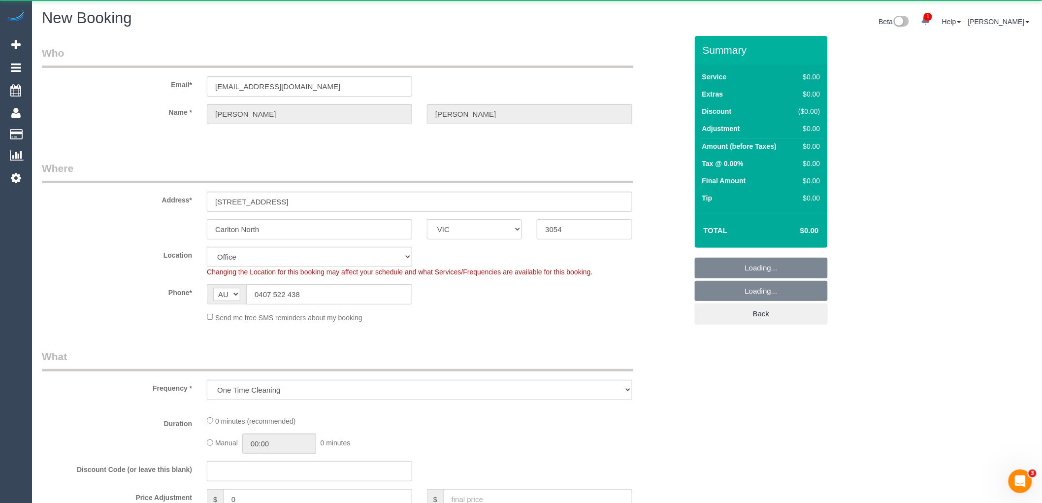
select select "object:1694"
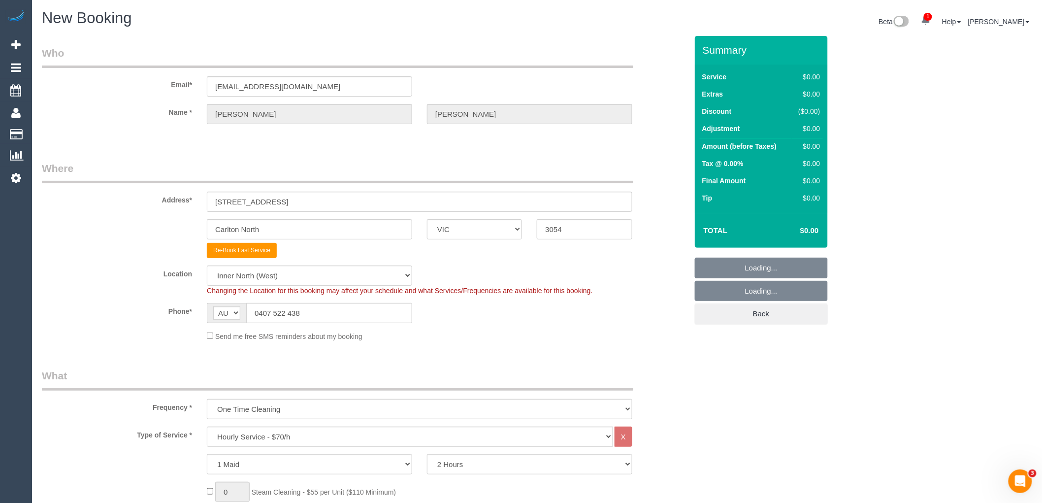
select select "88"
select select "object:2970"
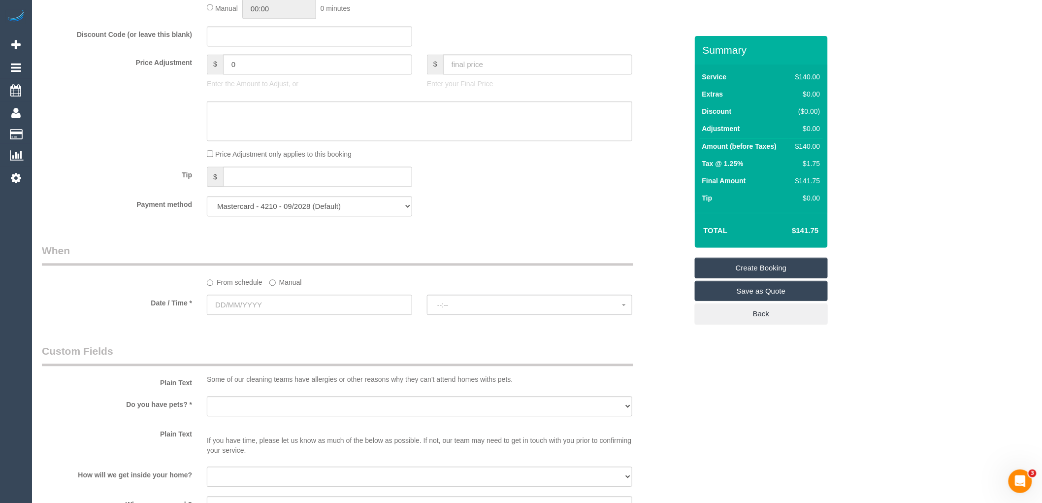
scroll to position [820, 0]
click at [267, 308] on input "text" at bounding box center [309, 304] width 205 height 20
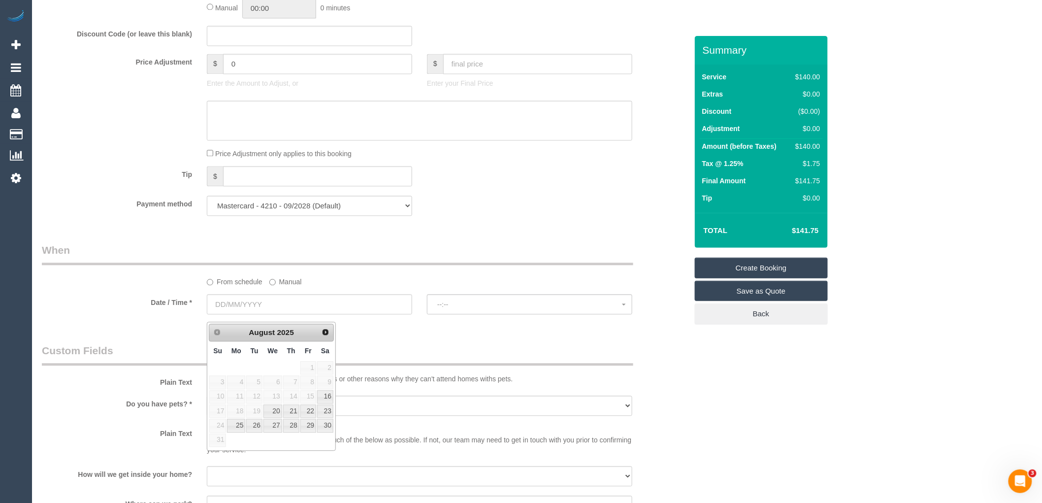
click at [289, 287] on label "Manual" at bounding box center [285, 279] width 32 height 13
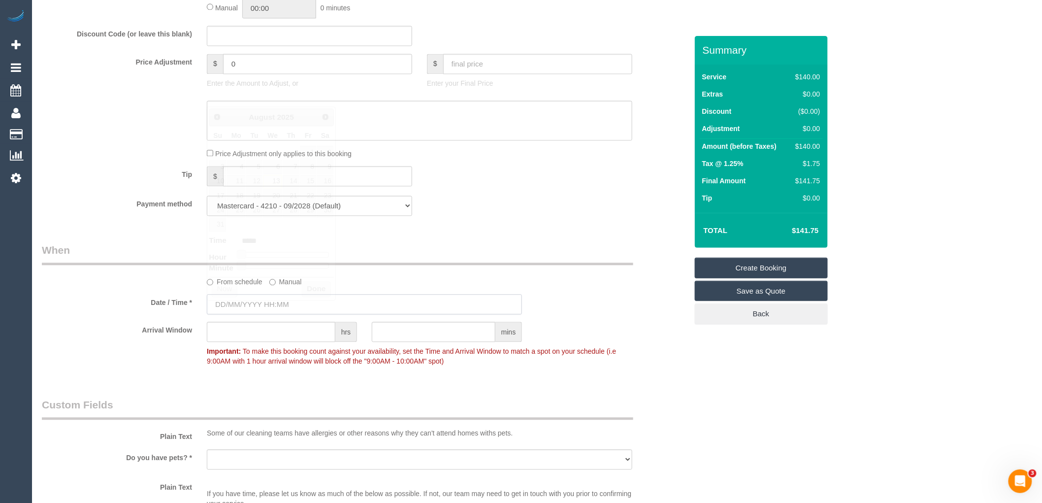
click at [306, 309] on input "text" at bounding box center [364, 304] width 315 height 20
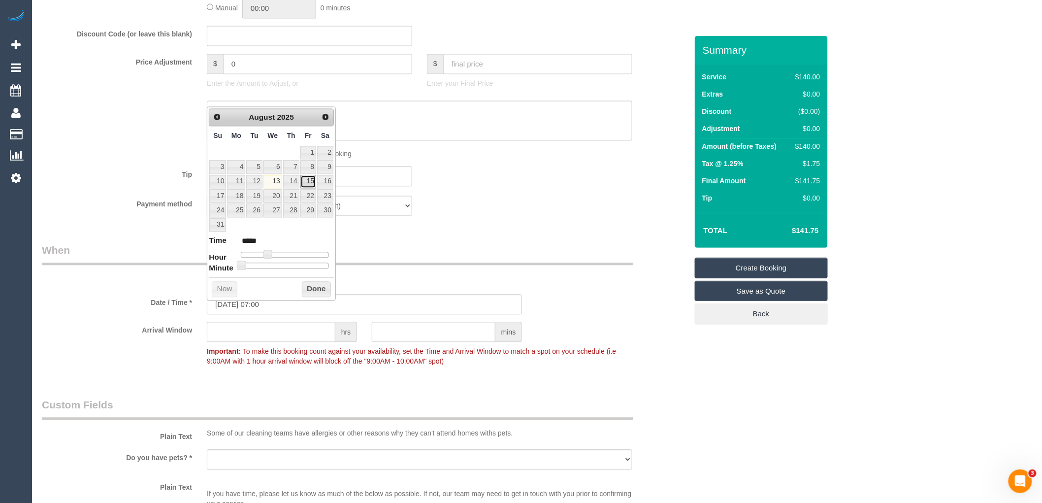
click at [307, 183] on link "15" at bounding box center [308, 181] width 16 height 13
type input "15/08/2025 07:00"
click at [320, 289] on button "Done" at bounding box center [316, 289] width 29 height 16
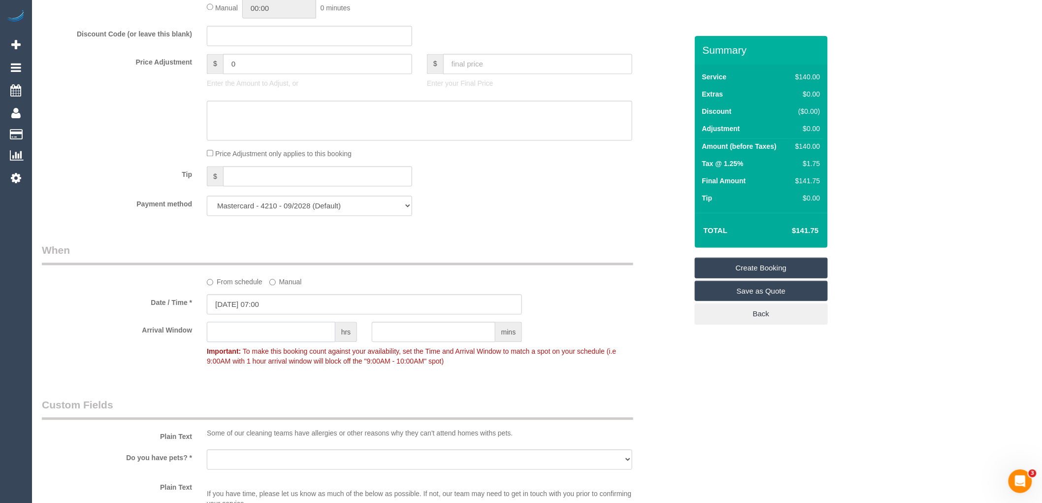
click at [309, 337] on input "text" at bounding box center [271, 331] width 129 height 20
type input "1"
click at [327, 401] on div "Who Email* zoetaramcnaughton@gmail.com Name * Zoe McNaughton Where Address* 740…" at bounding box center [364, 108] width 660 height 1784
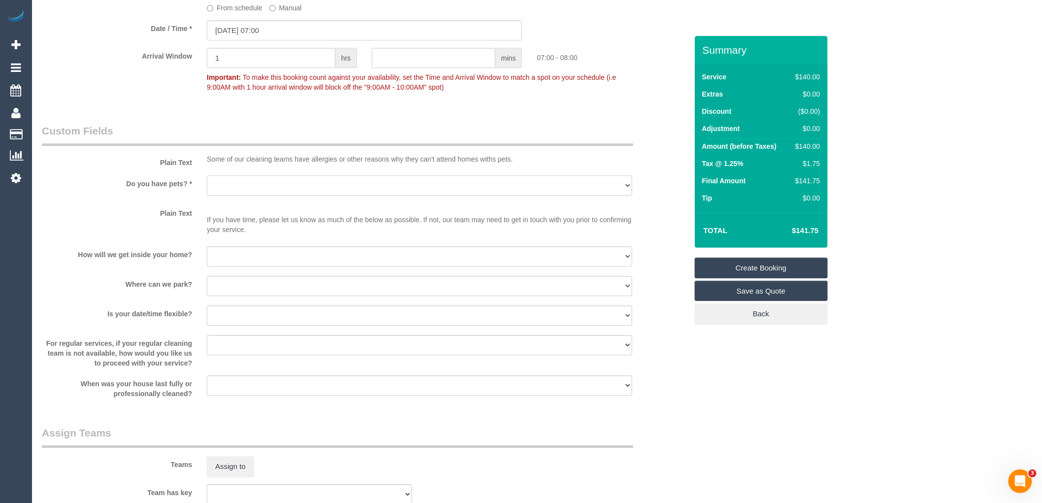
click at [247, 191] on select "Yes - Cats Yes - Dogs No pets Yes - Dogs and Cats Yes - Other" at bounding box center [419, 185] width 425 height 20
select select "number:28"
click at [207, 182] on select "Yes - Cats Yes - Dogs No pets Yes - Dogs and Cats Yes - Other" at bounding box center [419, 185] width 425 height 20
click at [229, 261] on select "I will be home Key will be left (please provide details below) Lock box/Access …" at bounding box center [419, 256] width 425 height 20
select select "number:14"
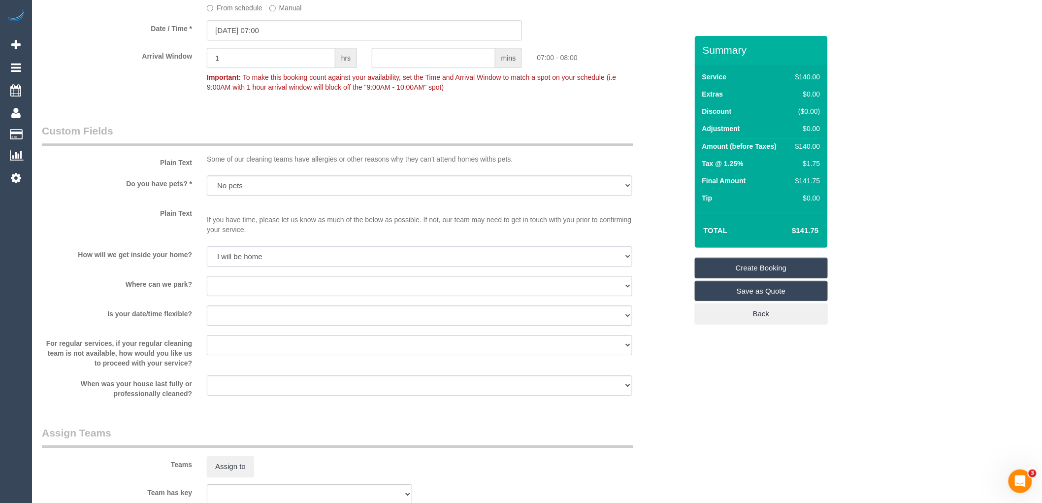
click at [207, 253] on select "I will be home Key will be left (please provide details below) Lock box/Access …" at bounding box center [419, 256] width 425 height 20
click at [250, 295] on select "I will provide parking on-site Free street parking Paid street parking (cost wi…" at bounding box center [419, 286] width 425 height 20
select select "number:19"
click at [207, 282] on select "I will provide parking on-site Free street parking Paid street parking (cost wi…" at bounding box center [419, 286] width 425 height 20
click at [259, 325] on select "Yes - date and time Yes - date but not time Yes - time but not date No - No fle…" at bounding box center [419, 315] width 425 height 20
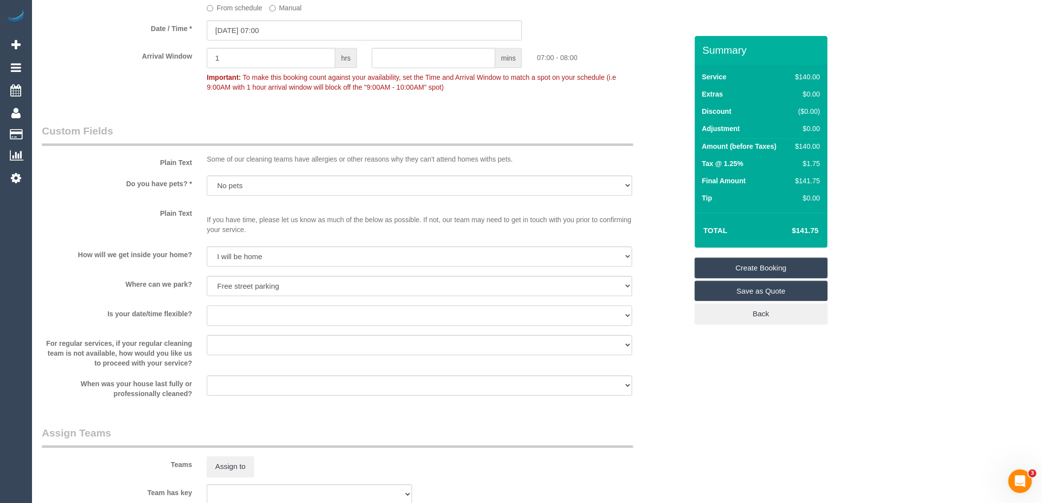
select select "number:22"
click at [207, 312] on select "Yes - date and time Yes - date but not time Yes - time but not date No - No fle…" at bounding box center [419, 315] width 425 height 20
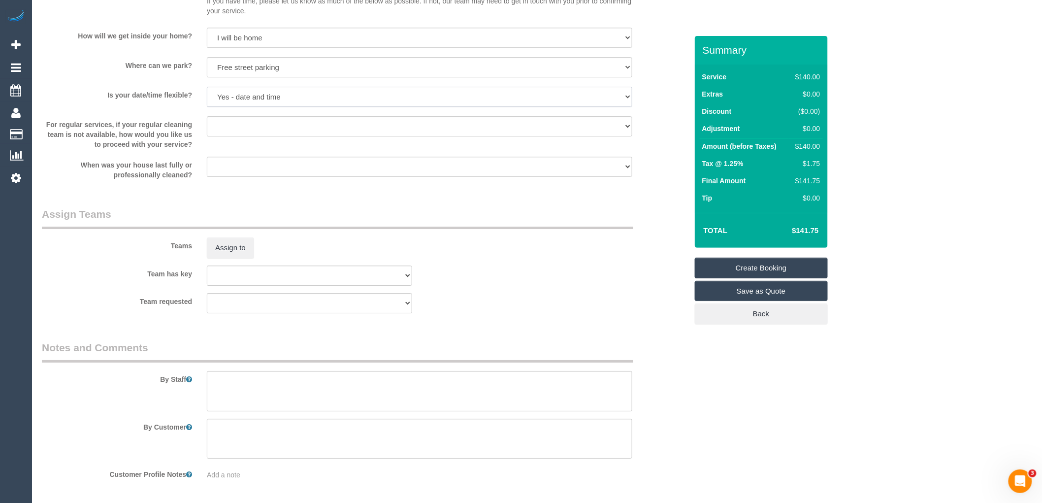
scroll to position [1357, 0]
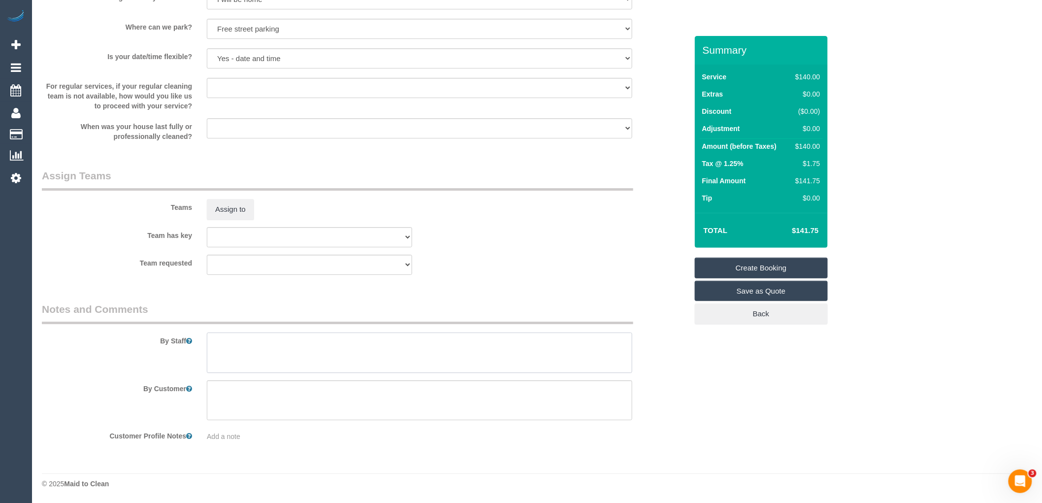
click at [333, 335] on textarea at bounding box center [419, 352] width 425 height 40
paste textarea "Bathroom and kitchen."
type textarea "Bathroom and kitchen."
click at [777, 257] on link "Create Booking" at bounding box center [761, 267] width 133 height 21
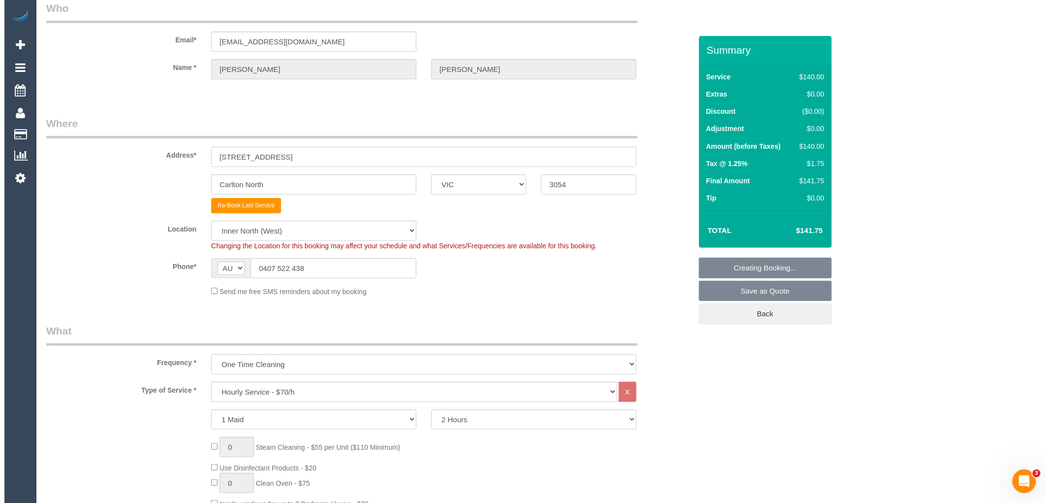
scroll to position [0, 0]
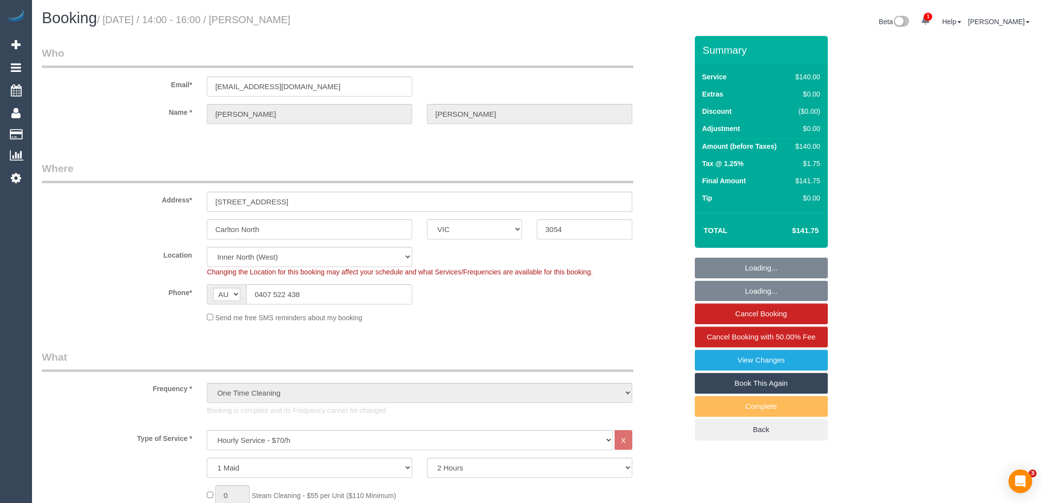
select select "VIC"
select select "number:28"
select select "number:14"
select select "number:19"
select select "number:24"
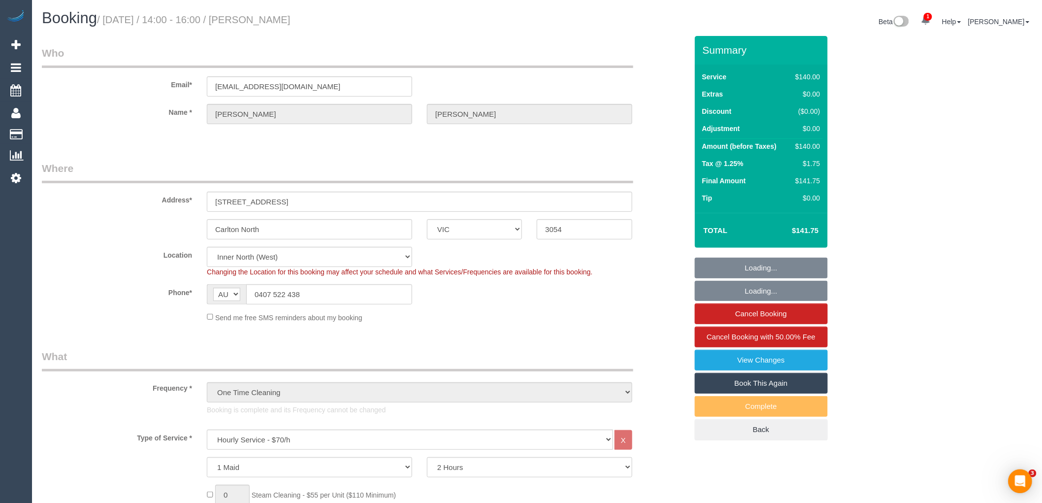
select select "spot1"
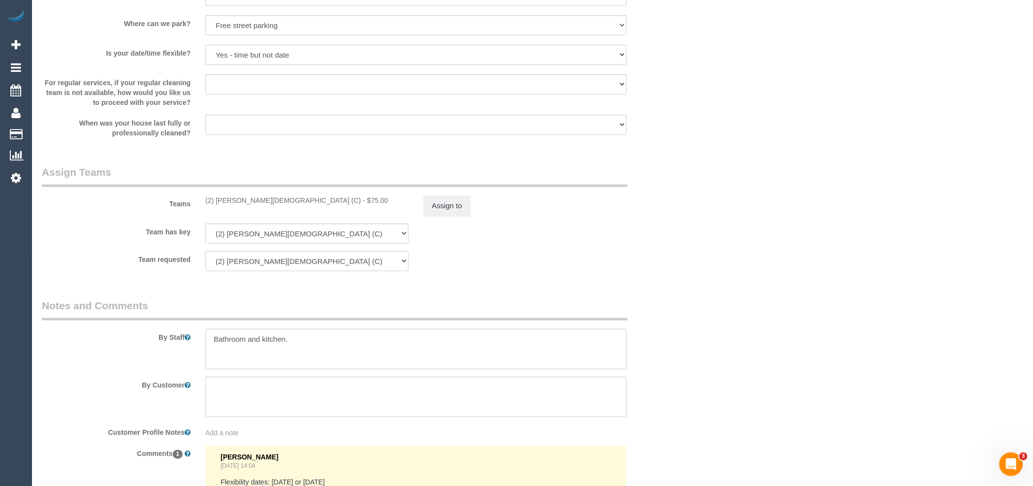
scroll to position [1477, 0]
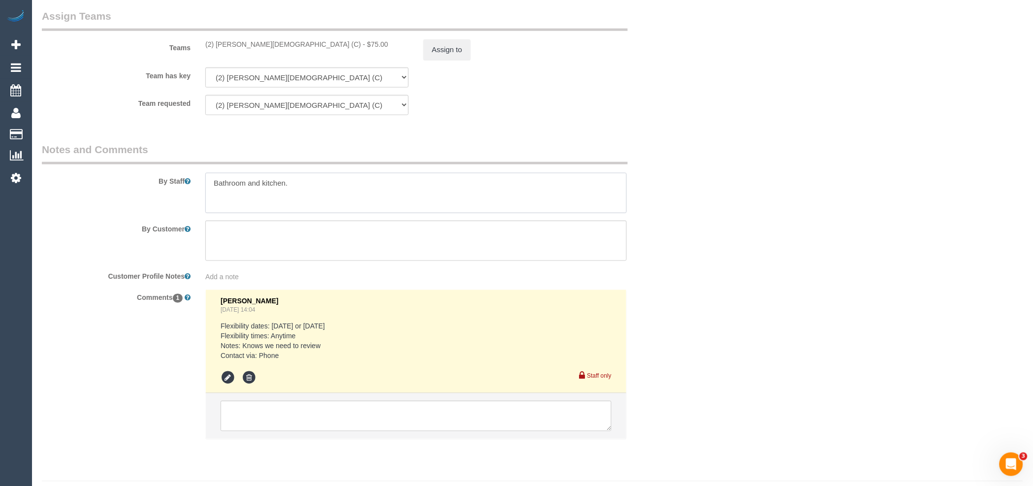
drag, startPoint x: 325, startPoint y: 191, endPoint x: 173, endPoint y: 199, distance: 152.4
click at [175, 198] on div "By Staff" at bounding box center [361, 177] width 654 height 71
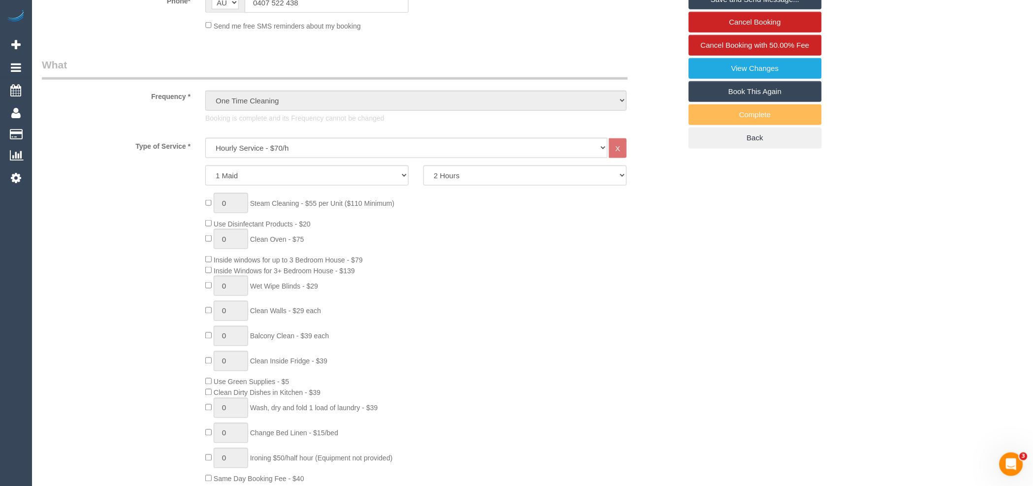
scroll to position [0, 0]
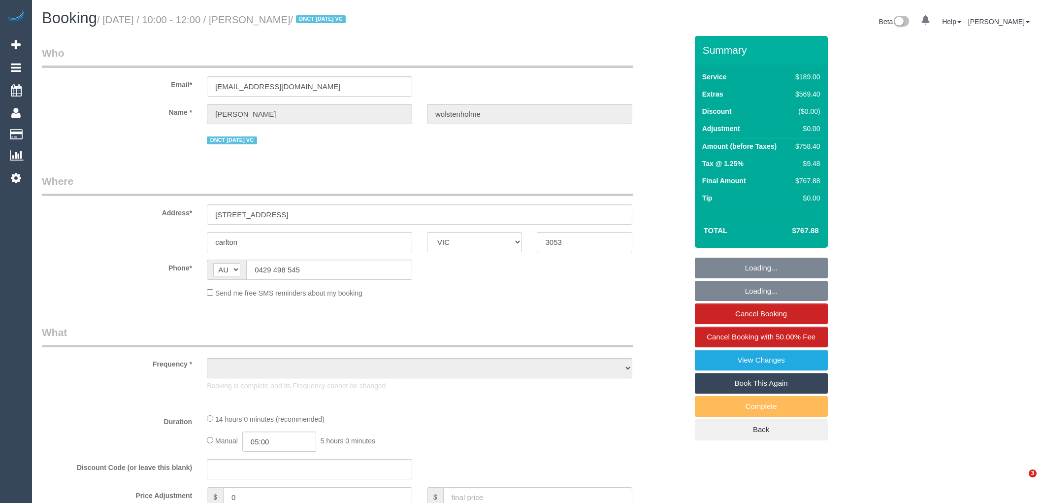
select select "VIC"
select select "object:618"
select select "string:stripe-pm_1Rk2Is2GScqysDRVzAszKKJf"
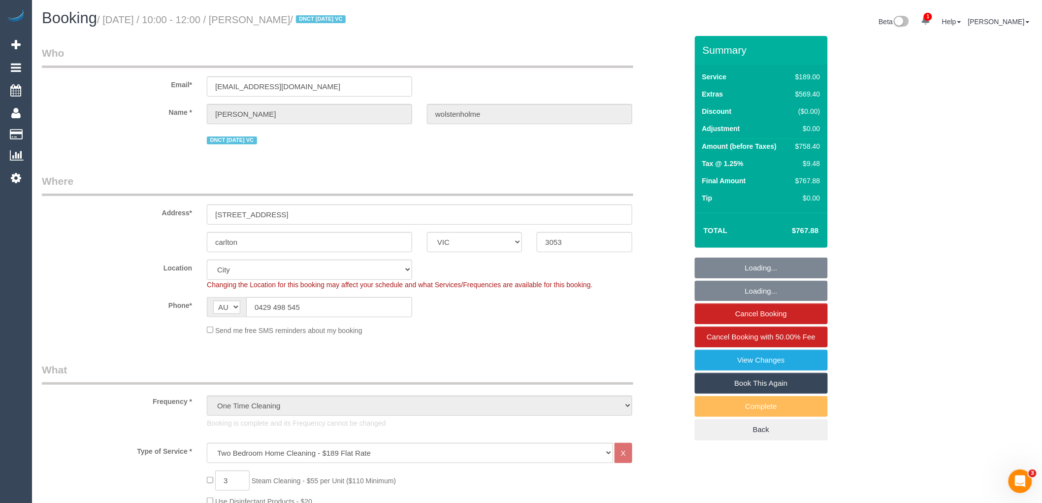
select select "number:28"
select select "number:14"
select select "number:18"
select select "number:24"
select select "number:35"
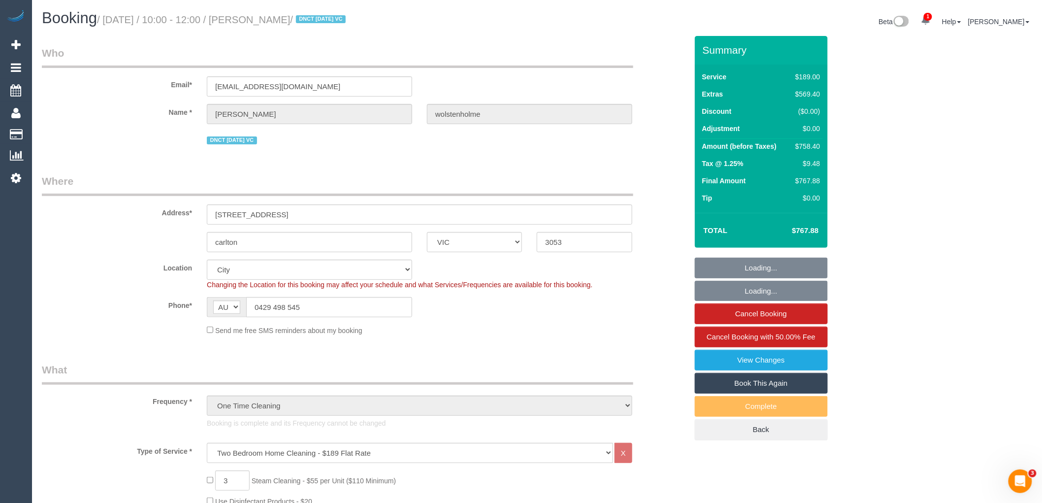
select select "number:26"
select select "object:867"
select select "spot1"
